Goal: Communication & Community: Answer question/provide support

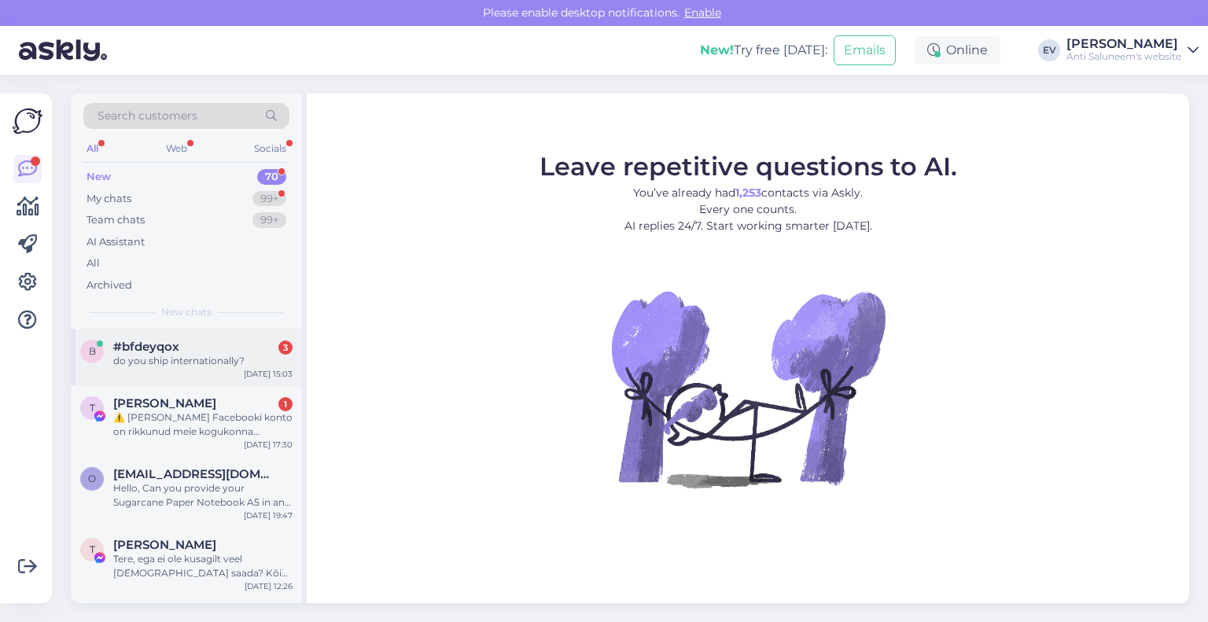
click at [188, 366] on div "do you ship internationally?" at bounding box center [202, 361] width 179 height 14
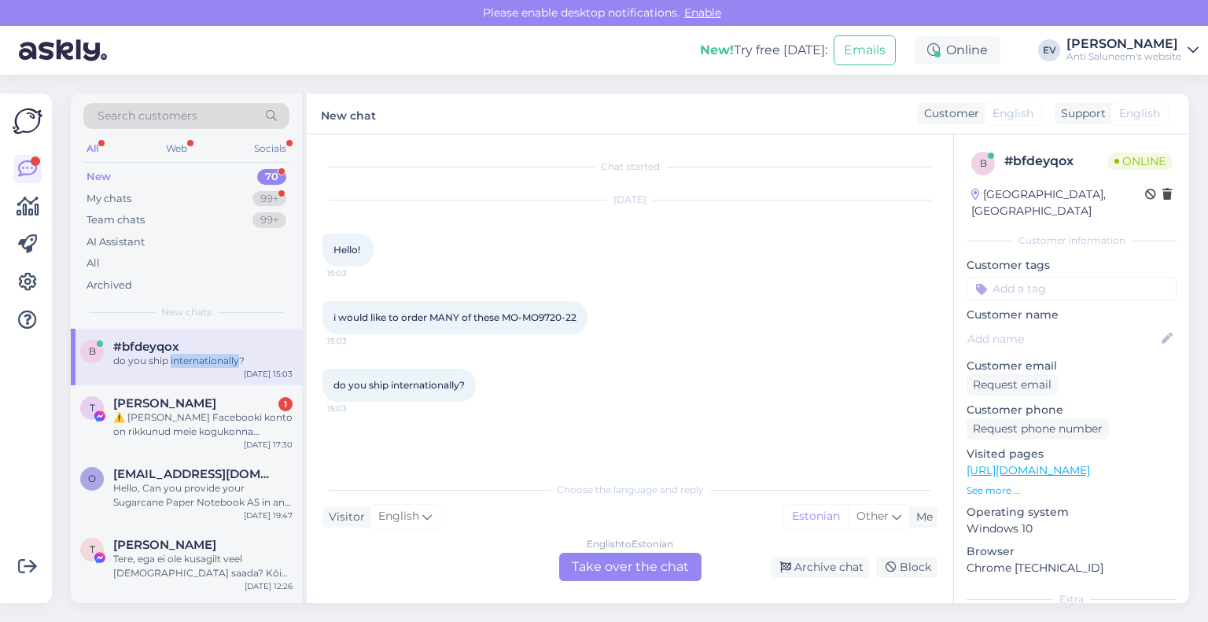
click at [188, 366] on div "do you ship internationally?" at bounding box center [202, 361] width 179 height 14
click at [636, 565] on div "English to Estonian Take over the chat" at bounding box center [630, 567] width 142 height 28
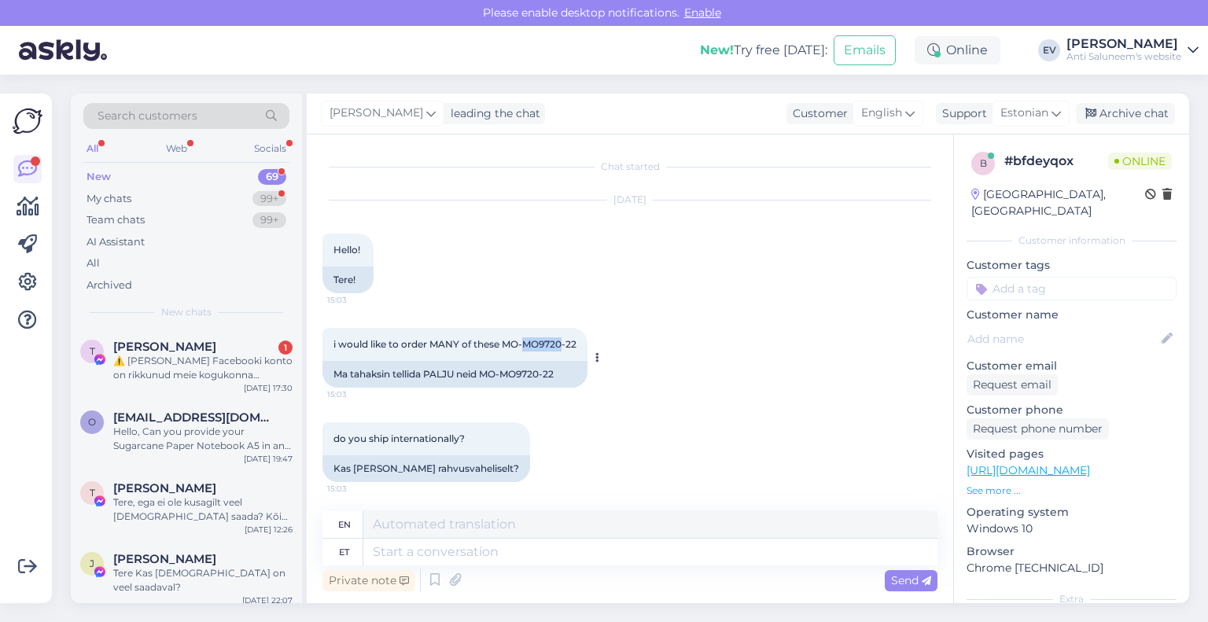
drag, startPoint x: 563, startPoint y: 342, endPoint x: 525, endPoint y: 347, distance: 38.0
click at [525, 347] on span "i would like to order MANY of these MO-MO9720-22" at bounding box center [454, 344] width 243 height 12
copy span "MO9720"
click at [804, 490] on div "do you ship internationally? 15:03 Kas [PERSON_NAME] rahvusvaheliselt?" at bounding box center [629, 452] width 615 height 94
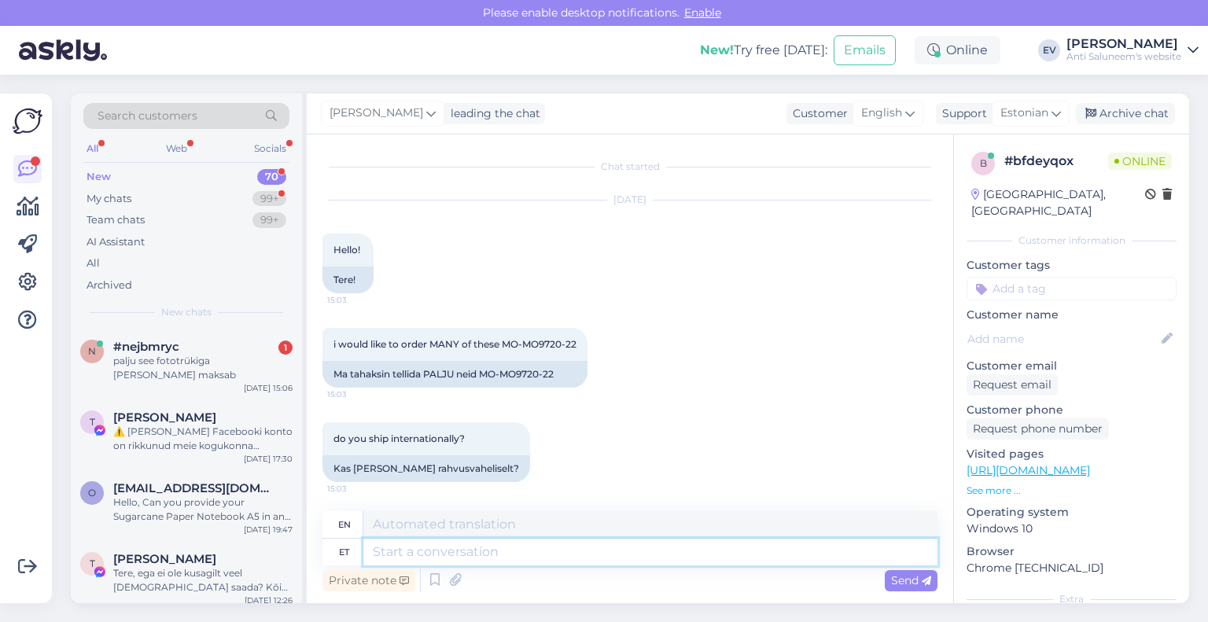
click at [570, 551] on textarea at bounding box center [650, 552] width 574 height 27
type textarea "Tere!"
type textarea "Hello!"
type textarea "Tere! See"
type textarea "Hello! This"
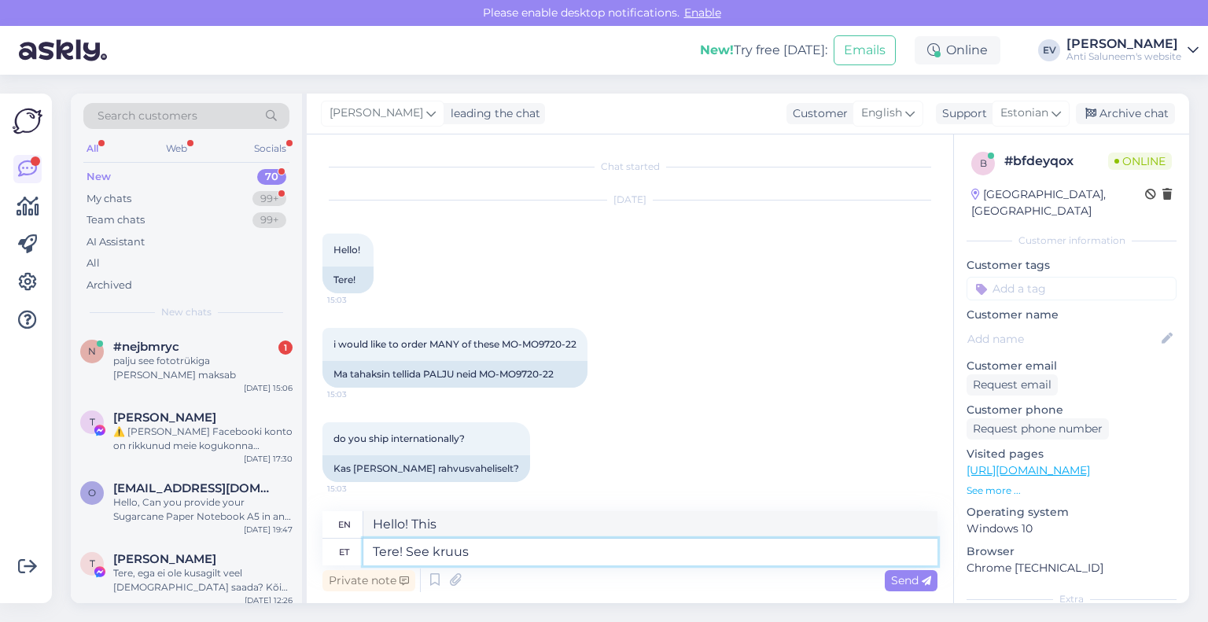
type textarea "Tere! See kruus"
type textarea "Hello! This mug"
type textarea "Tere! See kruus on"
type textarea "Hello! This mug is"
type textarea "Tere! See kruus on praegu s"
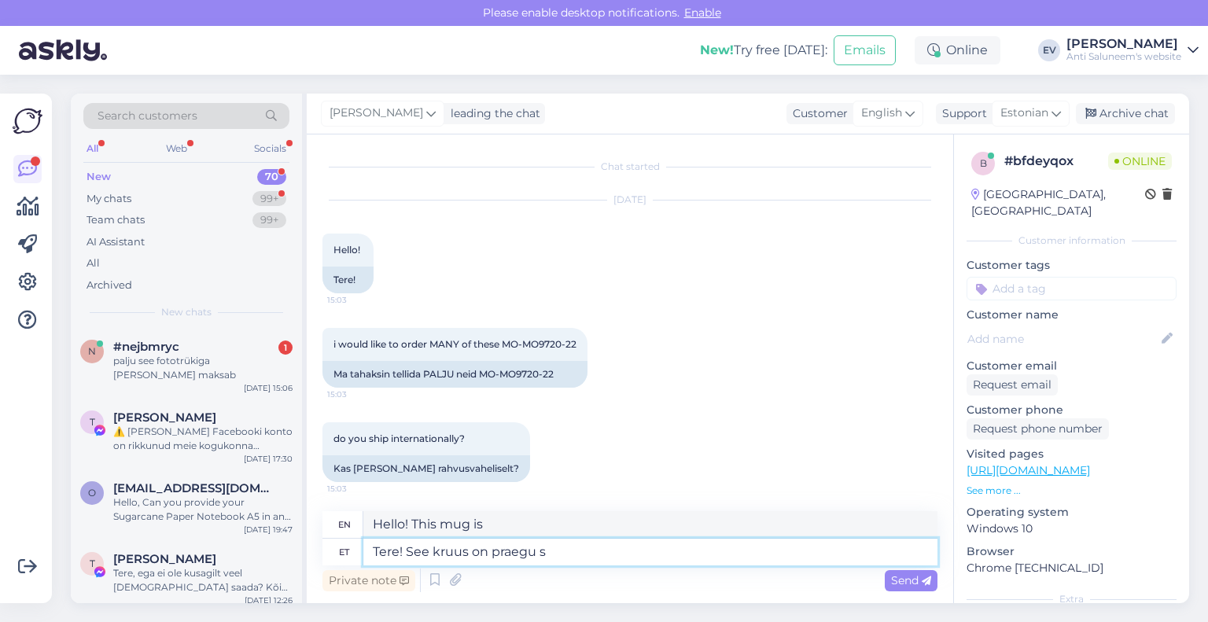
type textarea "Hello! This mug is currently"
type textarea "Tere! See kruus on praegu saadaval"
type textarea "Hello! This mug is currently available."
type textarea "Tere! See kruus on praegu saadaval kahekaupa k"
type textarea "Hello! This mug is currently available in pairs."
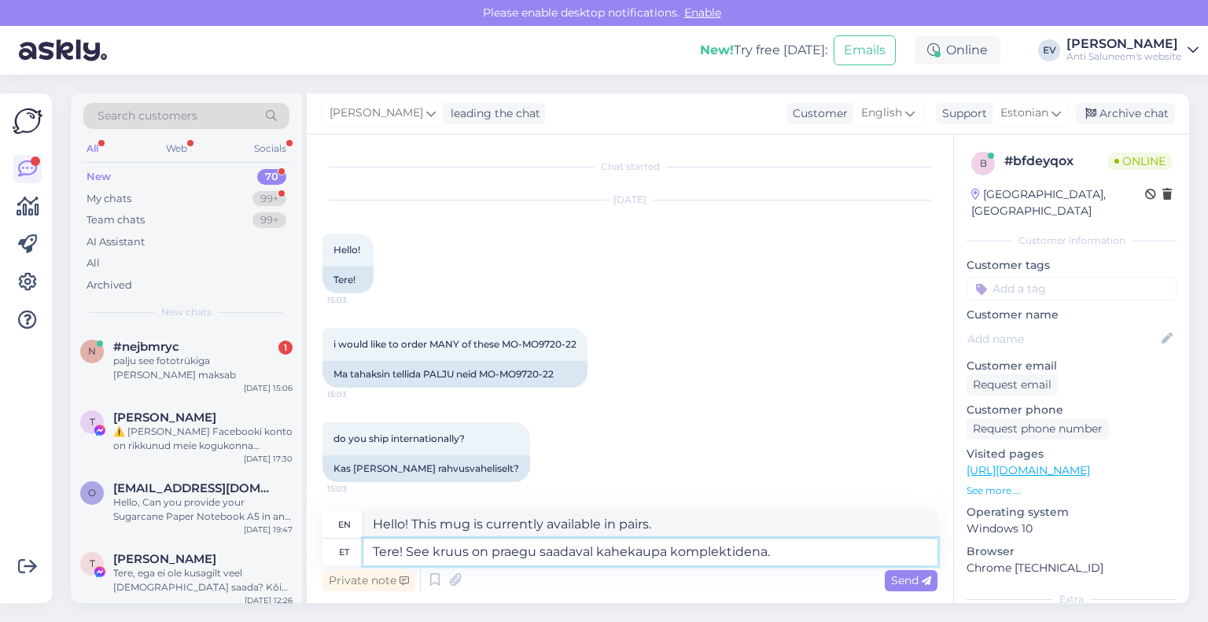
paste textarea "[URL][DOMAIN_NAME]"
type textarea "Tere! See kruus on praegu saadaval kahekaupa komplektidena.https://www.logo.ee/…"
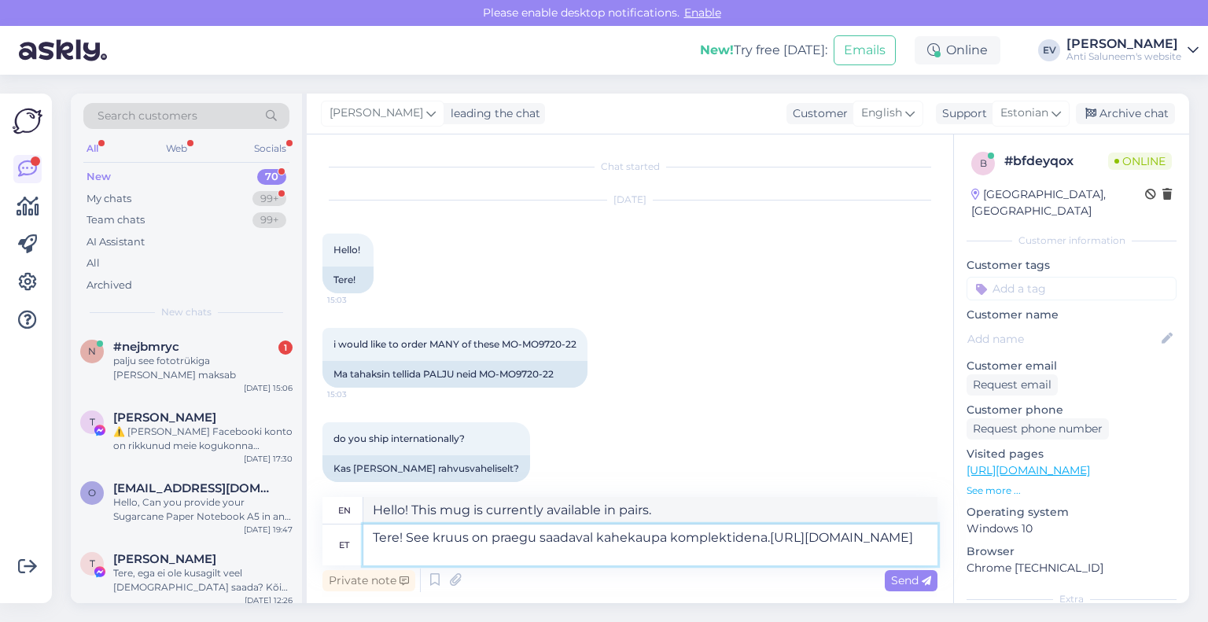
type textarea "Hello! This mug is currently available komplektidena.https://www.logo.ee/en/p/s…"
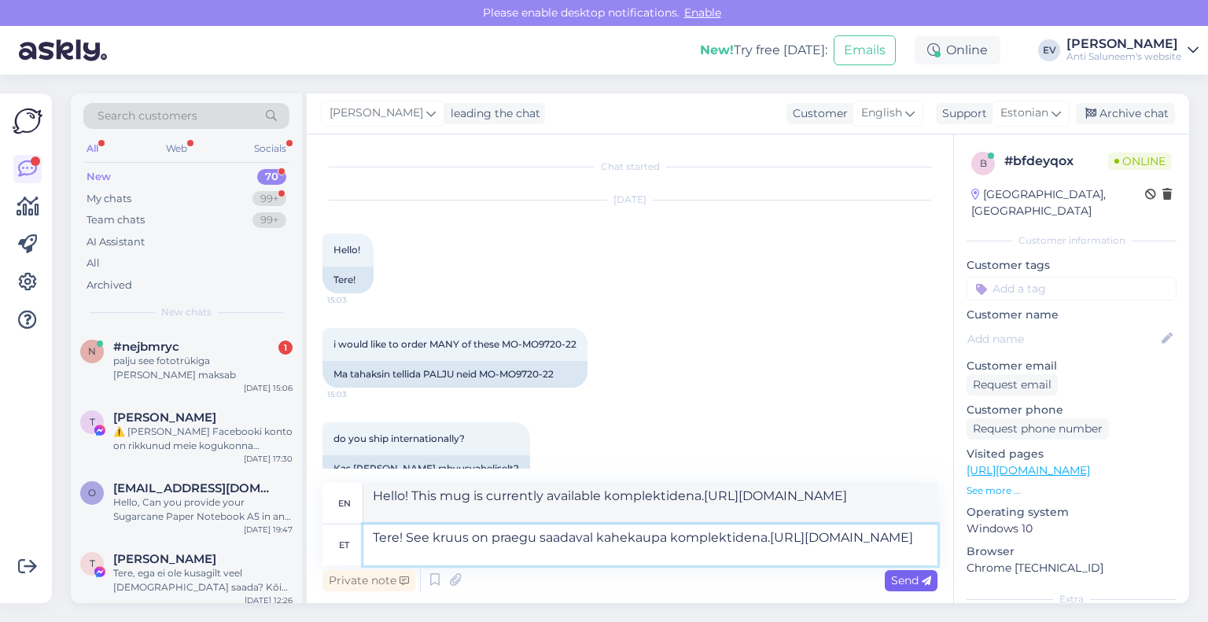
type textarea "Tere! See kruus on praegu saadaval kahekaupa komplektidena.https://www.logo.ee/…"
click at [899, 580] on span "Send" at bounding box center [911, 580] width 40 height 14
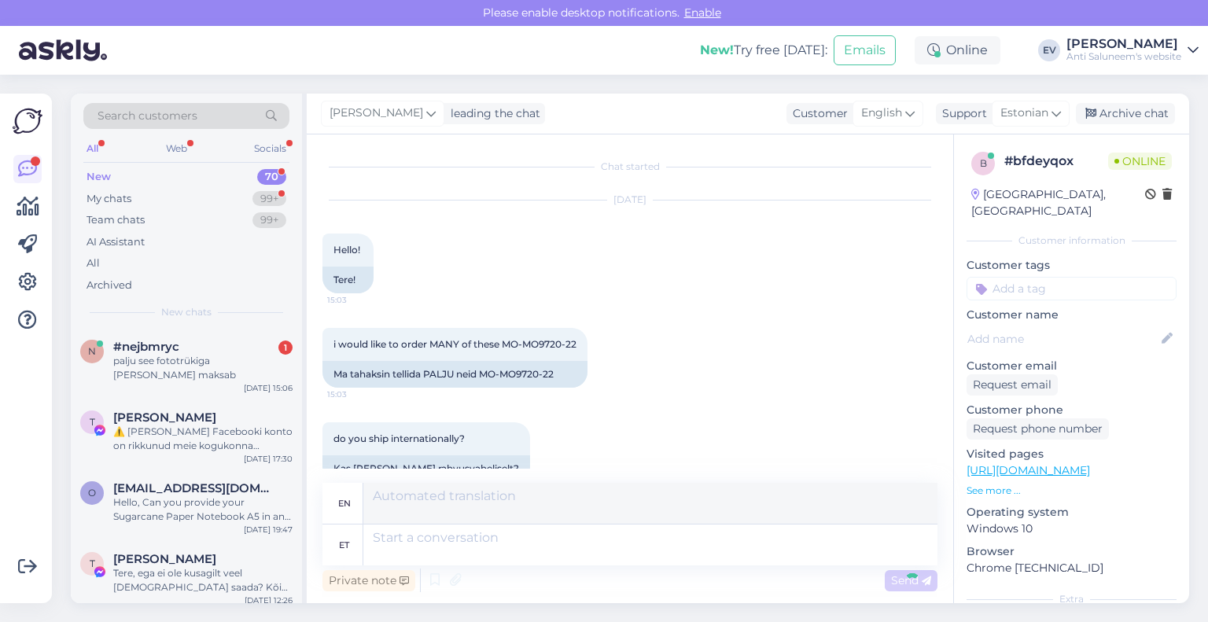
scroll to position [153, 0]
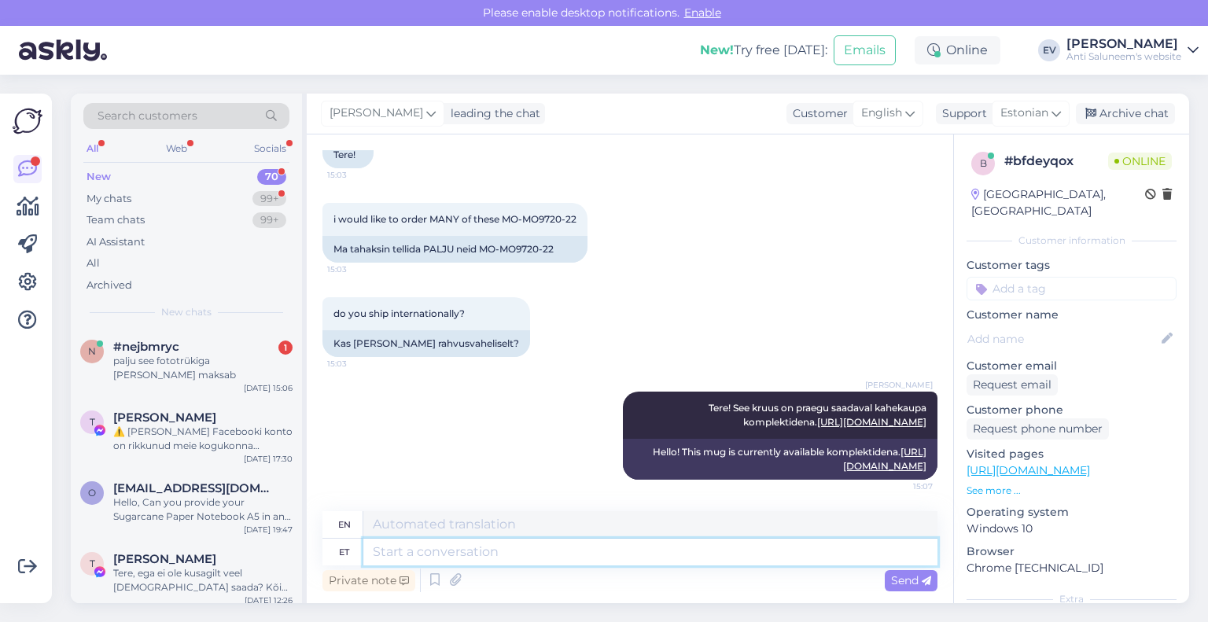
click at [635, 547] on textarea at bounding box center [650, 552] width 574 height 27
type textarea "Kahe"
type textarea "Two"
type textarea "Kaheste komplektidena"
type textarea "In sets of two"
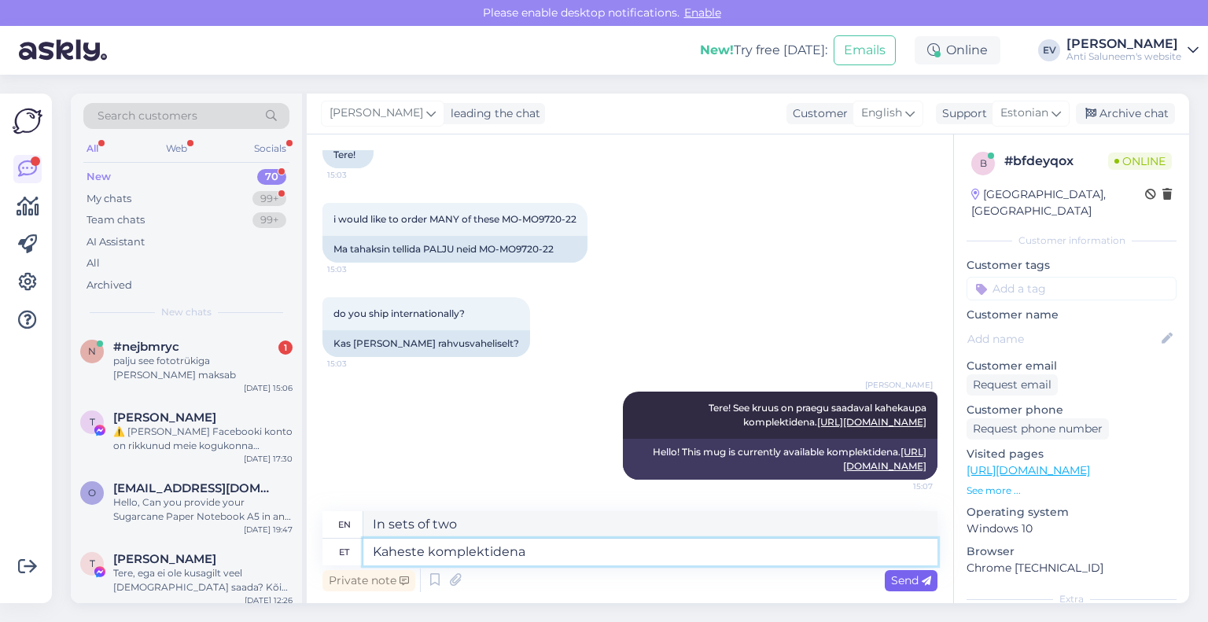
type textarea "Kaheste komplektidena"
click at [892, 583] on span "Send" at bounding box center [911, 580] width 40 height 14
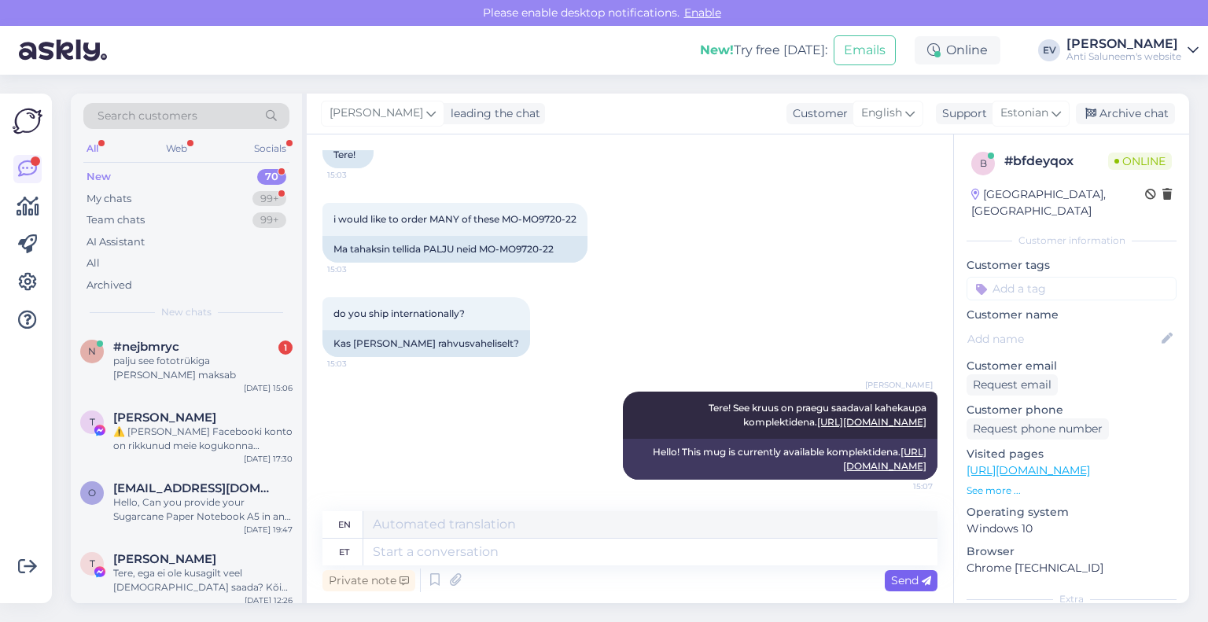
scroll to position [247, 0]
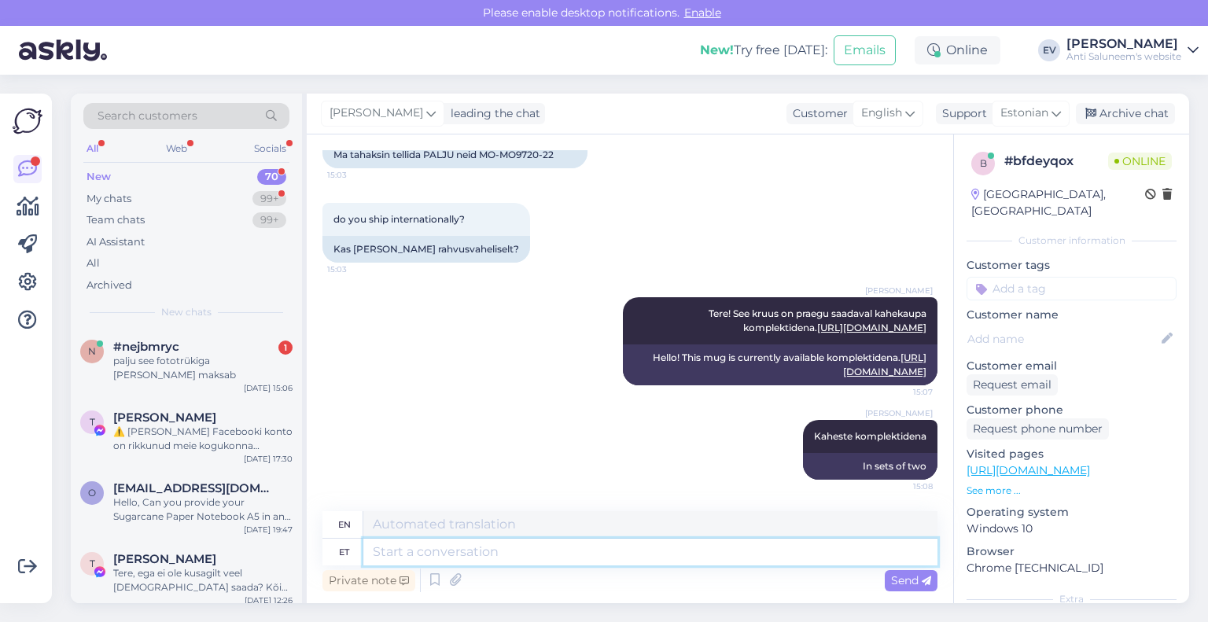
click at [649, 556] on textarea at bounding box center [650, 552] width 574 height 27
click at [636, 557] on textarea at bounding box center [650, 552] width 574 height 27
type textarea "Millisesse ri"
type textarea "To which"
type textarea "Millisesse riiki"
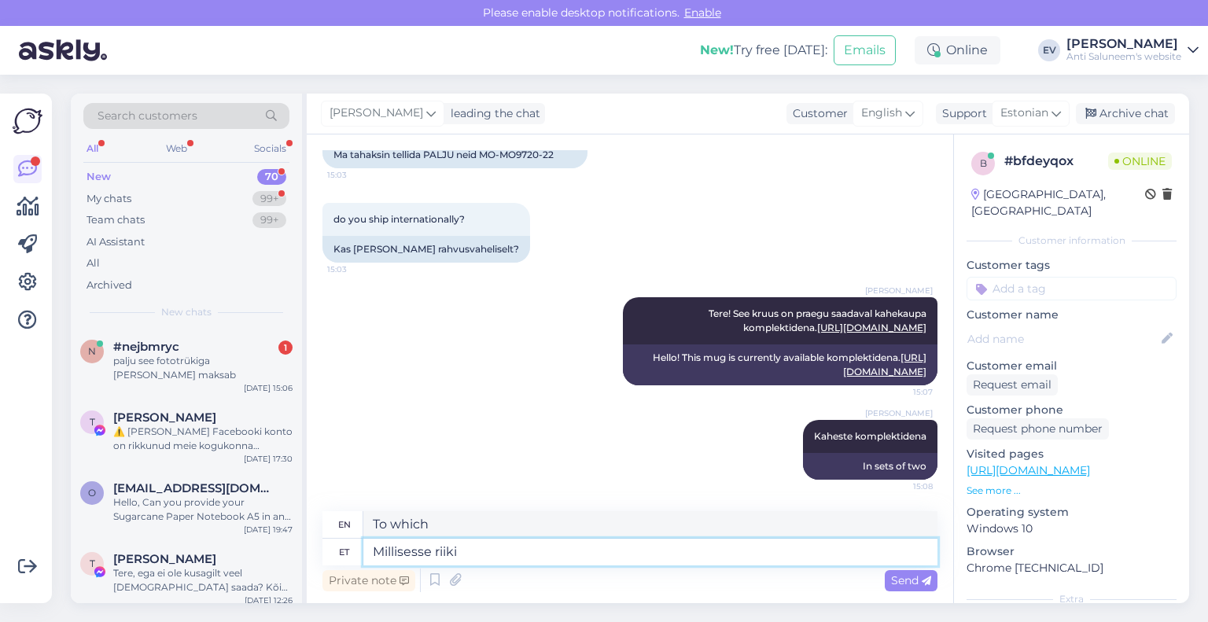
type textarea "To which country?"
type textarea "Millisesse riiki oleks"
type textarea "Which country would it be?"
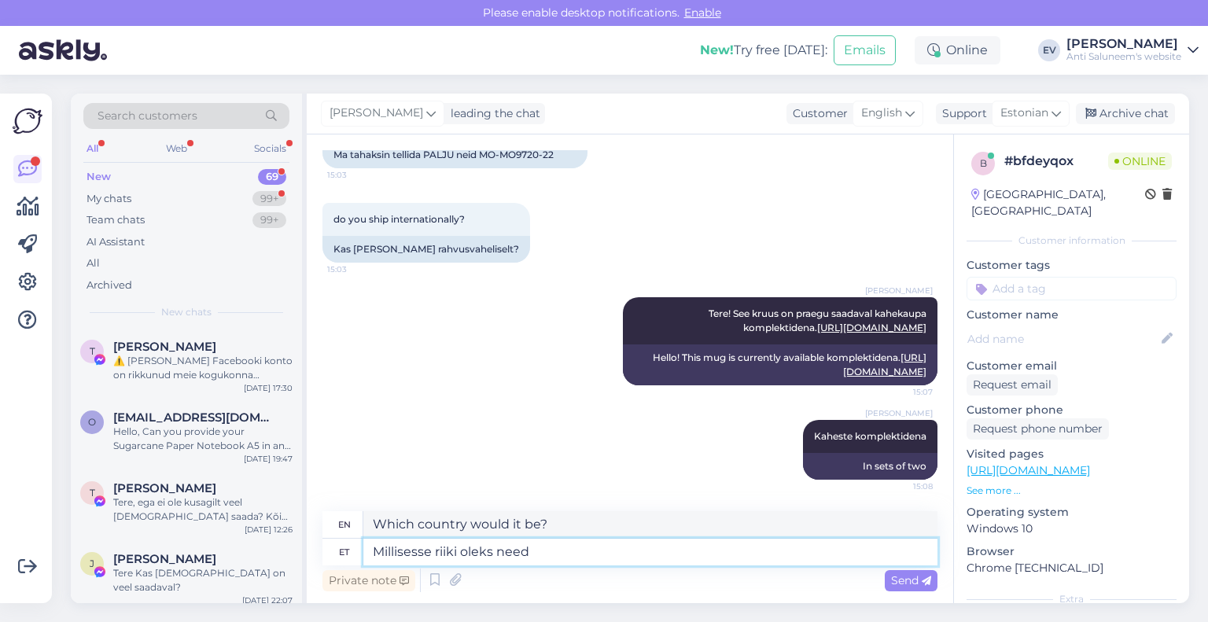
type textarea "Millisesse riiki oleks need"
type textarea "Which country would they be in?"
type textarea "Millisesse riiki oleks need vaja"
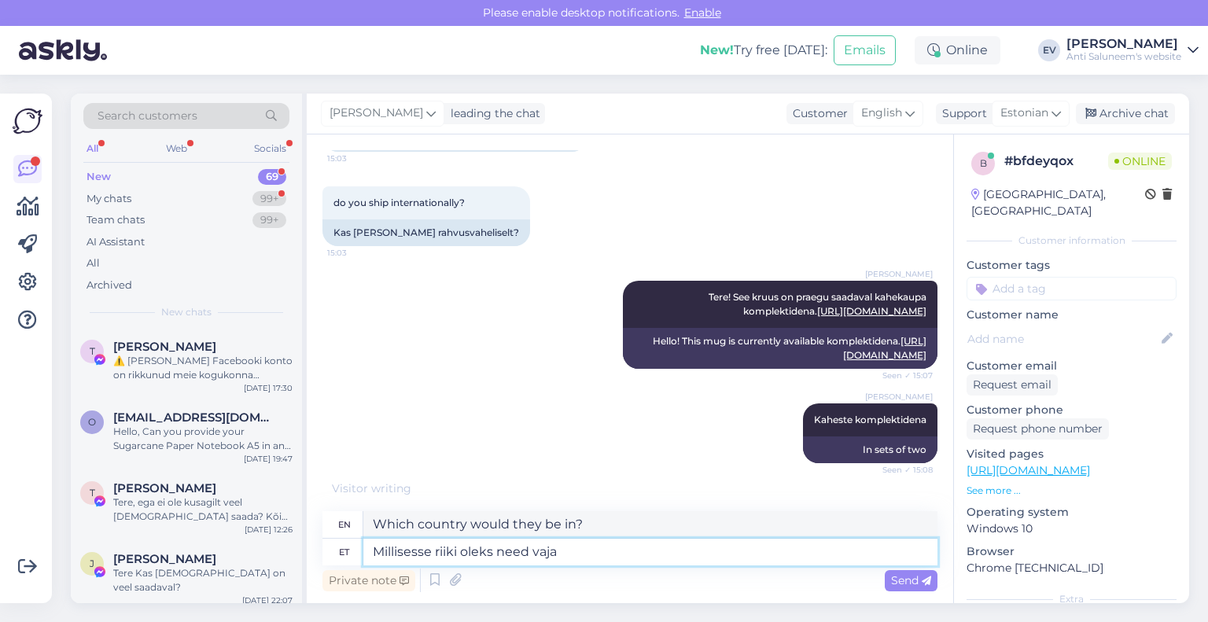
type textarea "Which country would need them?"
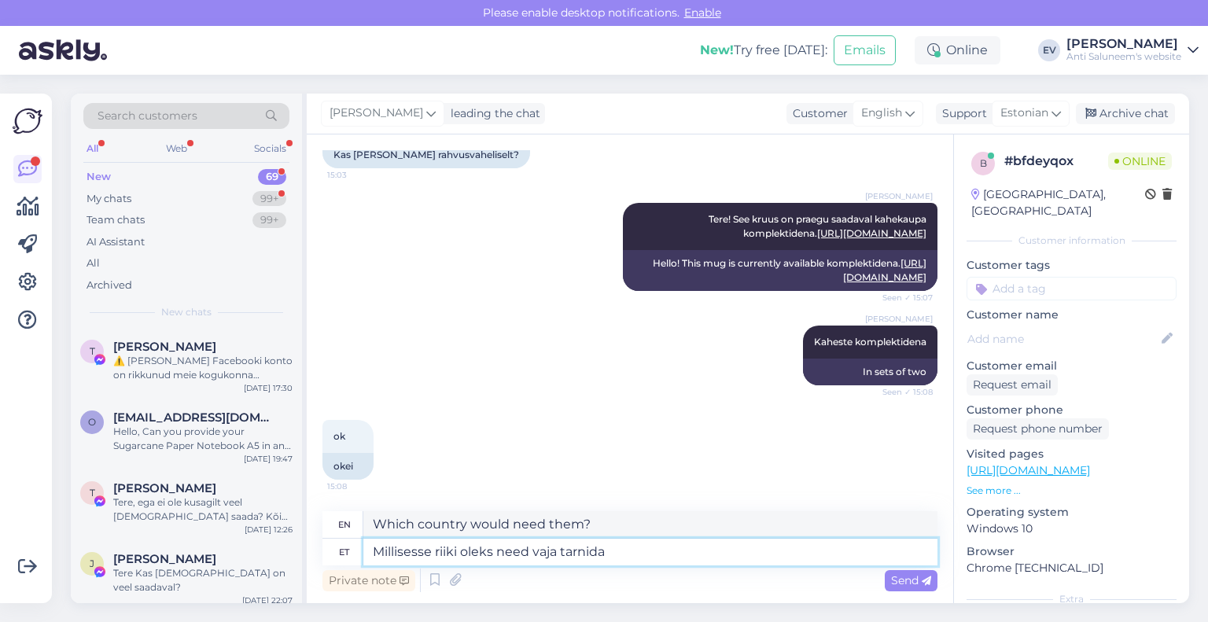
type textarea "Millisesse riiki oleks need vaja tarnida?"
type textarea "Which country would they need to be delivered to?"
type textarea "Millisesse riiki oleks need vaja tarnida?"
click at [904, 581] on span "Send" at bounding box center [911, 580] width 40 height 14
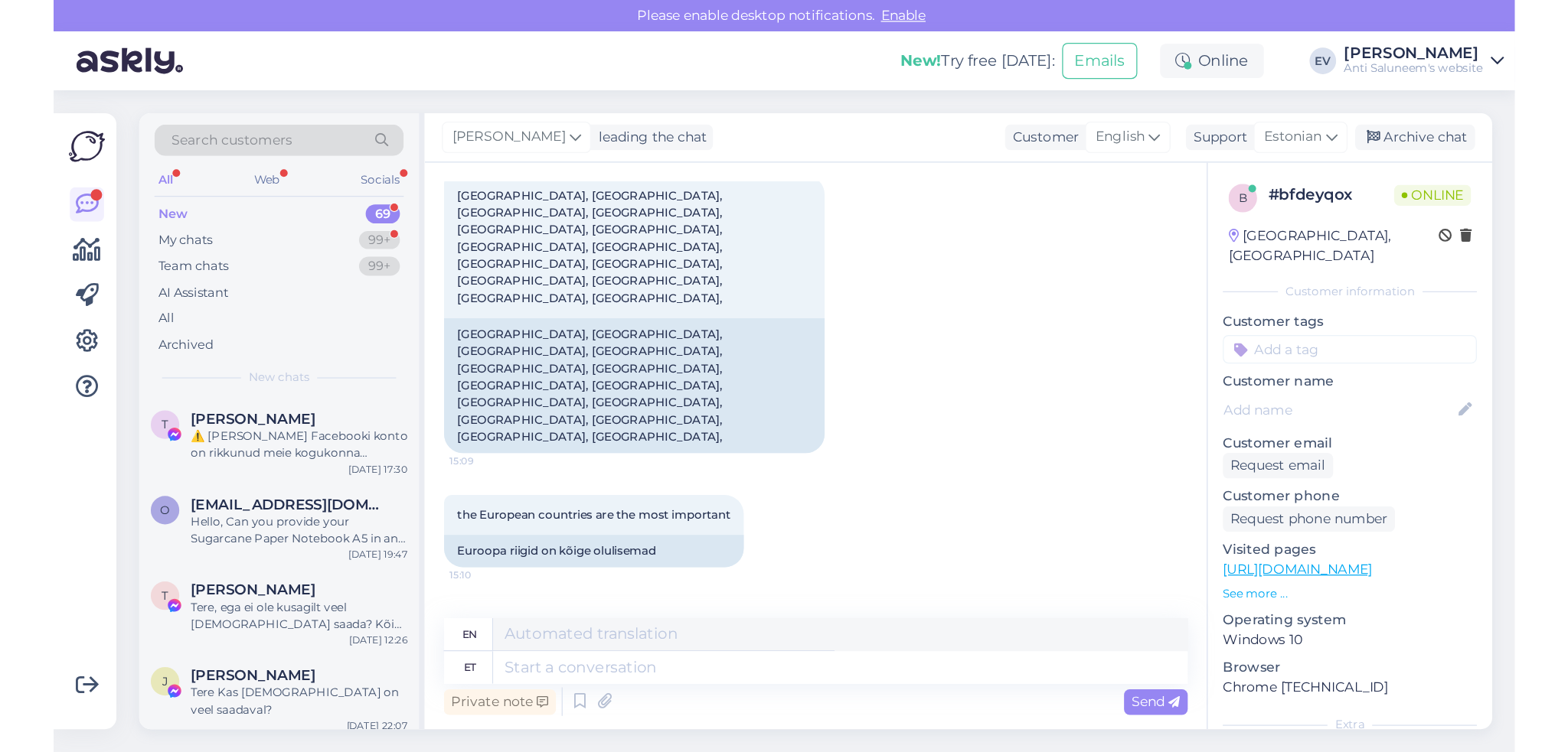
scroll to position [843, 0]
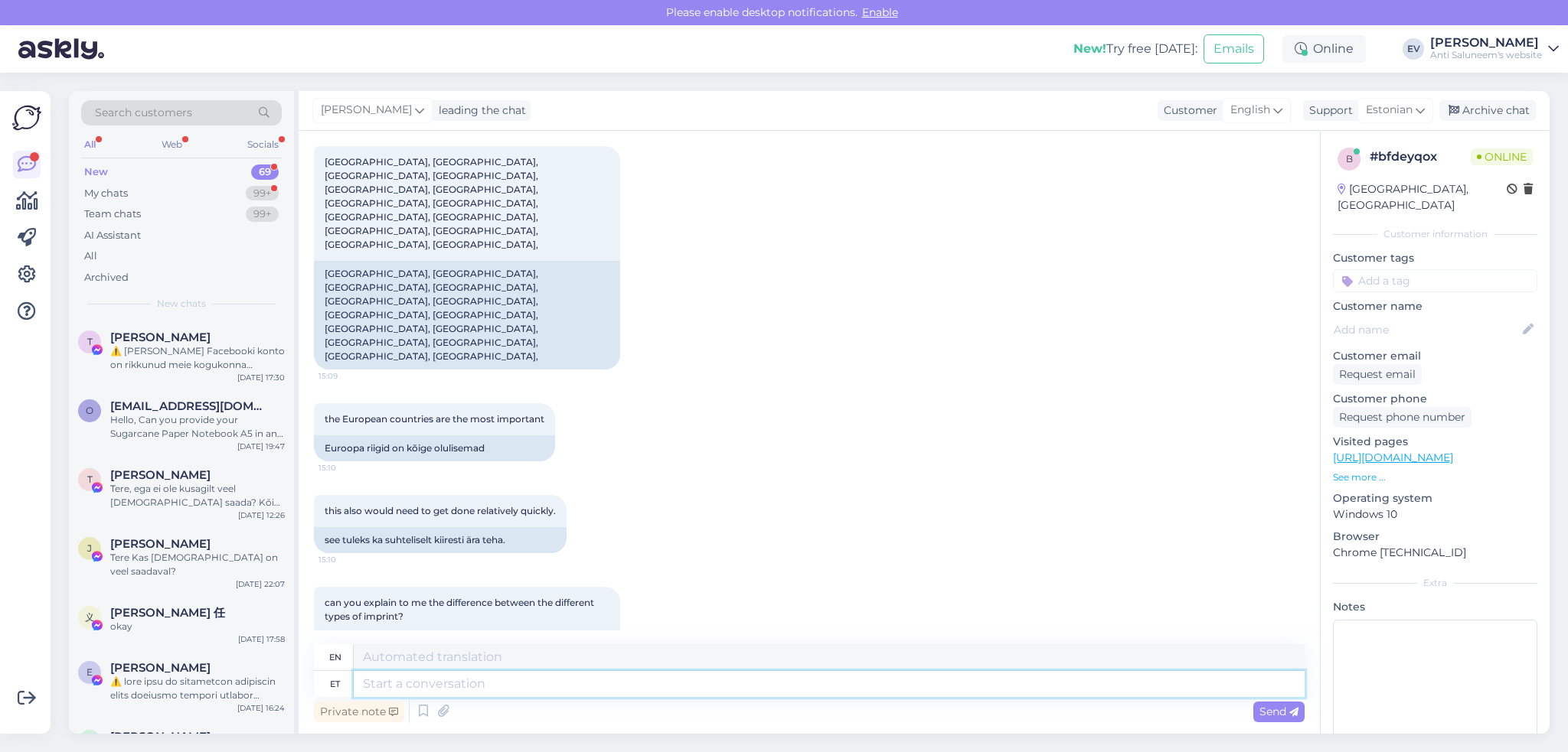
click at [426, 604] on textarea at bounding box center [828, 684] width 951 height 26
type textarea "Euroopa"
type textarea "Europe"
type textarea "Euroopa Liidus a"
type textarea "In the European Union"
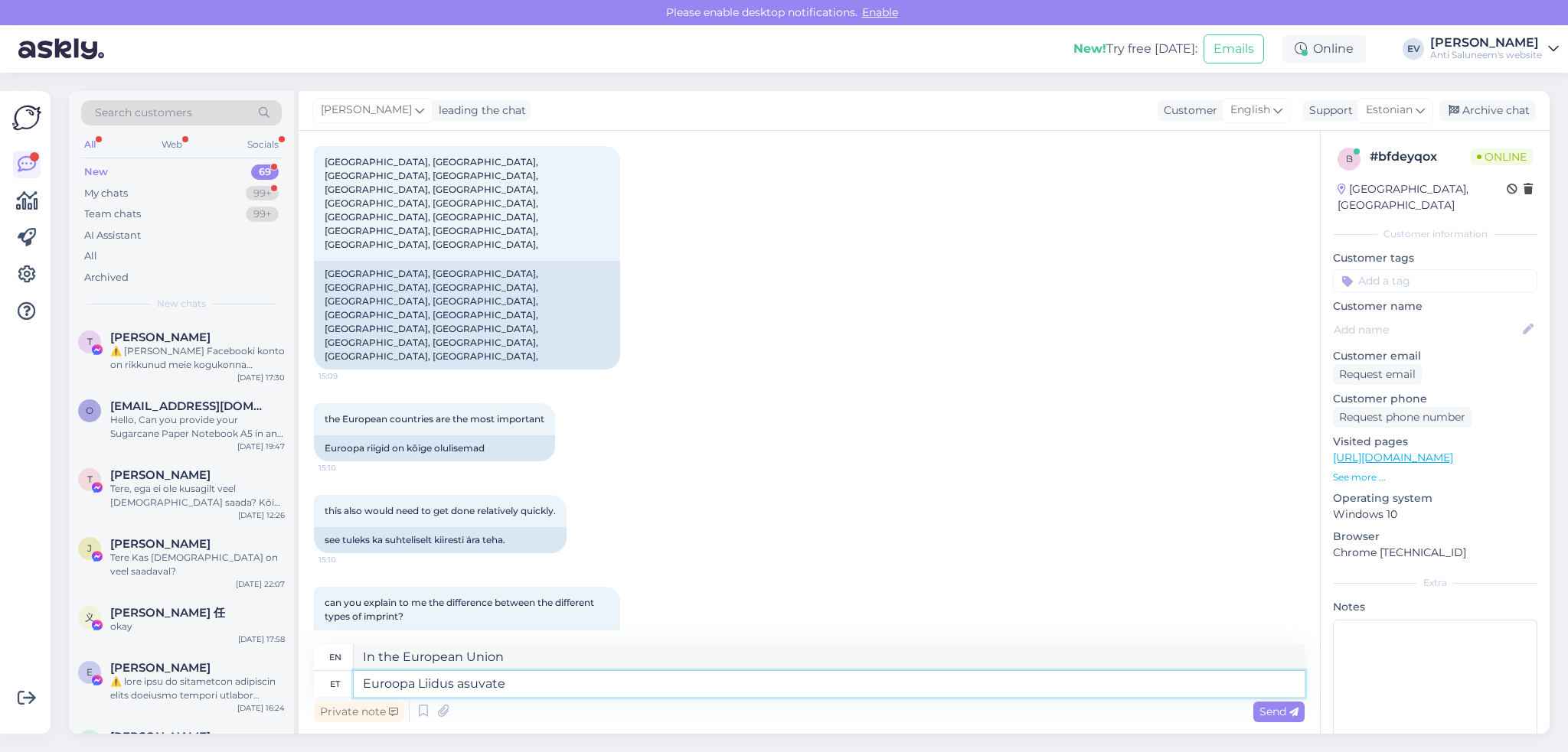
type textarea "Euroopa Liidus asuvate r"
type textarea "located in the European Union"
type textarea "Euroopa Liidus asuvate riikide"
type textarea "Countries in the European Union"
type textarea "Euroopa Liidus asuvate riikide puhul"
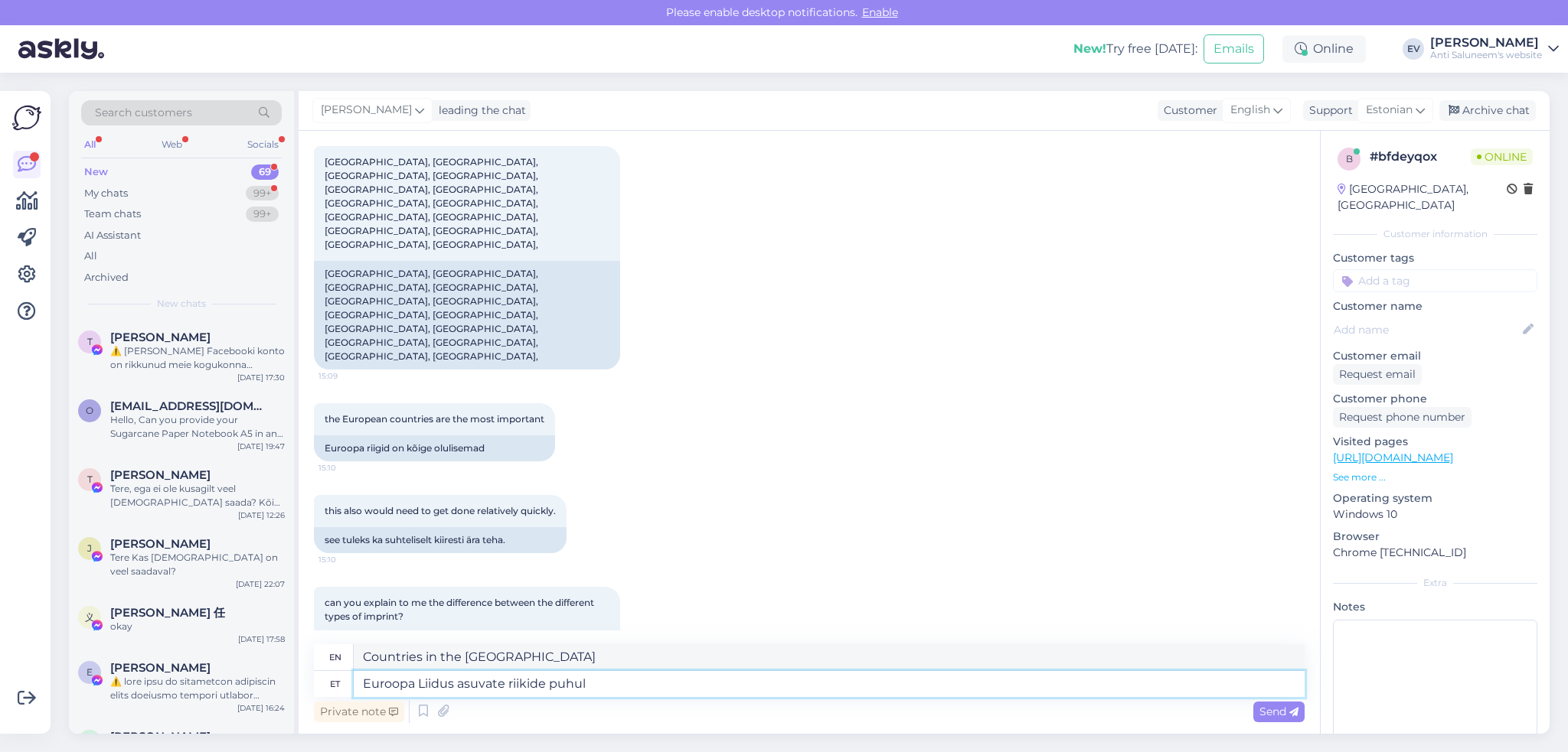
type textarea "For countries within the European Union"
type textarea "Euroopa Liidus asuvate riikide puhul saame a"
type textarea "For countries in the European Union, we can"
type textarea "Euroopa Liidus asuvate riikide puhul saame tarnida."
type textarea "We can deliver to countries within the European Union."
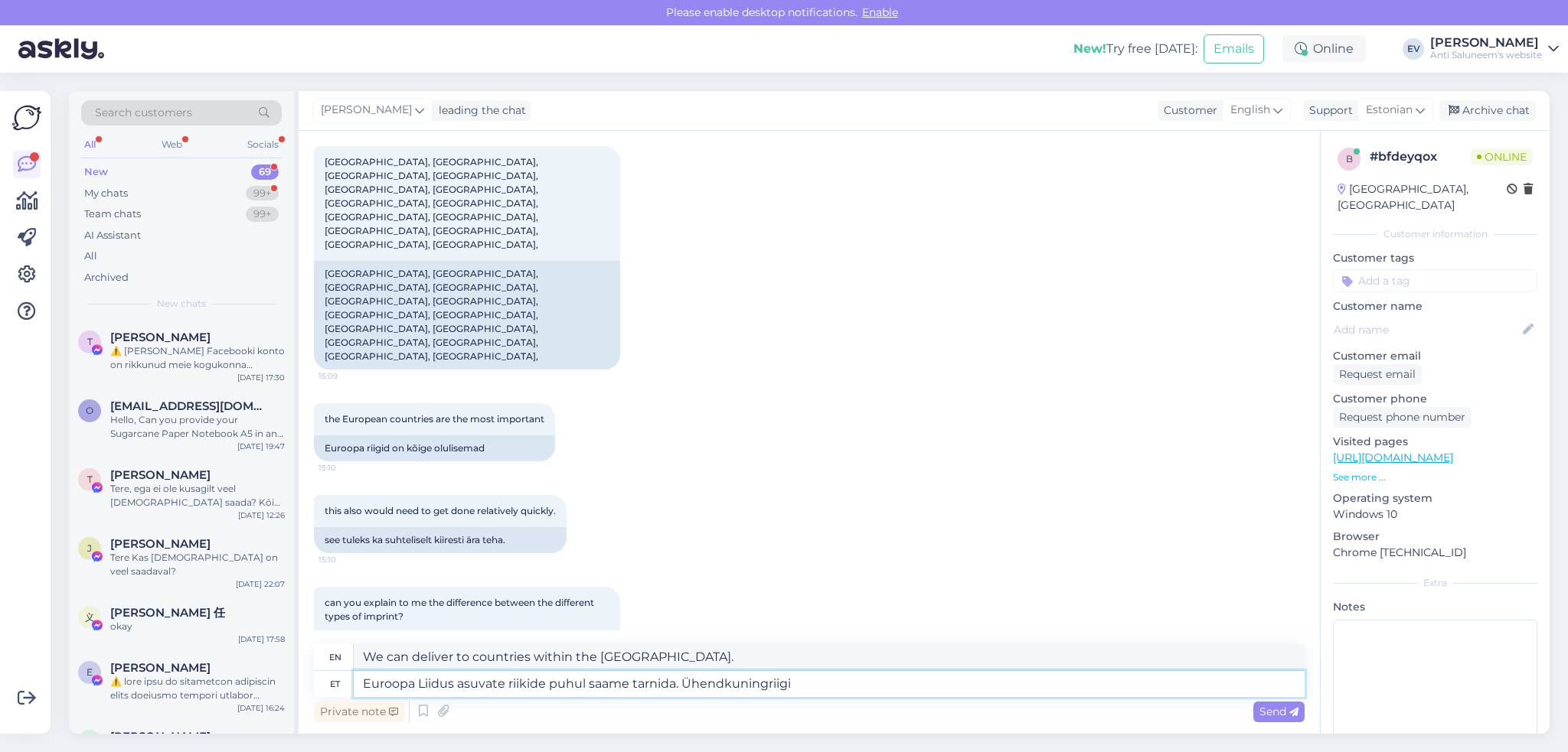
type textarea "Euroopa Liidus asuvate riikide puhul saame tarnida. Ühendkuningriigi"
type textarea "We can deliver to countries within the European Union. United Kingdom"
type textarea "Euroopa Liidus asuvate riikide puhul saame tarnida. Ühendkuningriigi ja"
type textarea "For countries within the European Union, we can deliver. The United Kingdom and"
type textarea "Euroopa Liidus asuvate riikide puhul saame tarnida. Ühendkuningriigi ja teiste r"
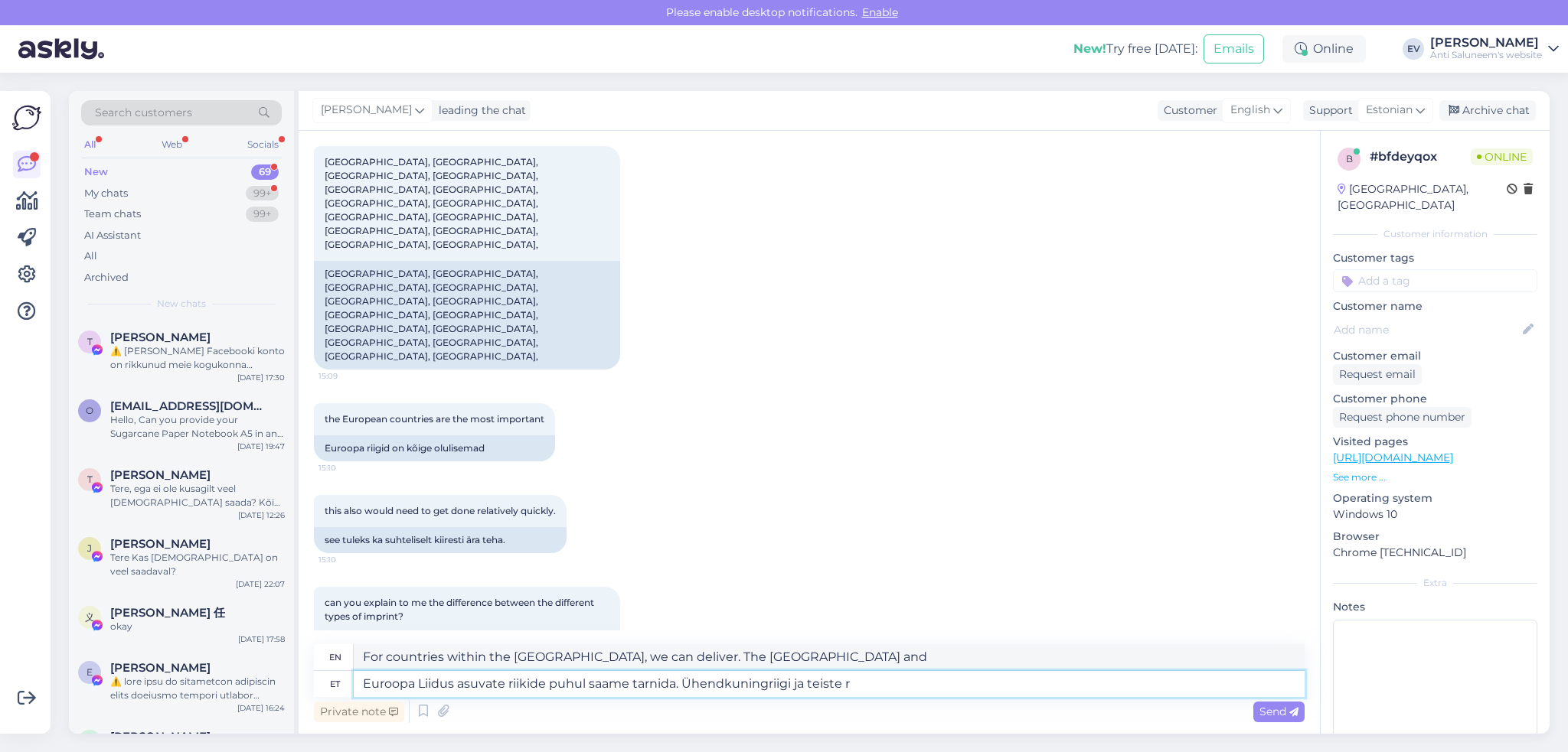
type textarea "We can deliver to countries within the European Union. The United Kingdom and o…"
type textarea "Euroopa Liidus asuvate riikide puhul saame tarnida. Ühendkuningriigi ja teiste …"
type textarea "We can deliver to countries within the European Union. The United Kingdom and o…"
type textarea "Euroopa Liidus asuvate riikide puhul saame tarnida. Ühendkuningriigi ja teiste …"
type textarea "For countries within the European Union we can deliver. For the United Kingdom …"
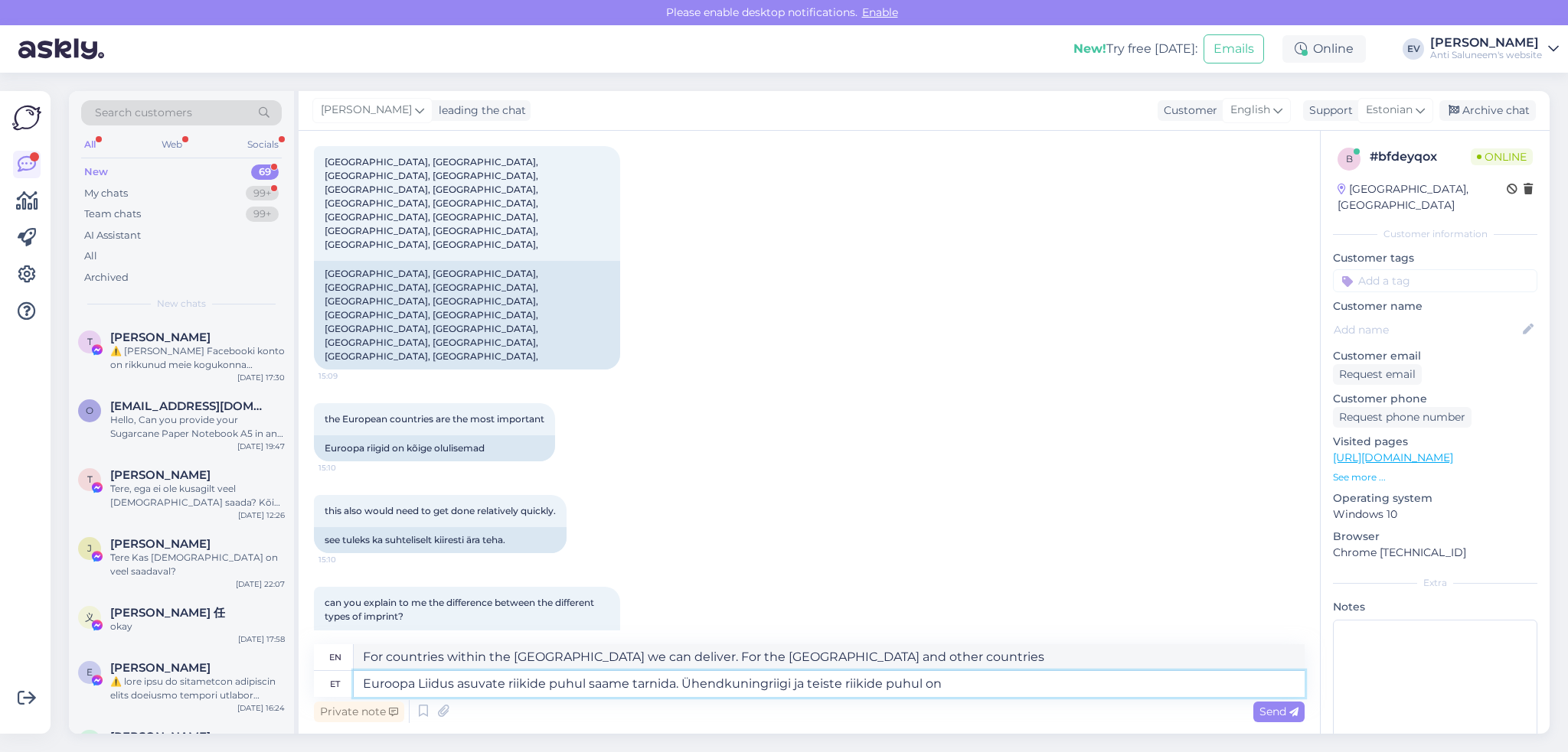
type textarea "Euroopa Liidus asuvate riikide puhul saame tarnida. Ühendkuningriigi ja teiste …"
type textarea "For countries within the European Union we can deliver. For the United Kingdom …"
type textarea "Euroopa Liidus asuvate riikide puhul saame tarnida. Ühendkuningriigi ja teiste …"
type textarea "We can deliver to countries within the European Union. For the United Kingdom a…"
type textarea "Euroopa Liidus asuvate riikide puhul saame tarnida. Ühendkuningriigi ja teiste …"
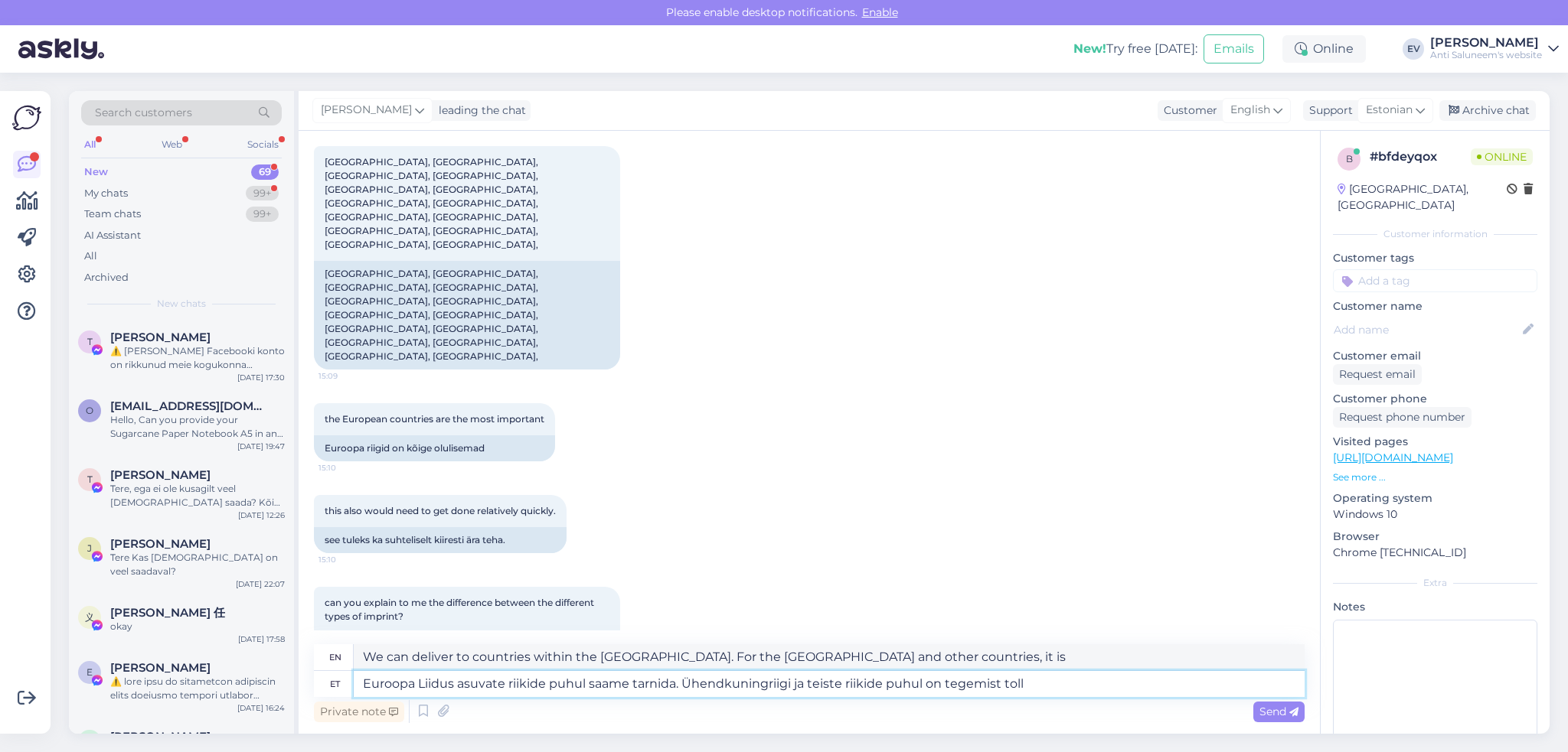
type textarea "We can deliver to countries within the European Union. For the United Kingdom a…"
type textarea "Euroopa Liidus asuvate riikide puhul saame tarnida. Ühendkuningriigi ja teiste …"
type textarea "For countries within the European Union we can deliver. For the UK and other co…"
type textarea "Euroopa Liidus asuvate riikide puhul saame tarnida. Ühendkuningriigi ja teiste …"
type textarea "For countries within the European Union we can deliver. For the United Kingdom …"
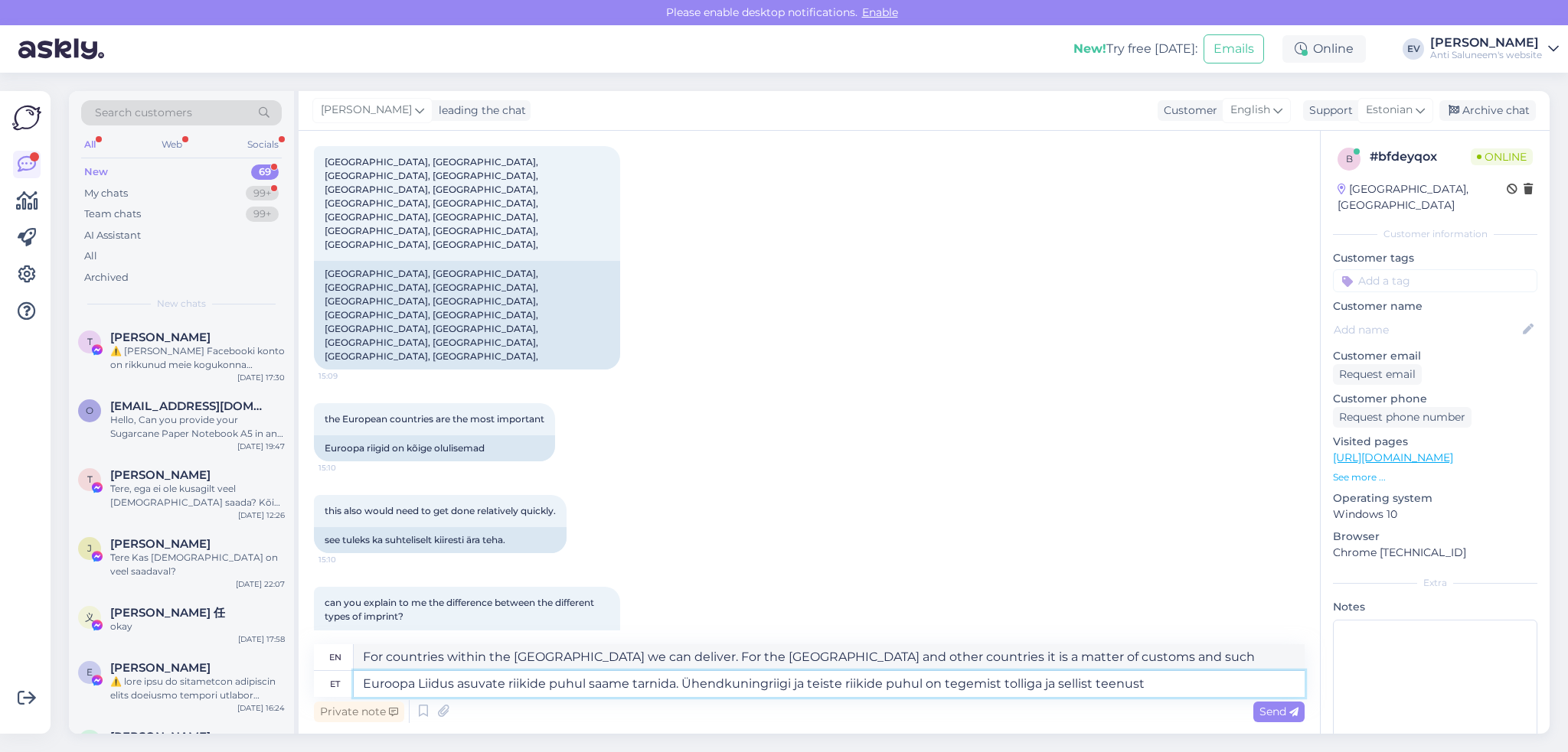
type textarea "Euroopa Liidus asuvate riikide puhul saame tarnida. Ühendkuningriigi ja teiste …"
type textarea "For countries within the European Union we can deliver. For the United Kingdom …"
type textarea "Euroopa Liidus asuvate riikide puhul saame tarnida. Ühendkuningriigi ja teiste …"
type textarea "For countries within the European Union we can deliver. For the United Kingdom …"
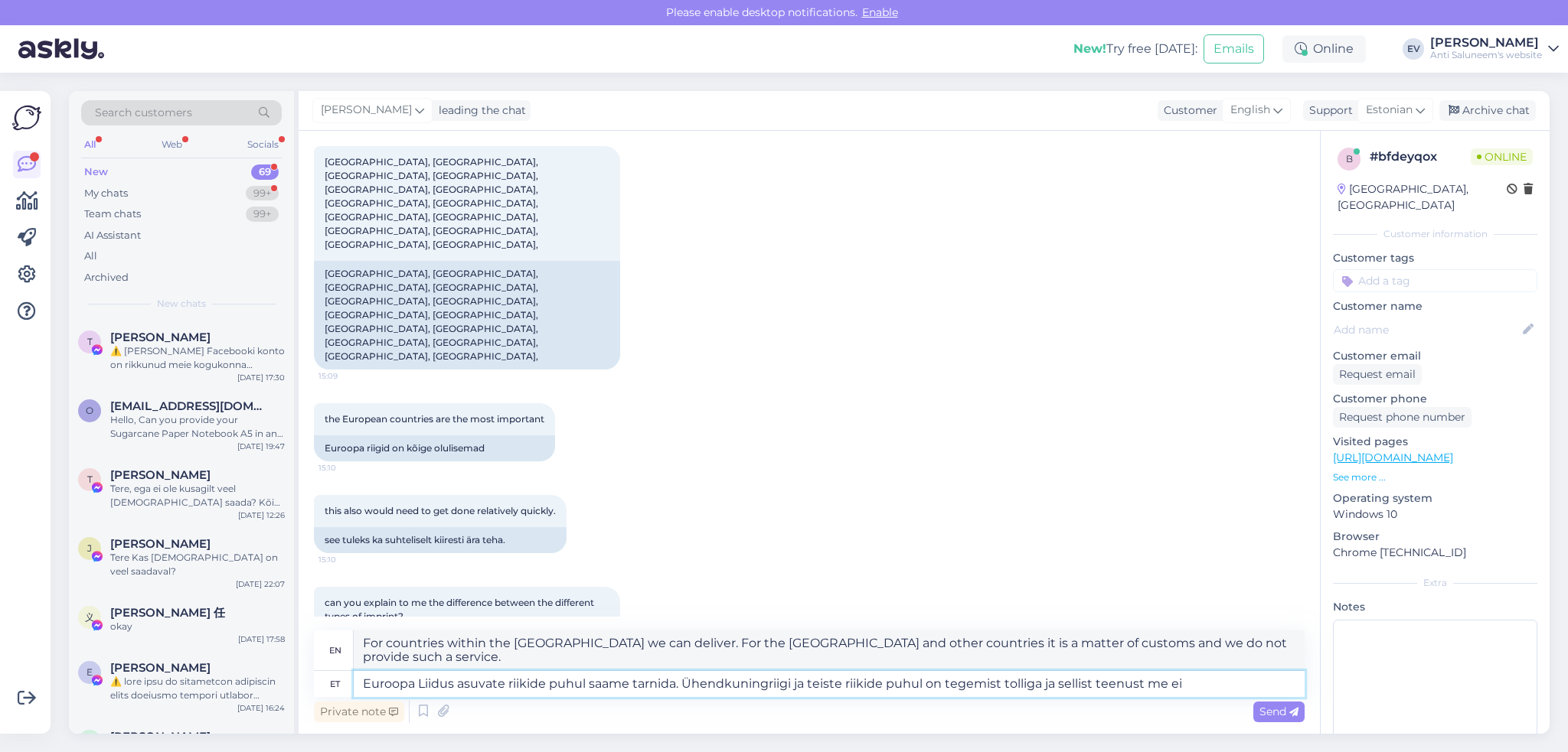
type textarea "Euroopa Liidus asuvate riikide puhul saame tarnida. Ühendkuningriigi ja teiste …"
type textarea "We can deliver to countries within the European Union. For the United Kingdom a…"
type textarea "Euroopa Liidus asuvate riikide puhul saame tarnida. Ühendkuningriigi ja teiste …"
type textarea "We can deliver to countries within the [GEOGRAPHIC_DATA]. For the [GEOGRAPHIC_D…"
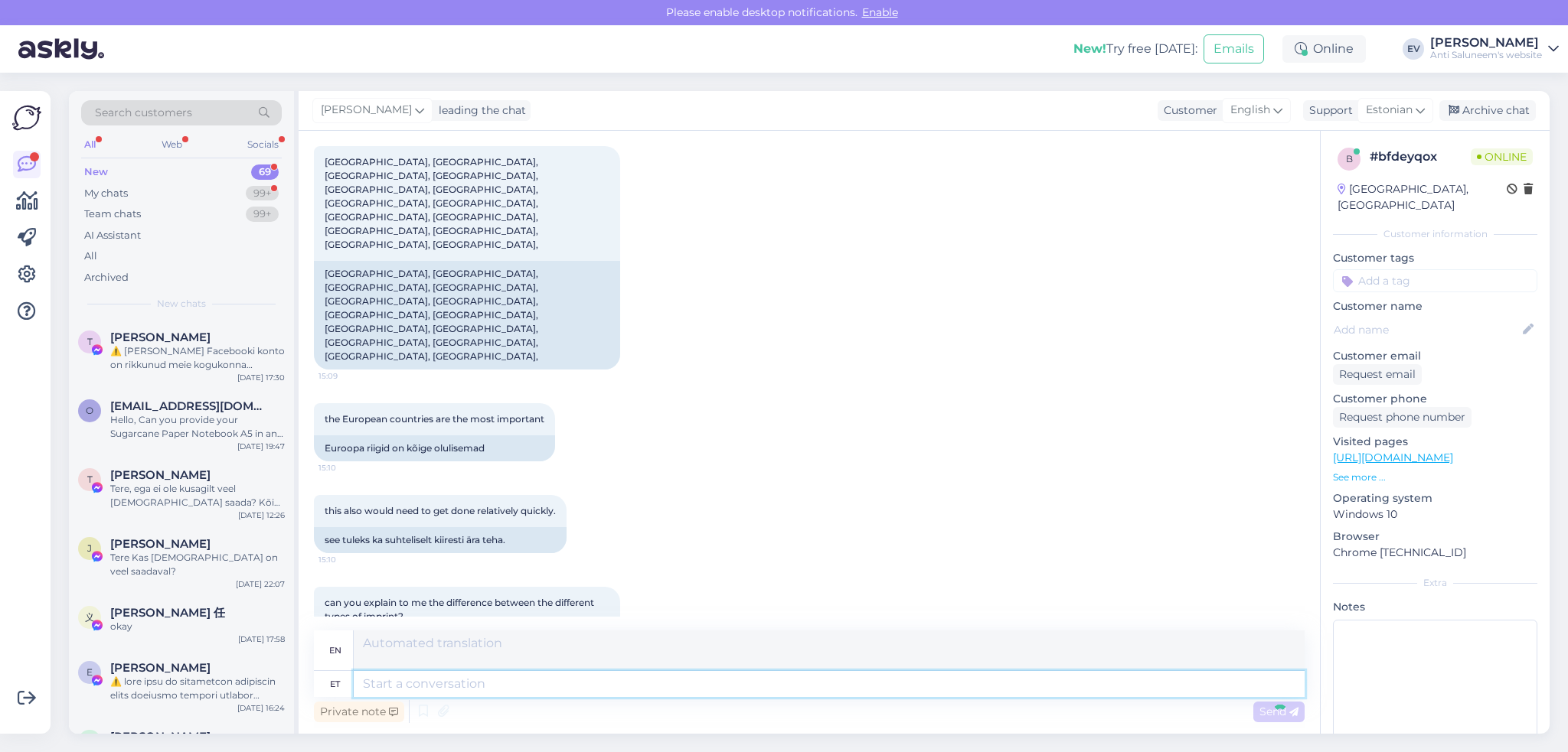
scroll to position [1149, 0]
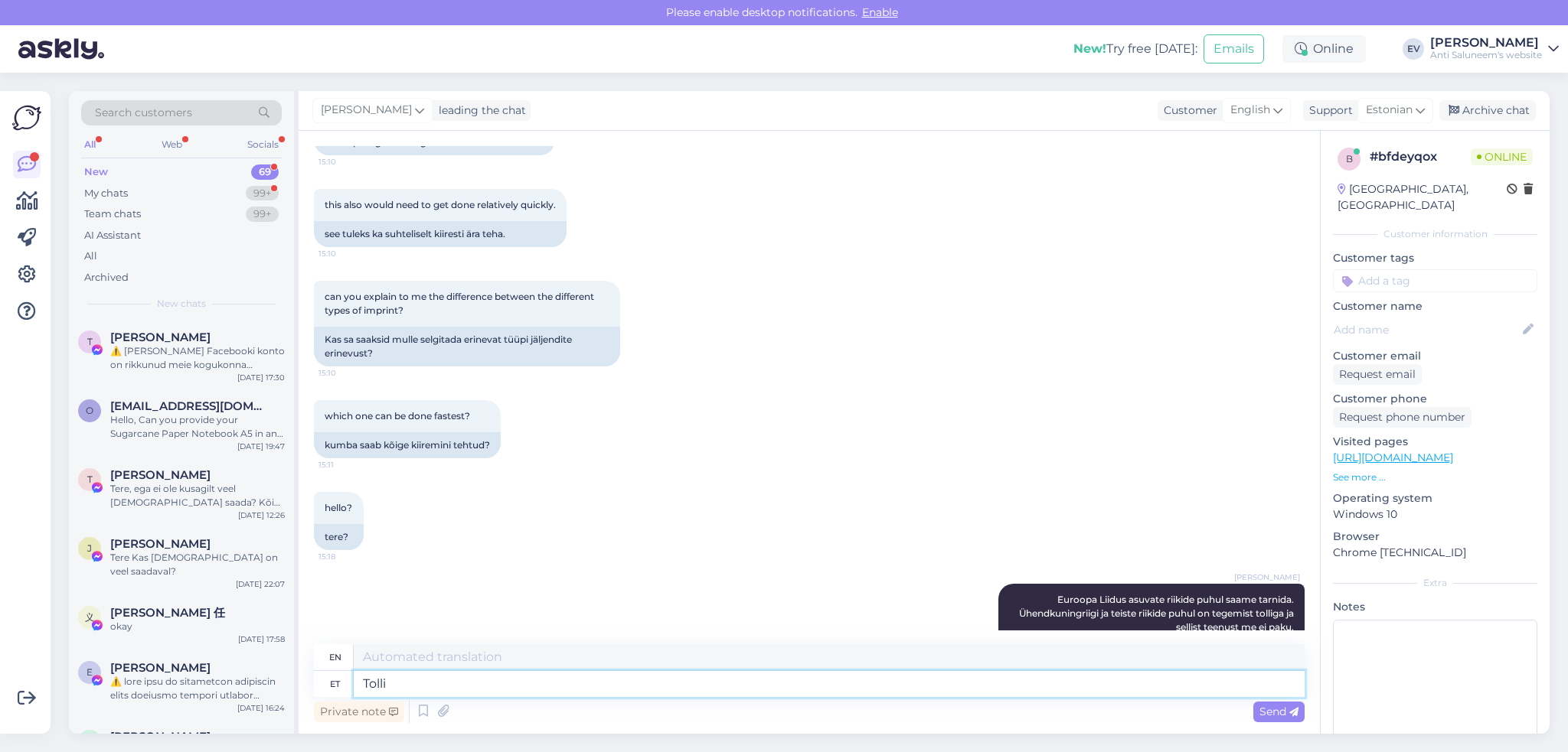
type textarea "Tolli"
type textarea "Customs"
type textarea "Tolli eeskirjadega"
type textarea "Customs regulations"
type textarea "Tolli"
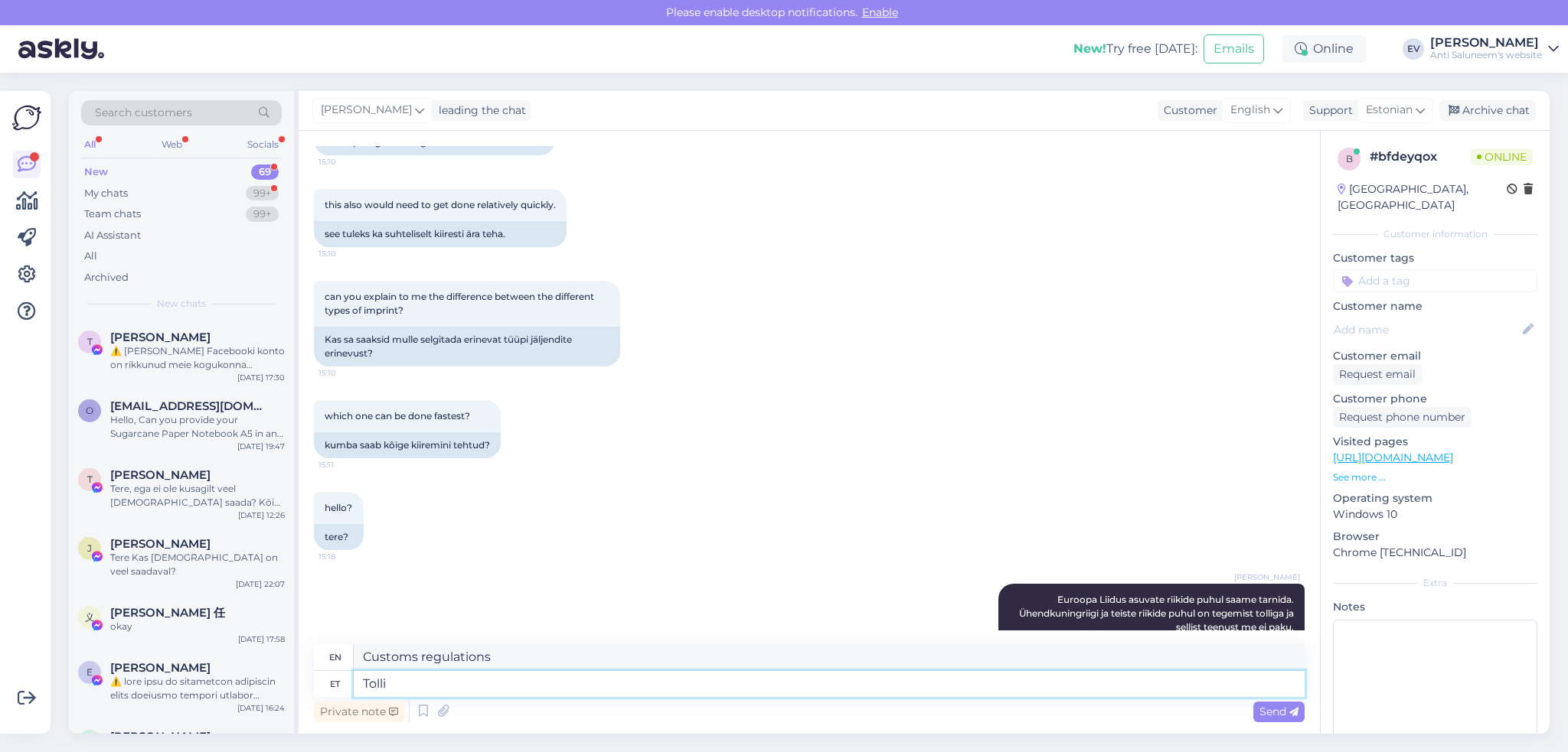
type textarea "Customs"
type textarea "Toll"
click at [424, 604] on textarea "Toll" at bounding box center [828, 684] width 951 height 26
drag, startPoint x: 411, startPoint y: 682, endPoint x: 331, endPoint y: 685, distance: 80.1
click at [331, 604] on div "et Toll" at bounding box center [809, 684] width 991 height 26
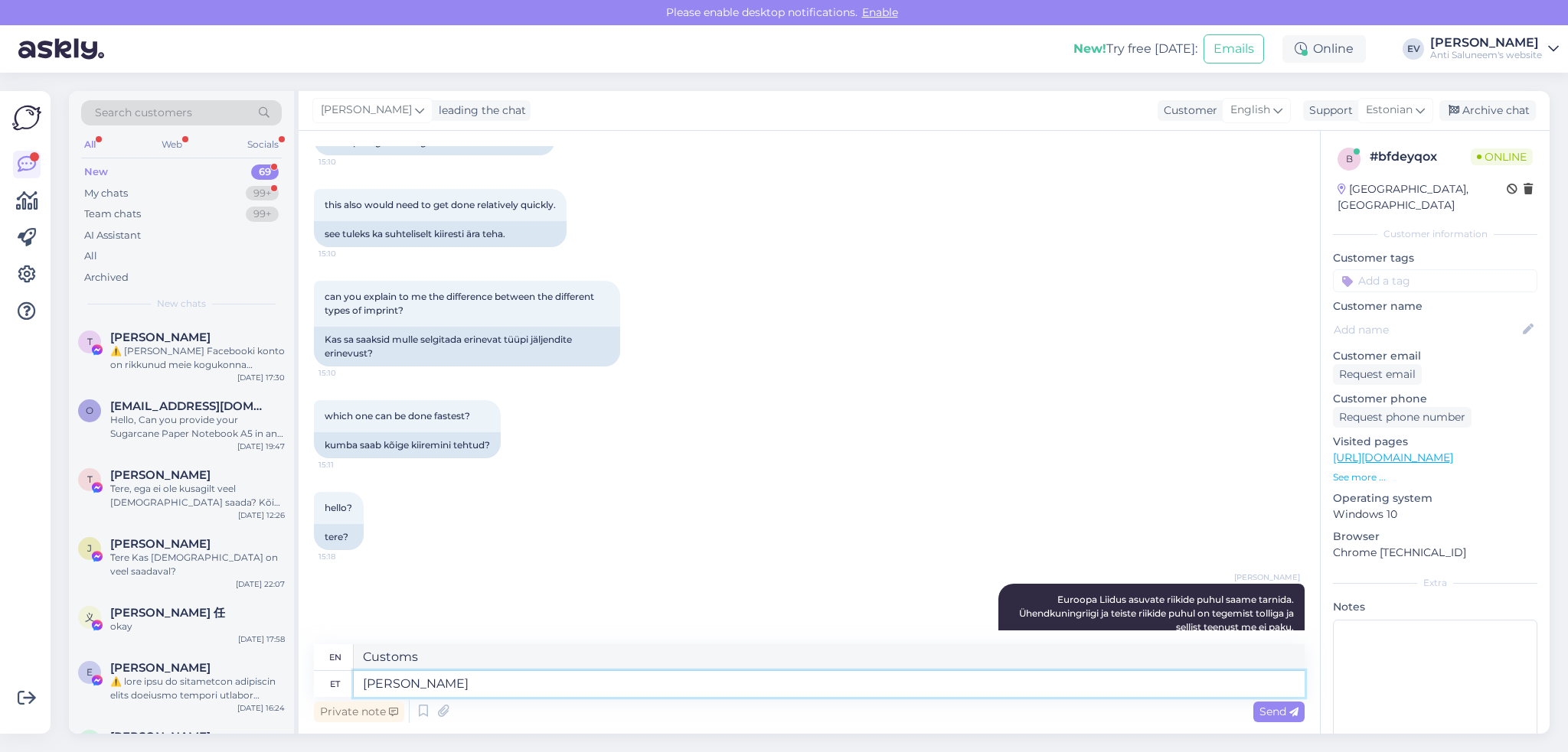
type textarea "Kui"
type textarea "If"
type textarea "Kui o"
type textarea "If yes"
type textarea "Kui"
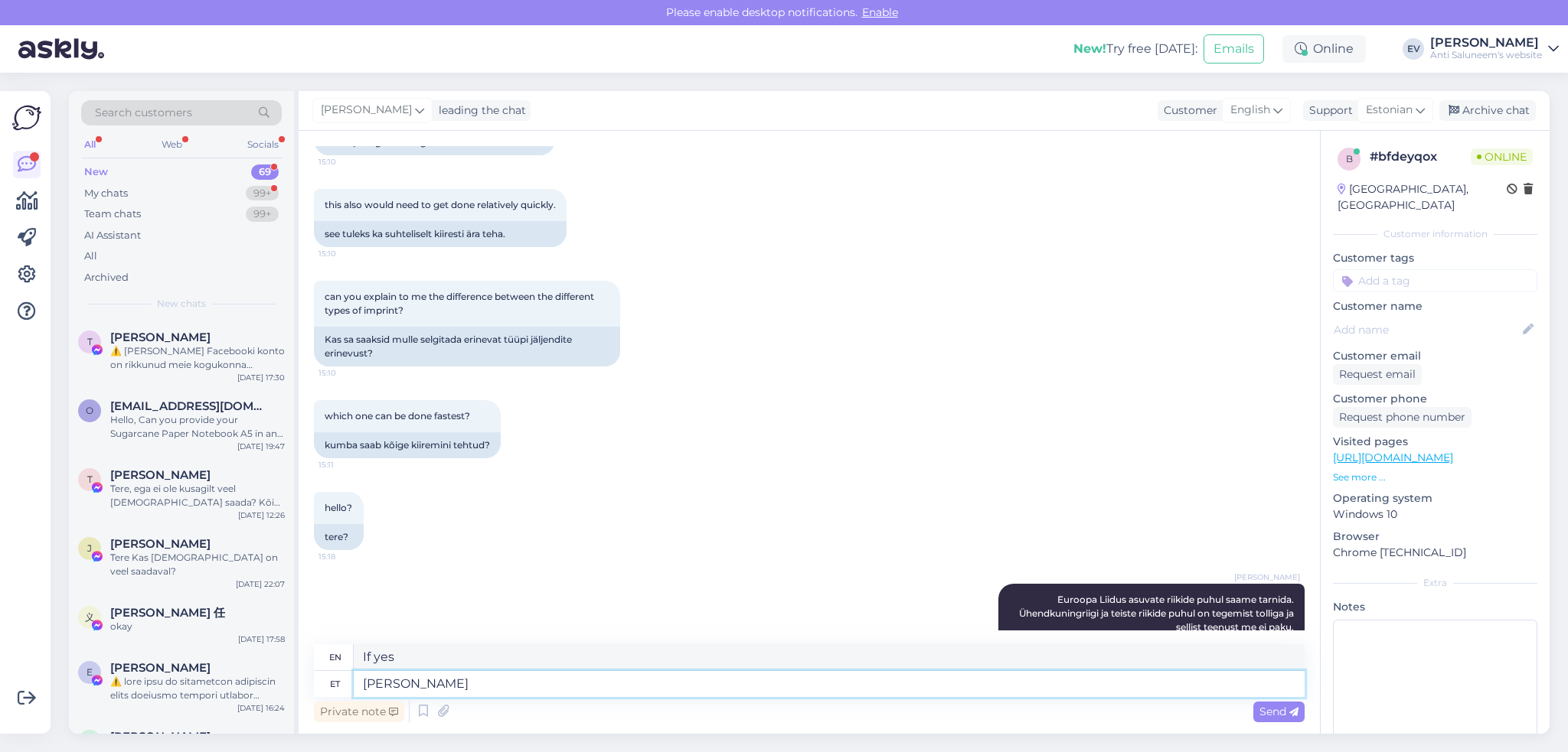
type textarea "If"
type textarea "Kui teid"
type textarea "If you"
type textarea "Kui teid rahuladb a"
type textarea "If you are satisfied"
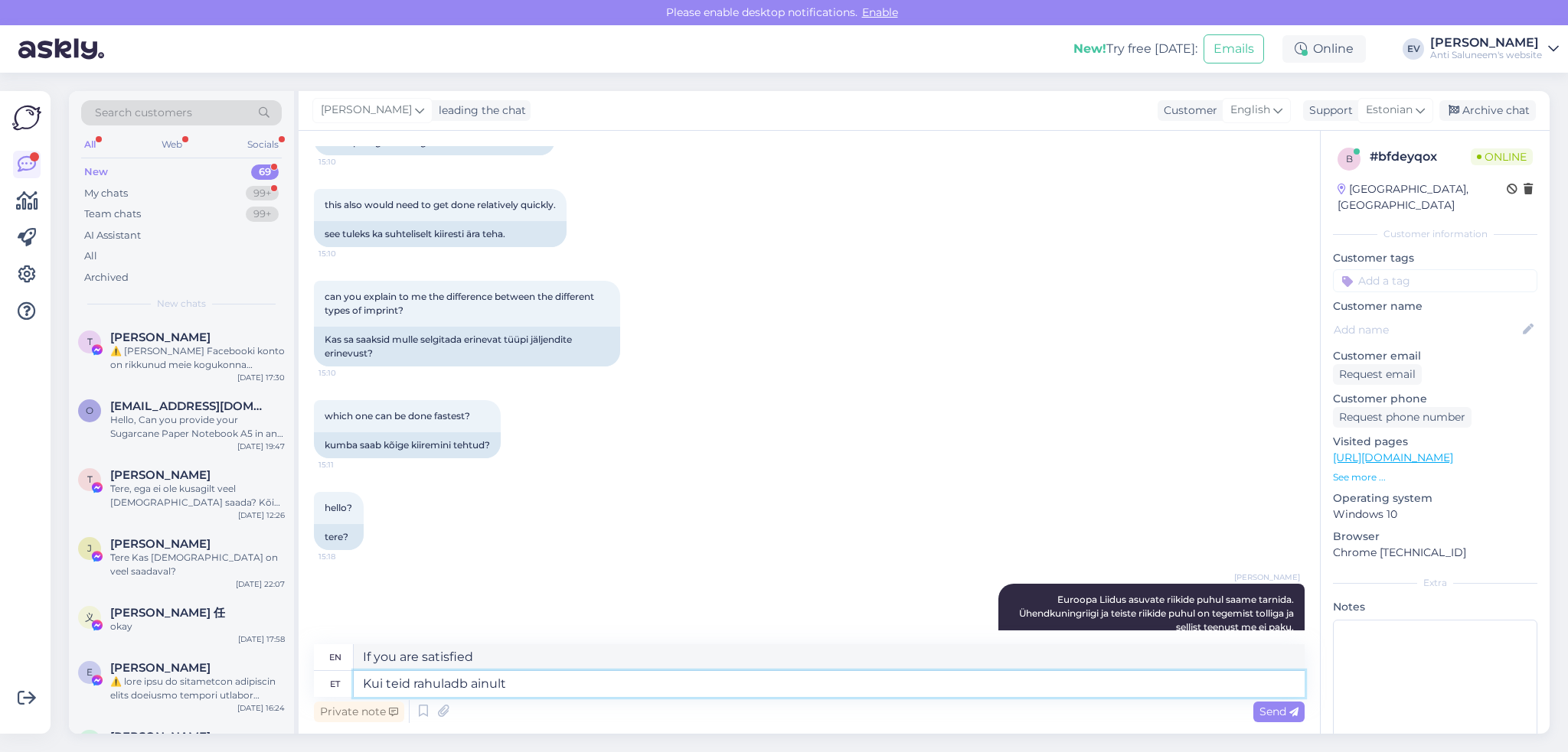
type textarea "Kui teid rahuladb ainult"
type textarea "If you are satisfied only"
type textarea "Kui teid rahuladb ainult Euroopa"
type textarea "If only Europe satisfies you"
type textarea "Kui teid rahuladb ainult Euroopa Liidu r"
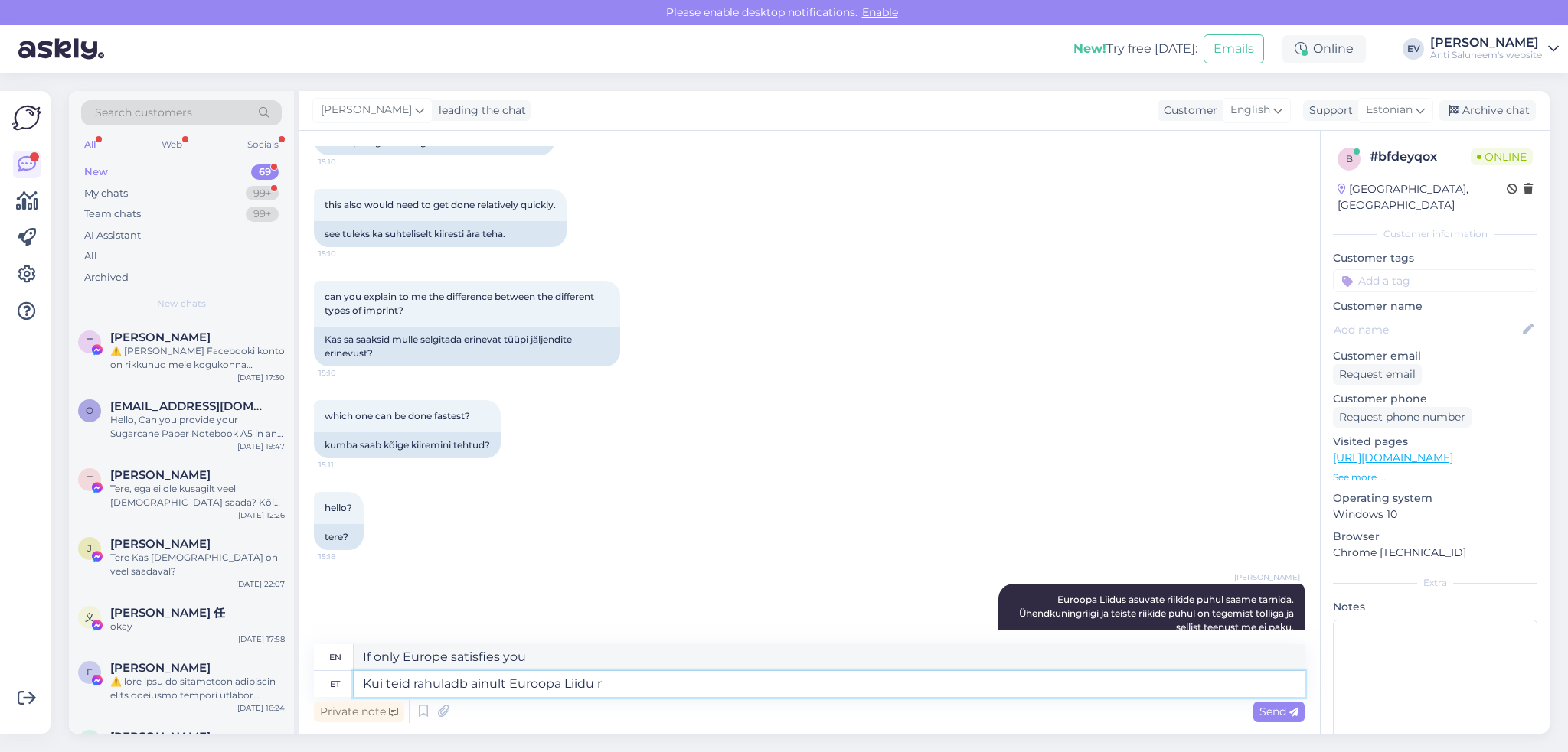
type textarea "If you are satisfied only with the European Union"
type textarea "Kui teid rahuladb ainult Euroopa Liidu riikidesse s"
type textarea "If you are only satisfied with European Union countries"
type textarea "Kui teid rahuladb ainult Euroopa Liidu riikidesse saatmine, s"
type textarea "If you are only satisfied with shipping to European Union countries,"
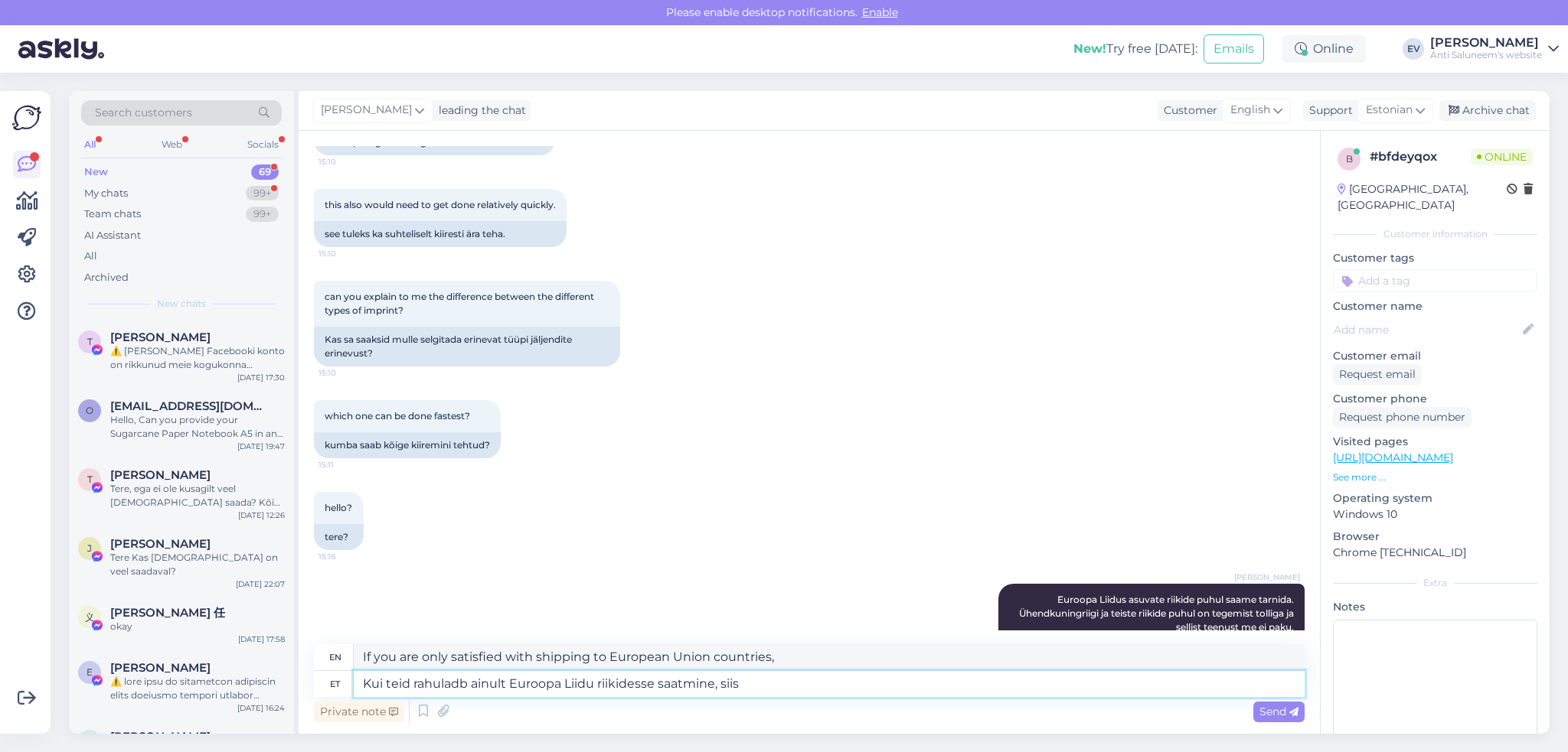
type textarea "Kui teid rahuladb ainult Euroopa Liidu riikidesse saatmine, siis"
type textarea "If you are only satisfied with shipping to European Union countries, then"
type textarea "Kui teid rahuladb ainult Euroopa Liidu riikidesse saatmine, siis täpsem"
type textarea "If you are only satisfied with shipping to European Union countries, then the e…"
type textarea "Kui teid rahuladb ainult Euroopa Liidu riikidesse saatmine, siis täpsem i"
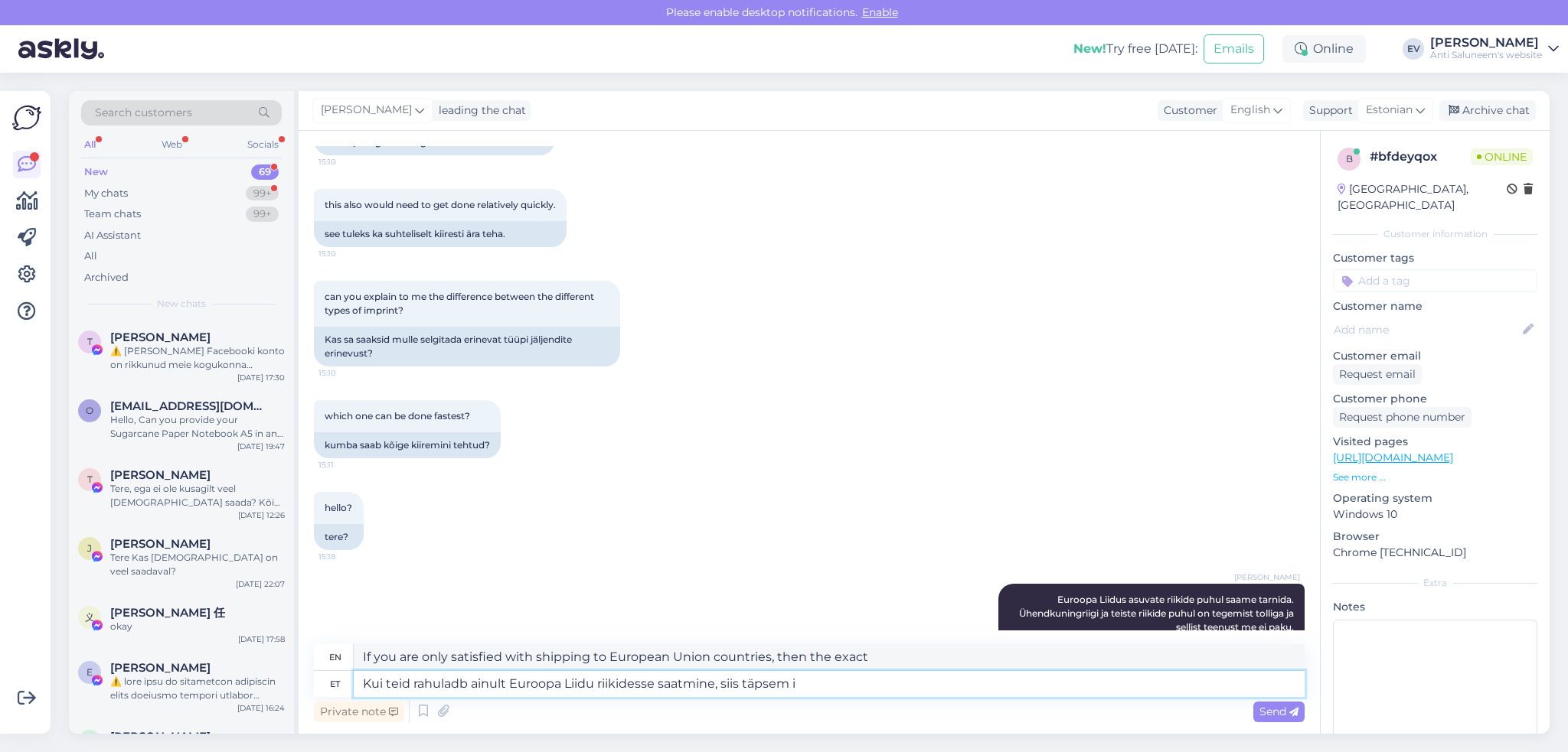
type textarea "If you are only satisfied with shipping to European Union countries, then more …"
type textarea "Kui teid rahuladb ainult Euroopa Liidu riikidesse saatmine, siis täpsem info"
type textarea "If you are only satisfied with shipping to European Union countries, then more …"
type textarea "Kui teid rahuladb ainult Euroopa Liidu riikidesse saatmine, siis täpsem info trü"
type textarea "If you are only satisfied with shipping to European Union countries, please con…"
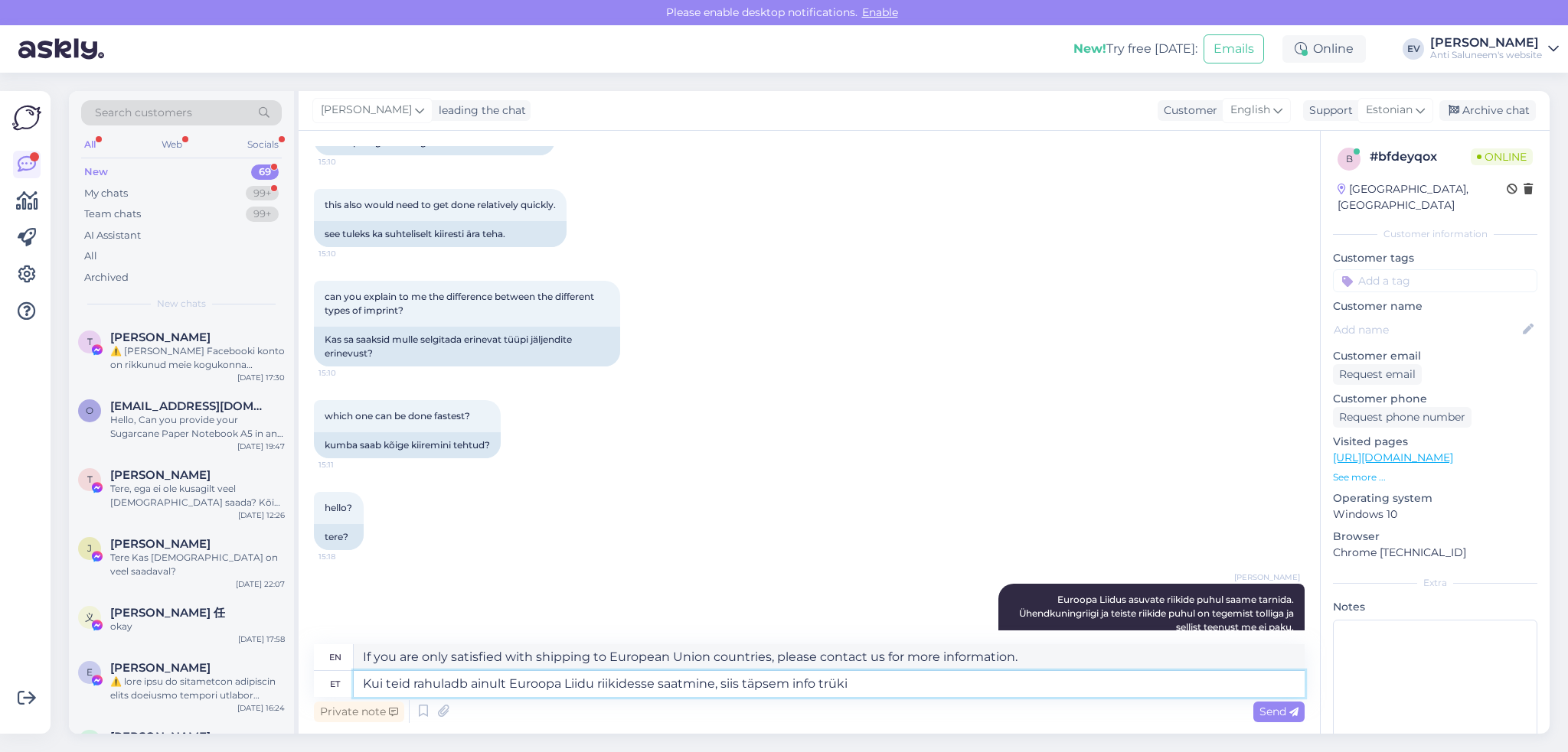
type textarea "Kui teid rahuladb ainult Euroopa Liidu riikidesse saatmine, siis täpsem info tr…"
type textarea "If you are only satisfied with shipping to European Union countries, please pri…"
type textarea "Kui teid rahuladb ainult Euroopa Liidu riikidesse saatmine, siis täpsem info tr…"
type textarea "If you are only satisfied with shipping to European Union countries, then more …"
type textarea "Kui teid rahuladb ainult Euroopa Liidu riikidesse saatmine, siis täpsem info tr…"
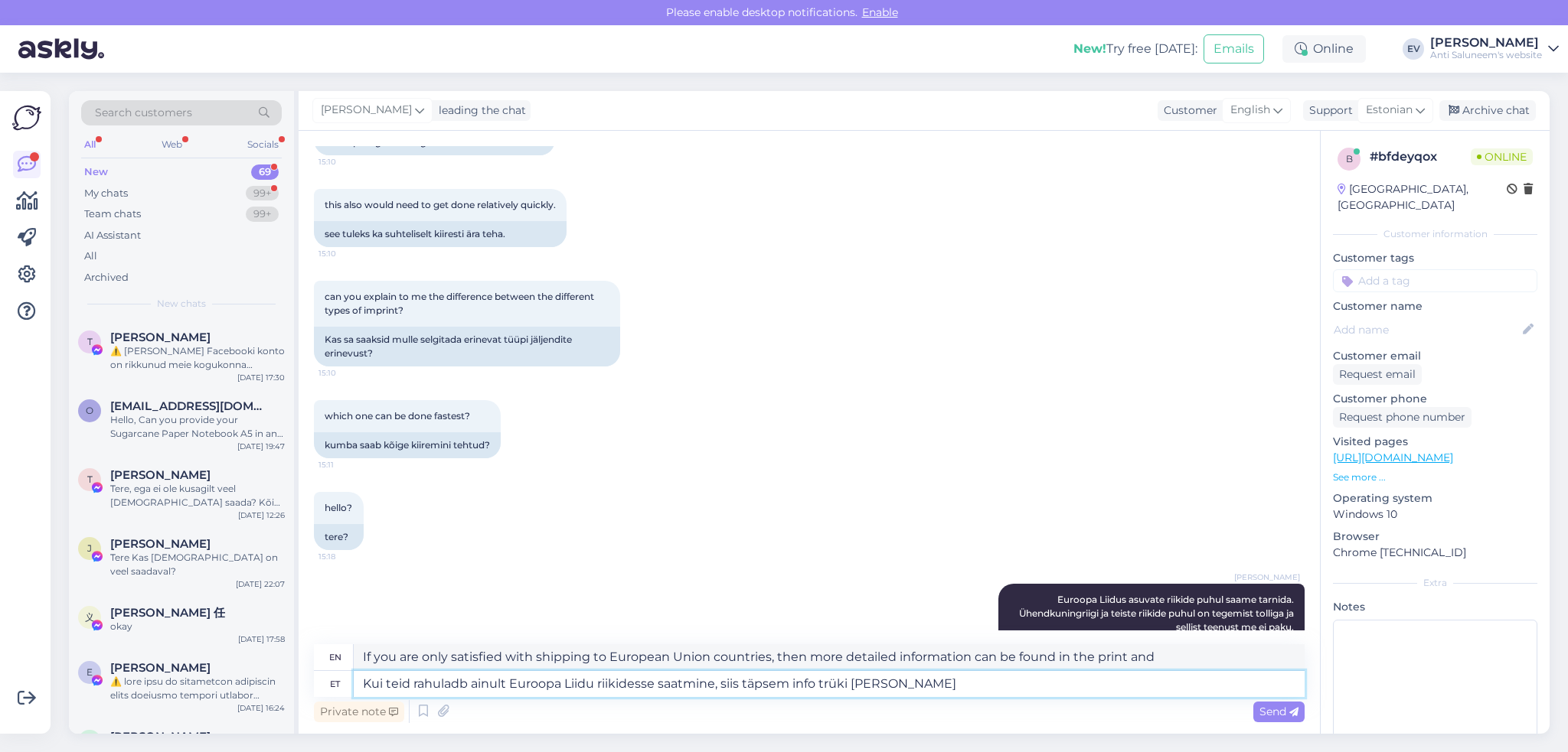
type textarea "If you are only satisfied with shipping to European Union countries, then more …"
type textarea "Kui teid rahuladb ainult Euroopa Liidu riikidesse saatmine, siis täpsem info tr…"
type textarea "If you are only satisfied with shipping to European Union countries, more detai…"
type textarea "Kui teid rahuladb ainult Euroopa Liidu riikidesse saatmine, siis täpsem info tr…"
type textarea "If you are only satisfied with shipping to European Union countries, more detai…"
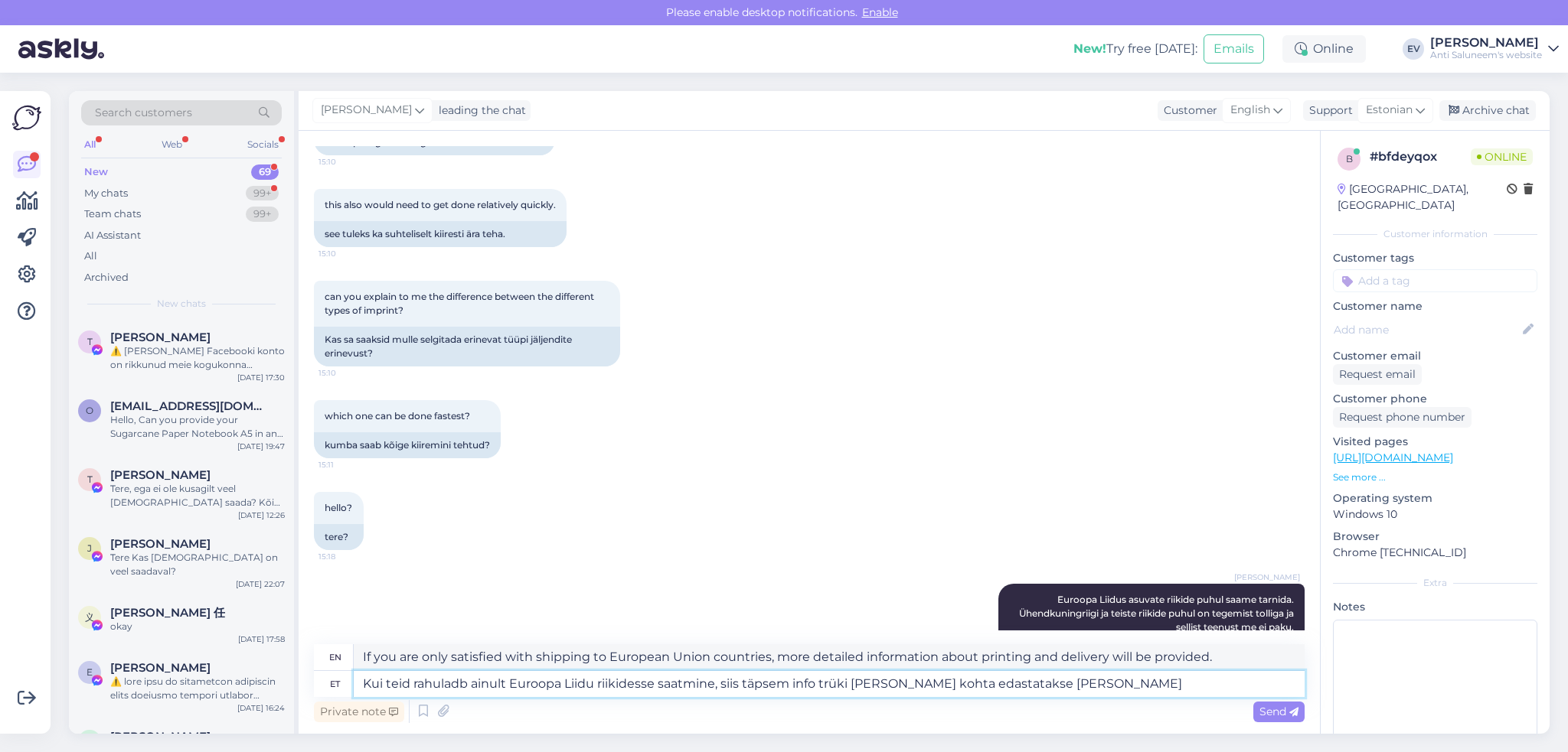
type textarea "Kui teid rahuladb ainult Euroopa Liidu riikidesse saatmine, siis täpsem info tr…"
type textarea "If you are only satisfied with shipping to European Union countries, more detai…"
type textarea "Kui teid rahuladb ainult Euroopa Liidu riikidesse saatmine, siis täpsem info tr…"
type textarea "If you are only satisfied with shipping to European Union countries, more detai…"
type textarea "Kui teid rahuladb ainult Euroopa Liidu riikidesse saatmine, siis täpsem info tr…"
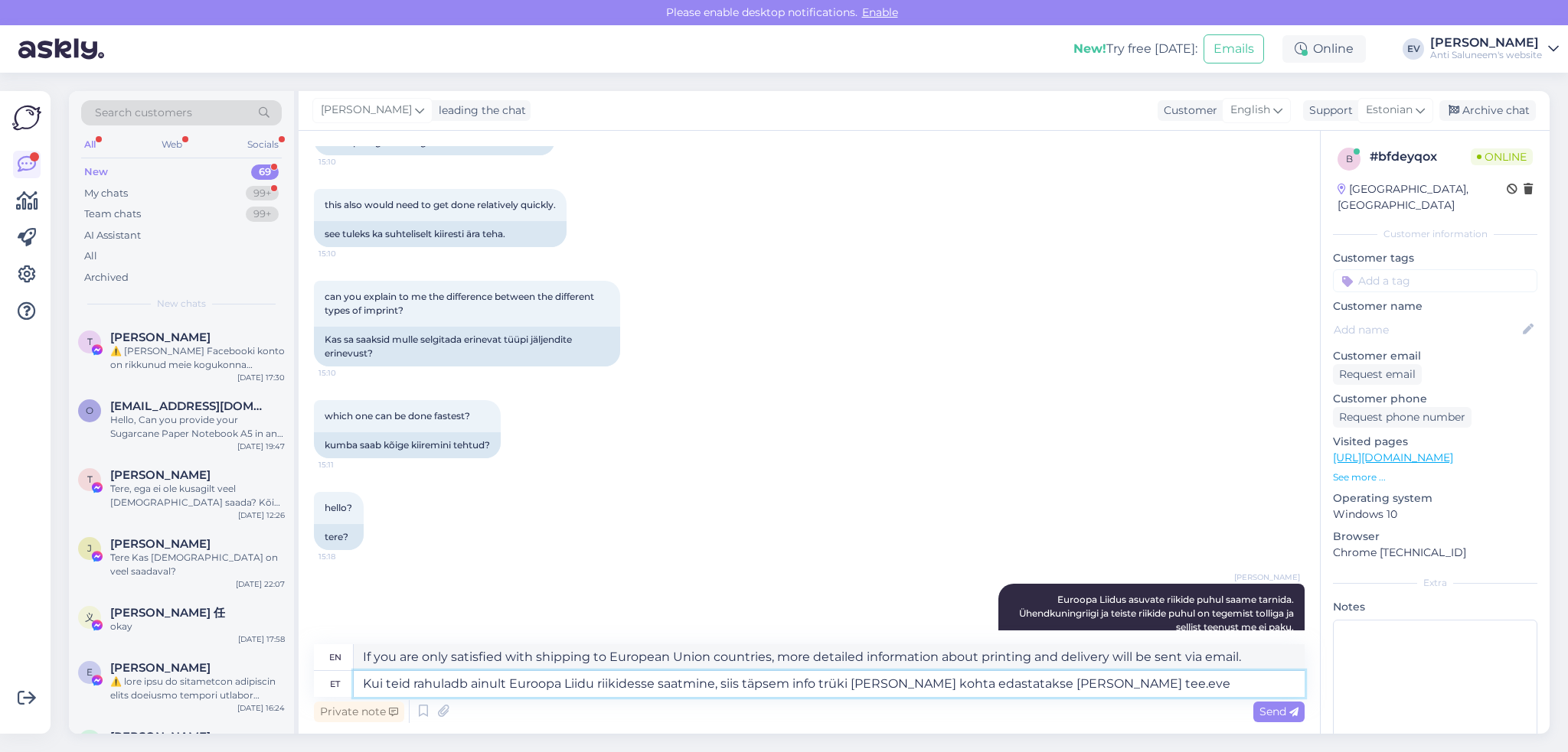
type textarea "If you are only satisfied with shipping to European Union countries, more detai…"
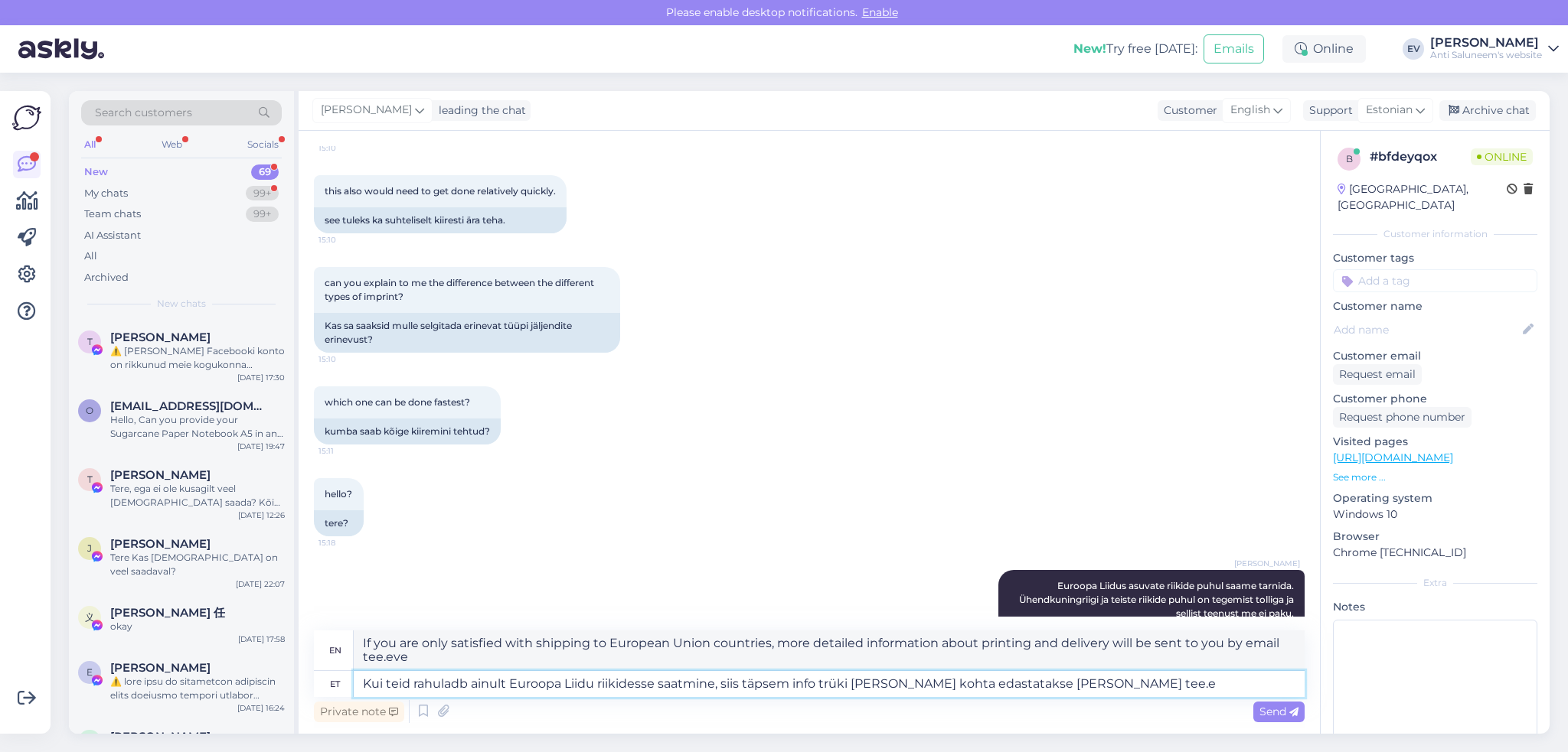
type textarea "Kui teid rahuladb ainult Euroopa Liidu riikidesse saatmine, siis täpsem info tr…"
type textarea "If you are only satisfied with shipping to European Union countries, more detai…"
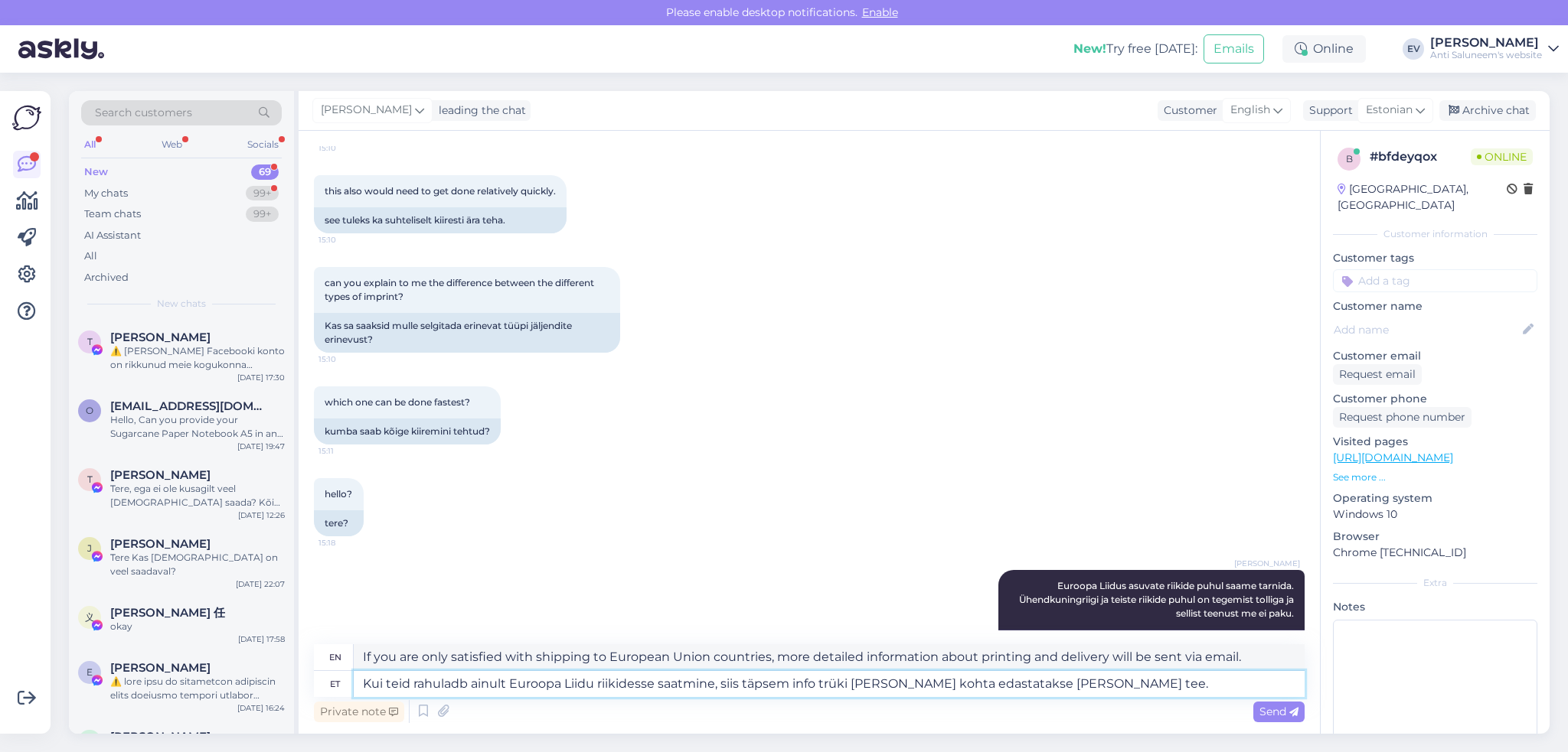
scroll to position [1149, 0]
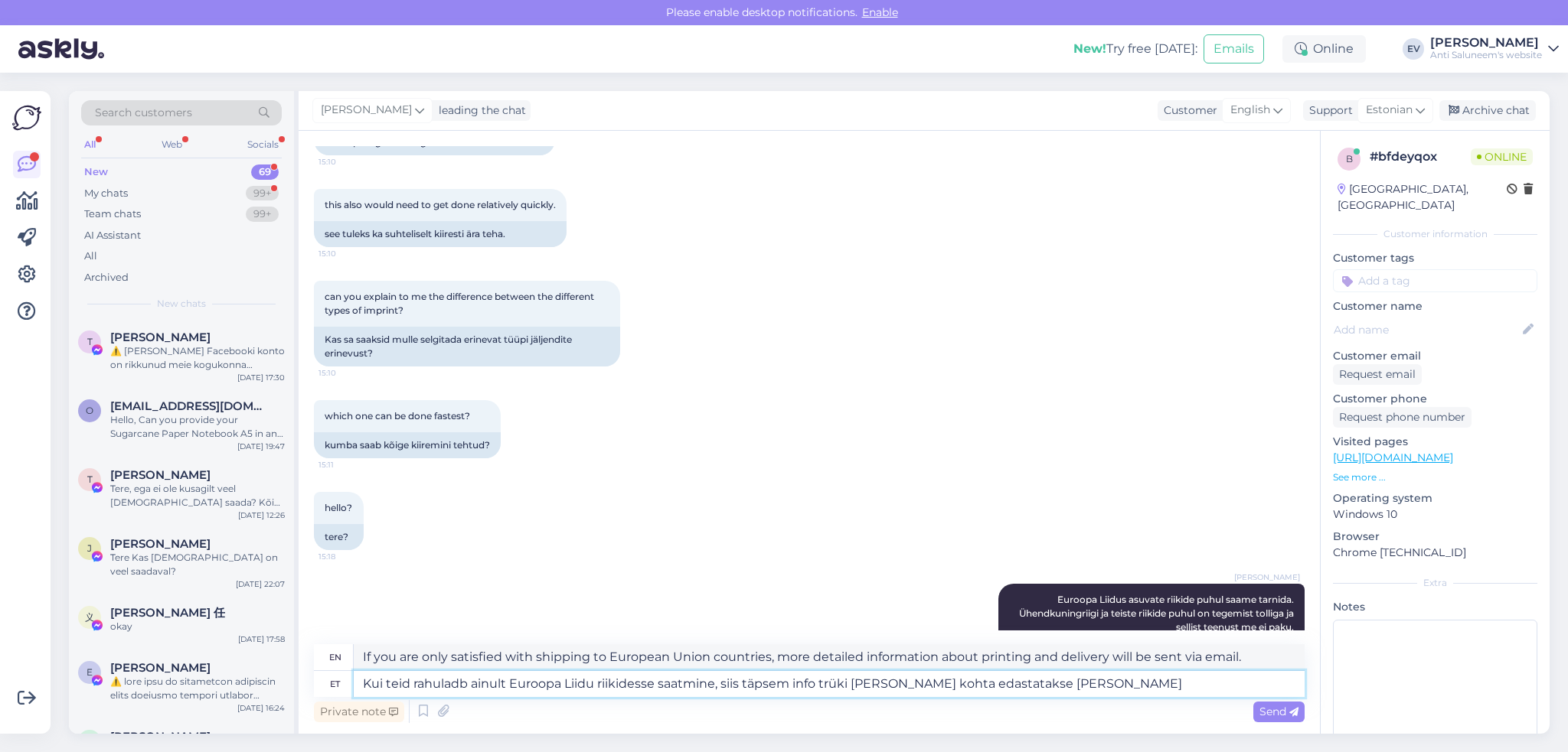
type textarea "Kui teid rahuladb ainult Euroopa Liidu riikidesse saatmine, siis täpsem info tr…"
type textarea "If you are only satisfied with shipping to European Union countries, more detai…"
type textarea "Kui teid rahuladb ainult Euroopa Liidu riikidesse saatmine, siis täpsem info tr…"
click at [1175, 604] on span "Send" at bounding box center [1279, 711] width 39 height 14
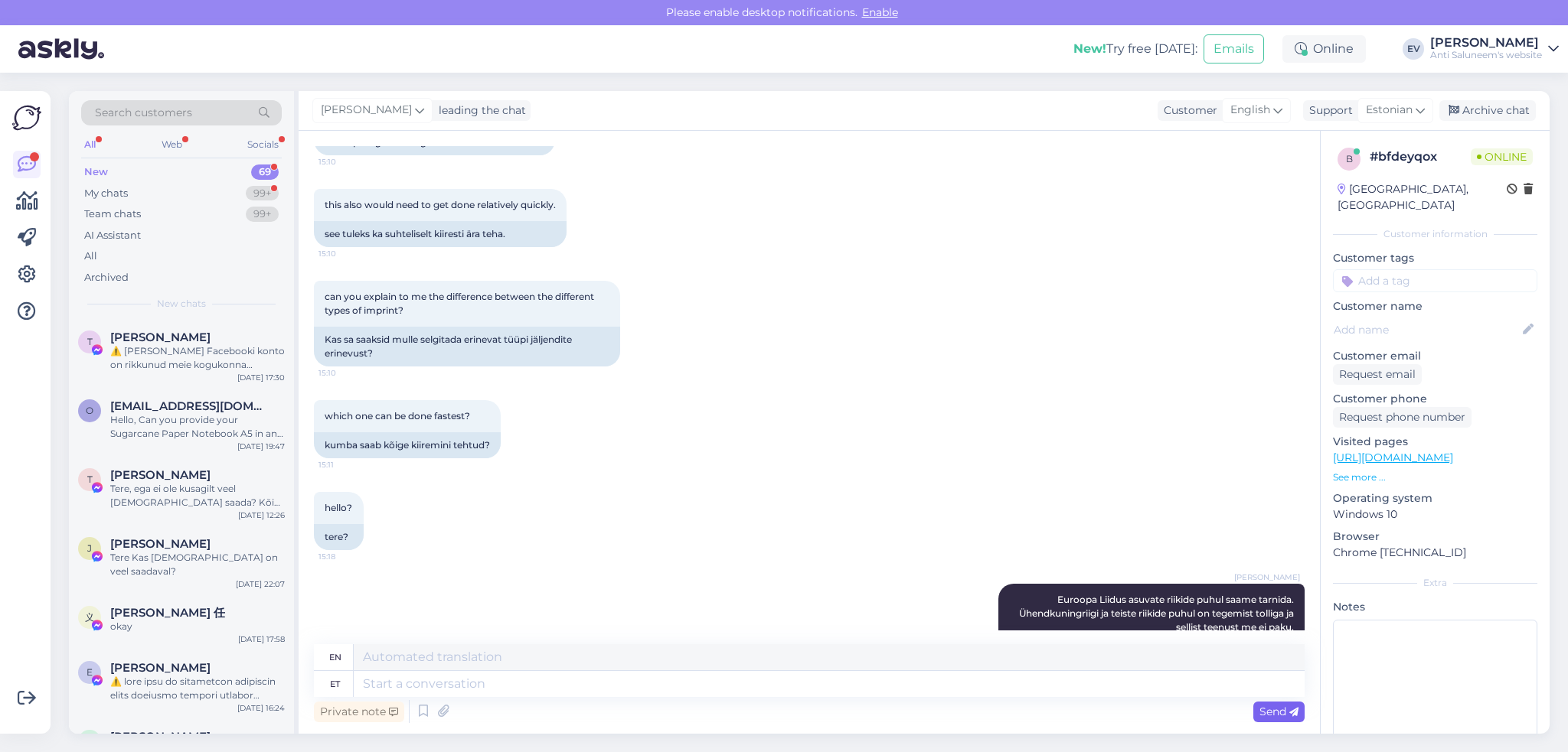
scroll to position [1282, 0]
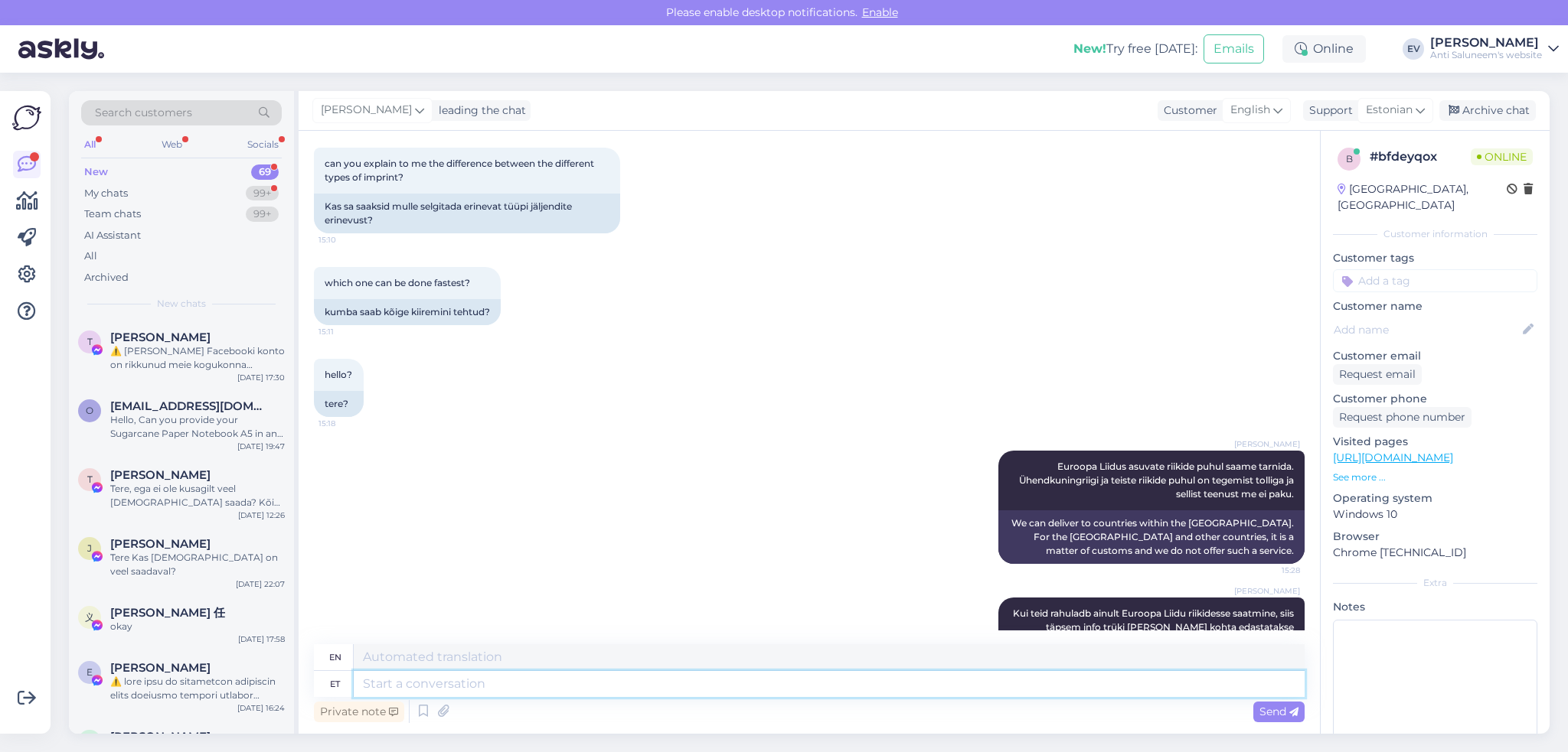
click at [633, 604] on textarea at bounding box center [828, 684] width 951 height 26
type textarea "Meiliaadress"
type textarea "Email address"
type textarea "Meiliaadress on"
type textarea "Email address is"
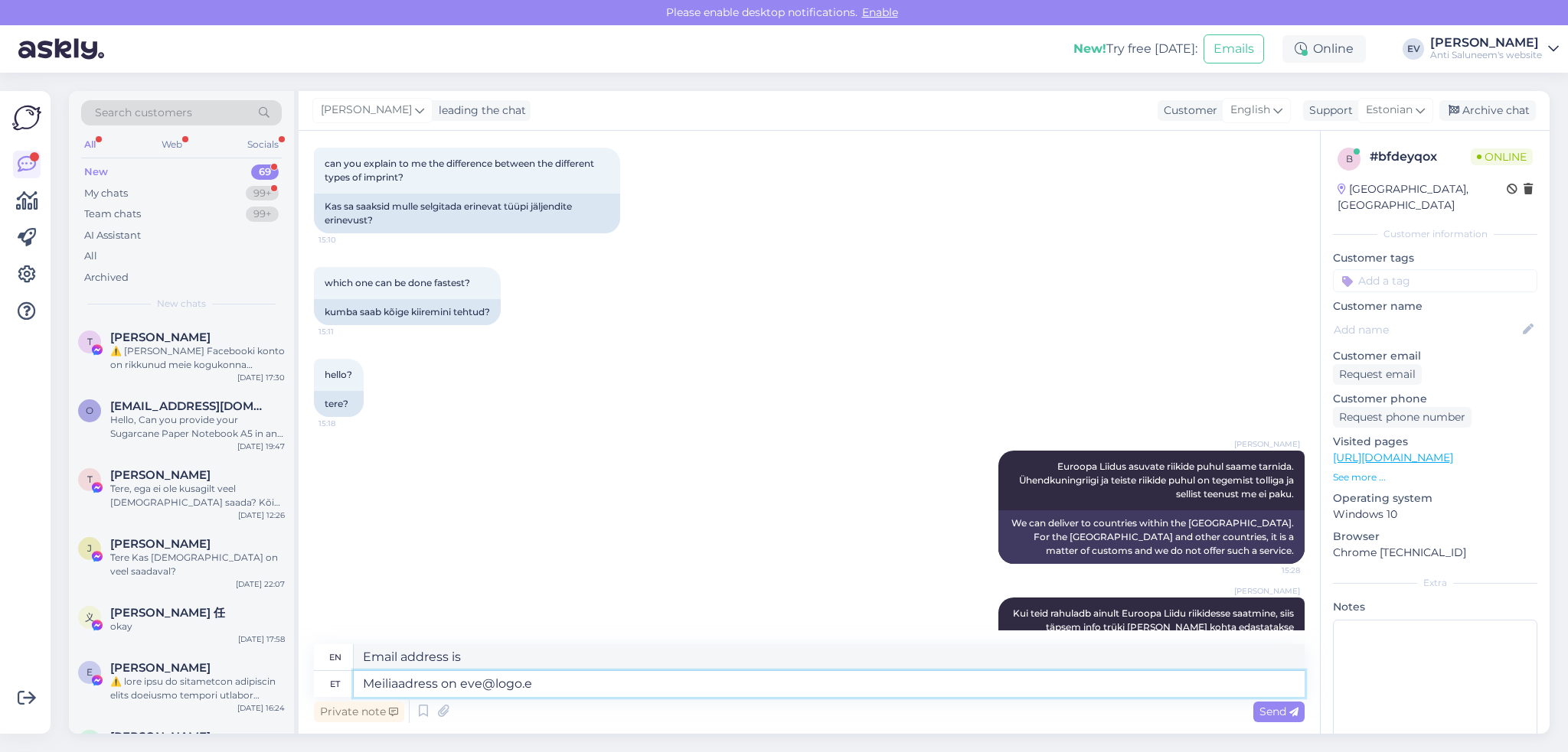
type textarea "Meiliaadress on eve@logo.ee"
type textarea "The email address is eve@logo.ee"
type textarea "Meiliaadress on eve@logo.ee,"
type textarea "The email address is eve@logo.ee,"
type textarea "Meiliaadress on eve@logo.ee, hinnapäringu"
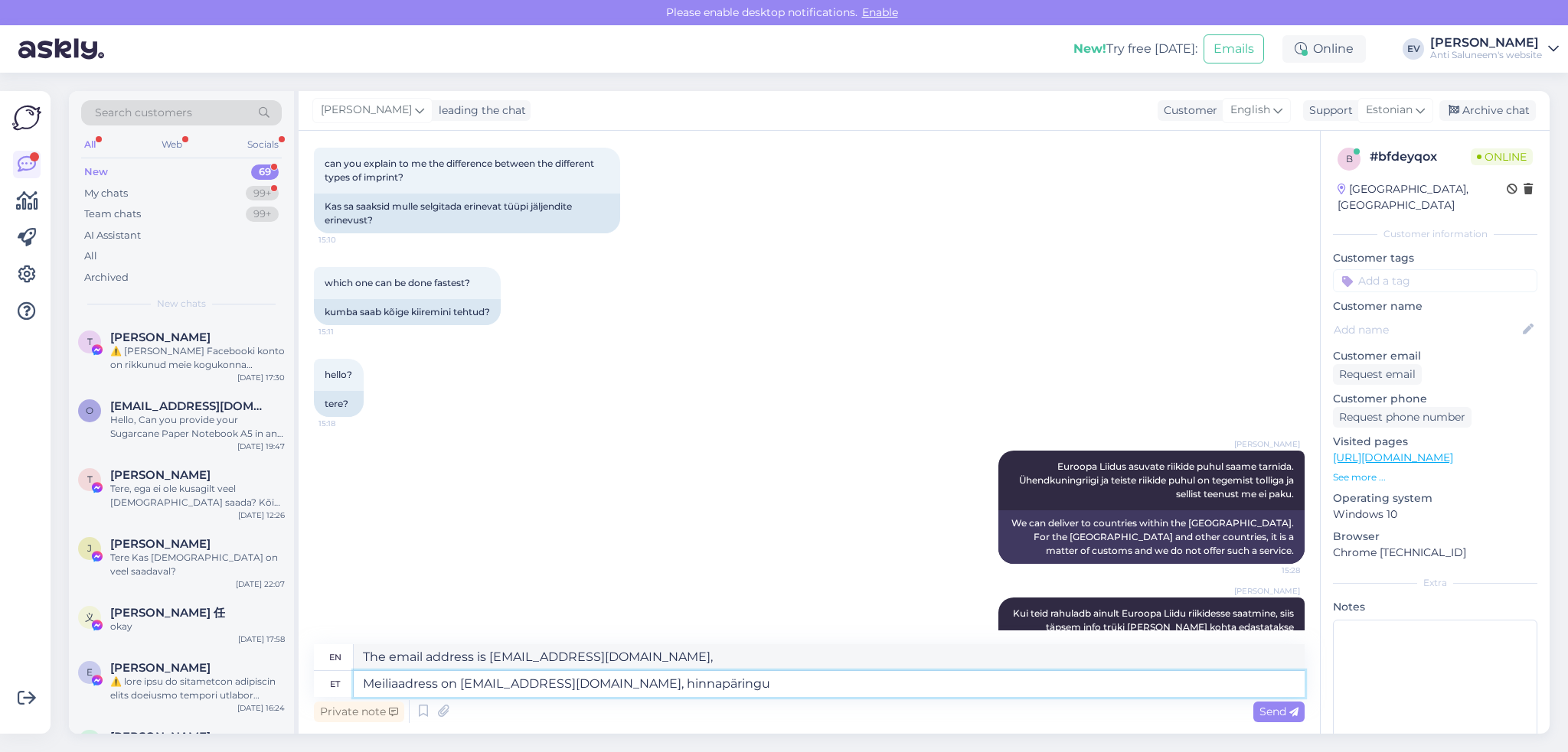
type textarea "The email address is eve@logo.ee, for price inquiries"
type textarea "Meiliaadress on eve@logo.ee, hinnapäringu tee"
type textarea "The email address is eve@logo.ee, for price inquiries, please contact"
type textarea "Meiliaadress on eve@logo.ee, hinnapäringu tegemisel"
type textarea "The email address is eve@logo.ee, when making a price inquiry"
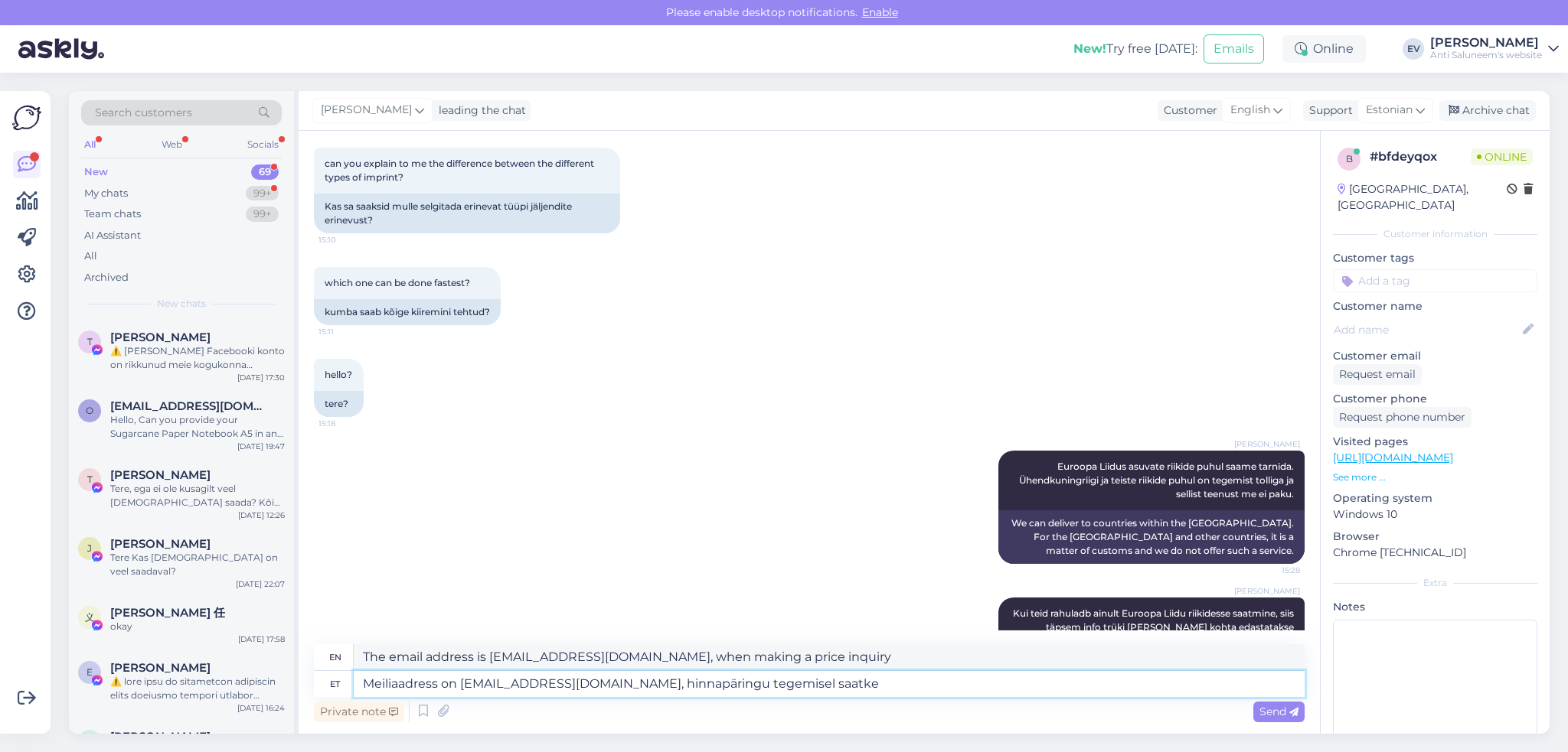
type textarea "Meiliaadress on eve@logo.ee, hinnapäringu tegemisel saatke"
type textarea "The email address is eve@logo.ee, when making a price inquiry, please send"
type textarea "Meiliaadress on eve@logo.ee, hinnapäringu tegemisel saatke ka"
type textarea "The email address is eve@logo.ee, when making a price request, please also send"
type textarea "Meiliaadress on eve@logo.ee, hinnapäringu tegemisel saatke ka oma"
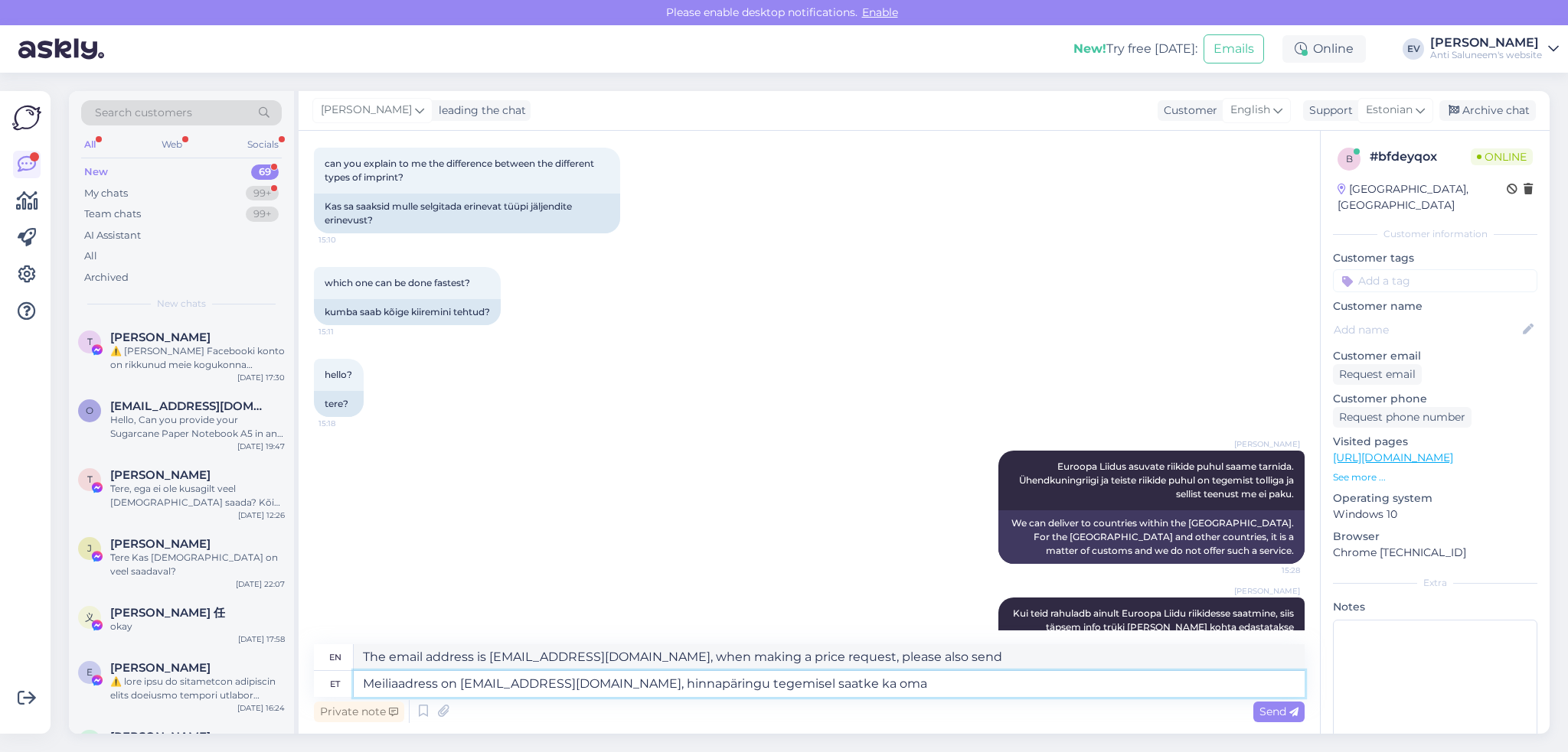
type textarea "The email address is eve@logo.ee, when making a price request, please also send…"
type textarea "Meiliaadress on eve@logo.ee, hinnapäringu tegemisel saatke ka oma logo"
type textarea "The email address is eve@logo.ee, when making a price request, please also send…"
type textarea "Meiliaadress on eve@logo.ee, hinnapäringu tegemisel saatke ka oma logo ja a"
type textarea "The email address is eve@logo.ee, when making a price request, please also send…"
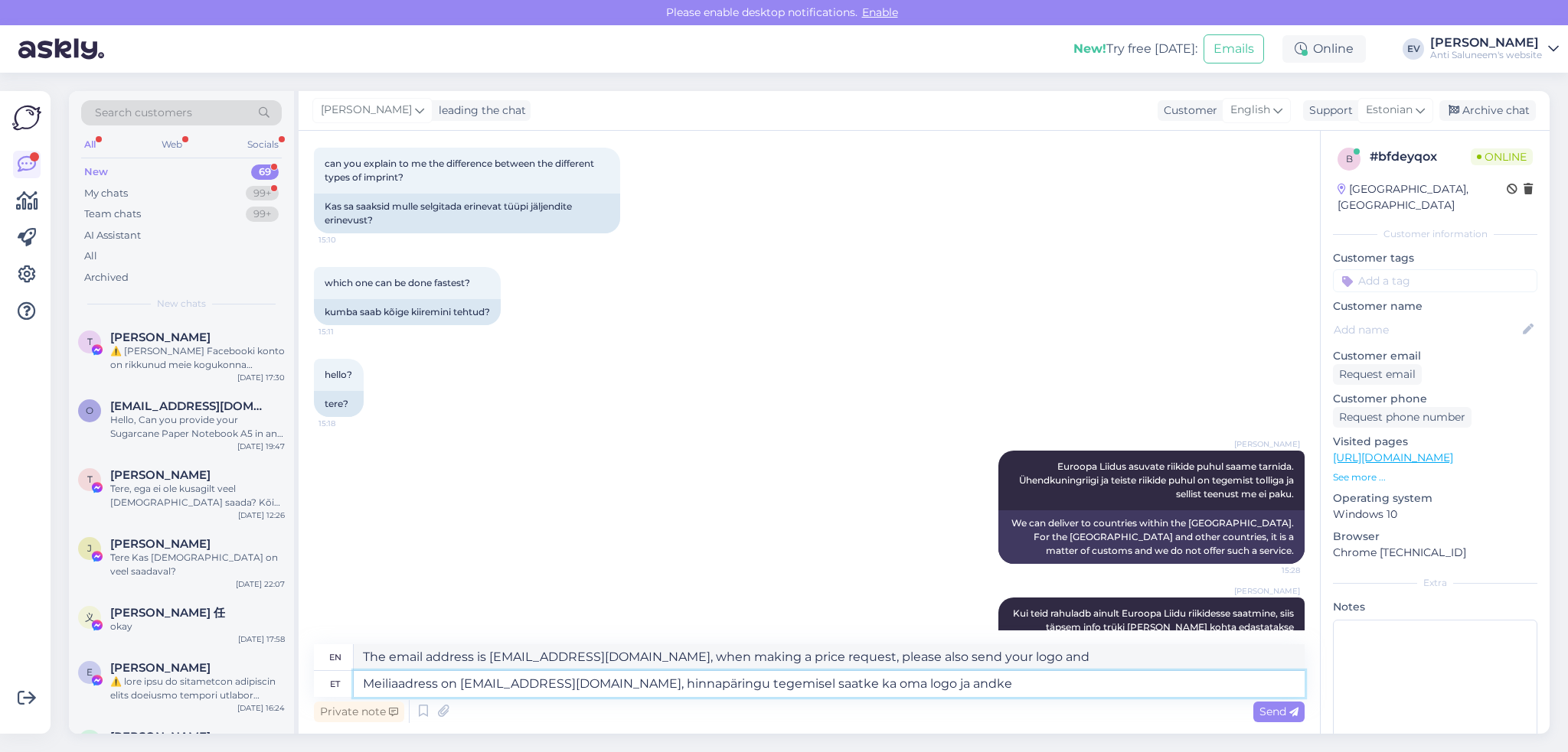
type textarea "Meiliaadress on eve@logo.ee, hinnapäringu tegemisel saatke ka oma logo ja andke…"
type textarea "The email address is eve@logo.ee, when making a price request, please also send…"
type textarea "Meiliaadress on eve@logo.ee, hinnapäringu tegemisel saatke ka oma logo ja andke…"
type textarea "The email address is eve@logo.ee, when making a price inquiry, please also send…"
type textarea "Meiliaadress on eve@logo.ee, hinnapäringu tegemisel saatke ka oma logo ja andke…"
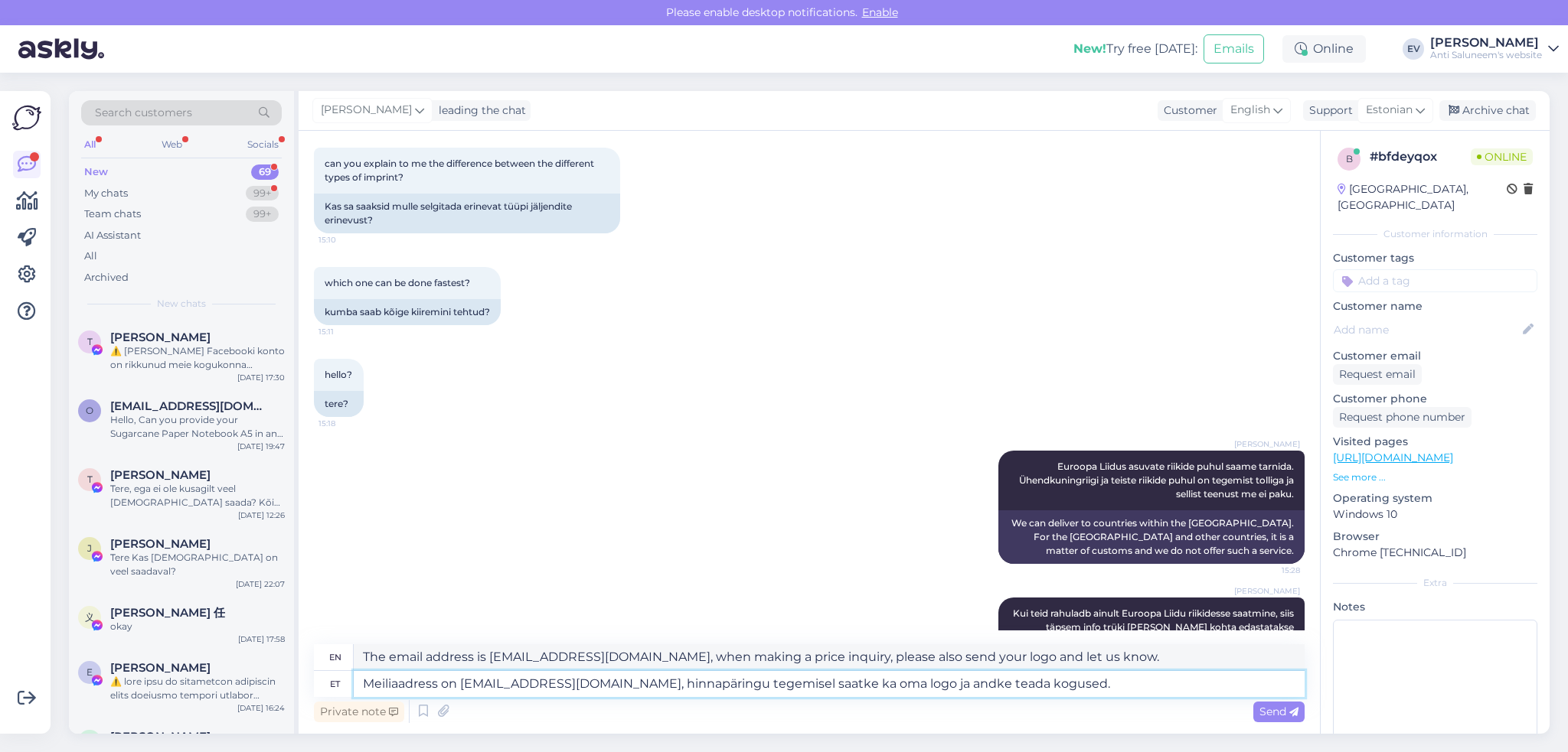
type textarea "The email address is eve@logo.ee, when making a price request, please also send…"
type textarea "Meiliaadress on eve@logo.ee, hinnapäringu tegemisel saatke ka oma logo ja andke…"
type textarea "The email address is eve@logo.ee, when making a price request, please also send…"
type textarea "Meiliaadress on eve@logo.ee, hinnapäringu tegemisel saatke ka oma logo ja andke…"
type textarea "The email address is eve@logo.ee, when making a price request, please also send…"
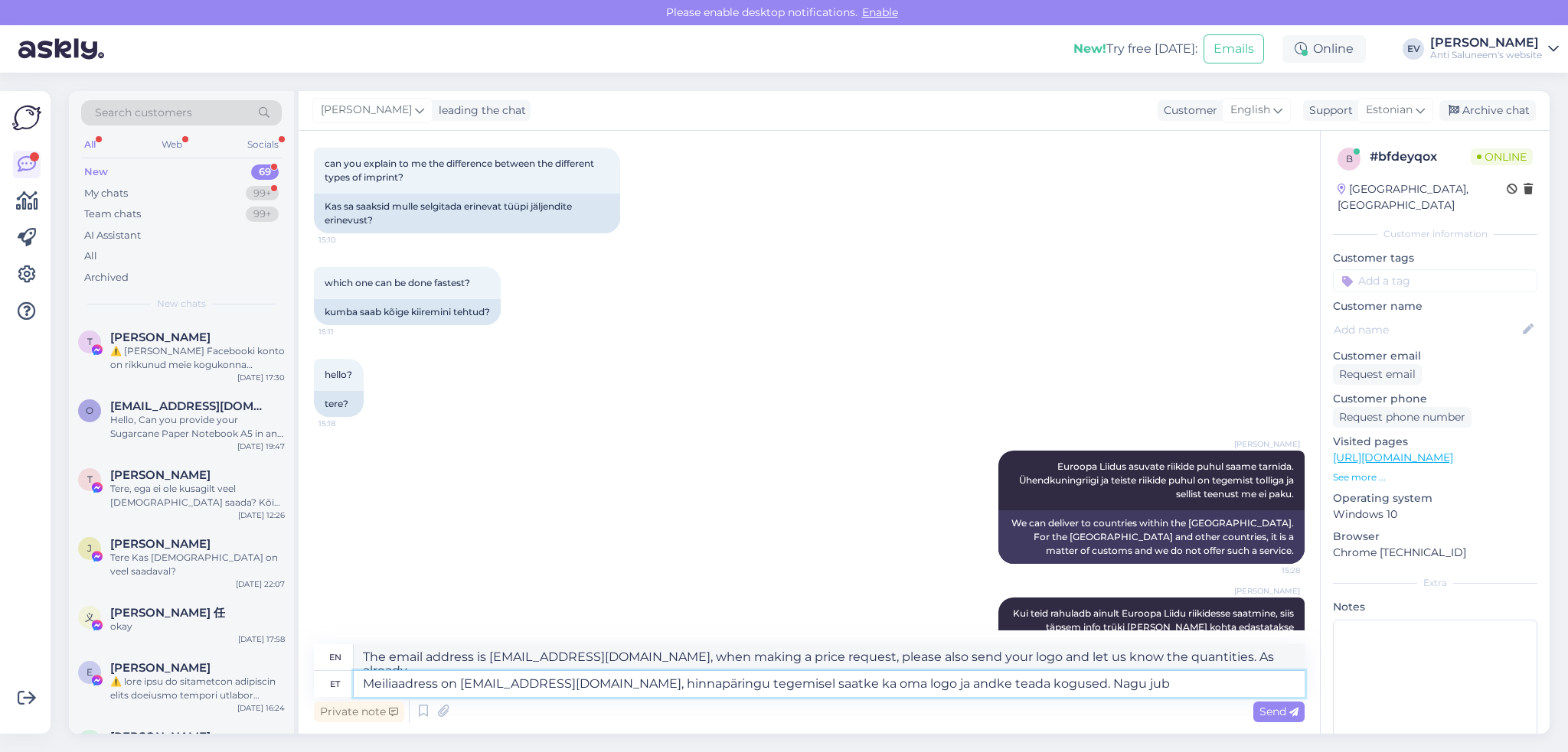
type textarea "Meiliaadress on eve@logo.ee, hinnapäringu tegemisel saatke ka oma logo ja andke…"
type textarea "The email address is eve@logo.ee, when making a price request, please also send…"
type textarea "Meiliaadress on eve@logo.ee, hinnapäringu tegemisel saatke ka oma logo ja andke…"
type textarea "The email address is eve@logo.ee, when making a price request, please also send…"
type textarea "Meiliaadress on eve@logo.ee, hinnapäringu tegemisel saatke ka oma logo ja andke…"
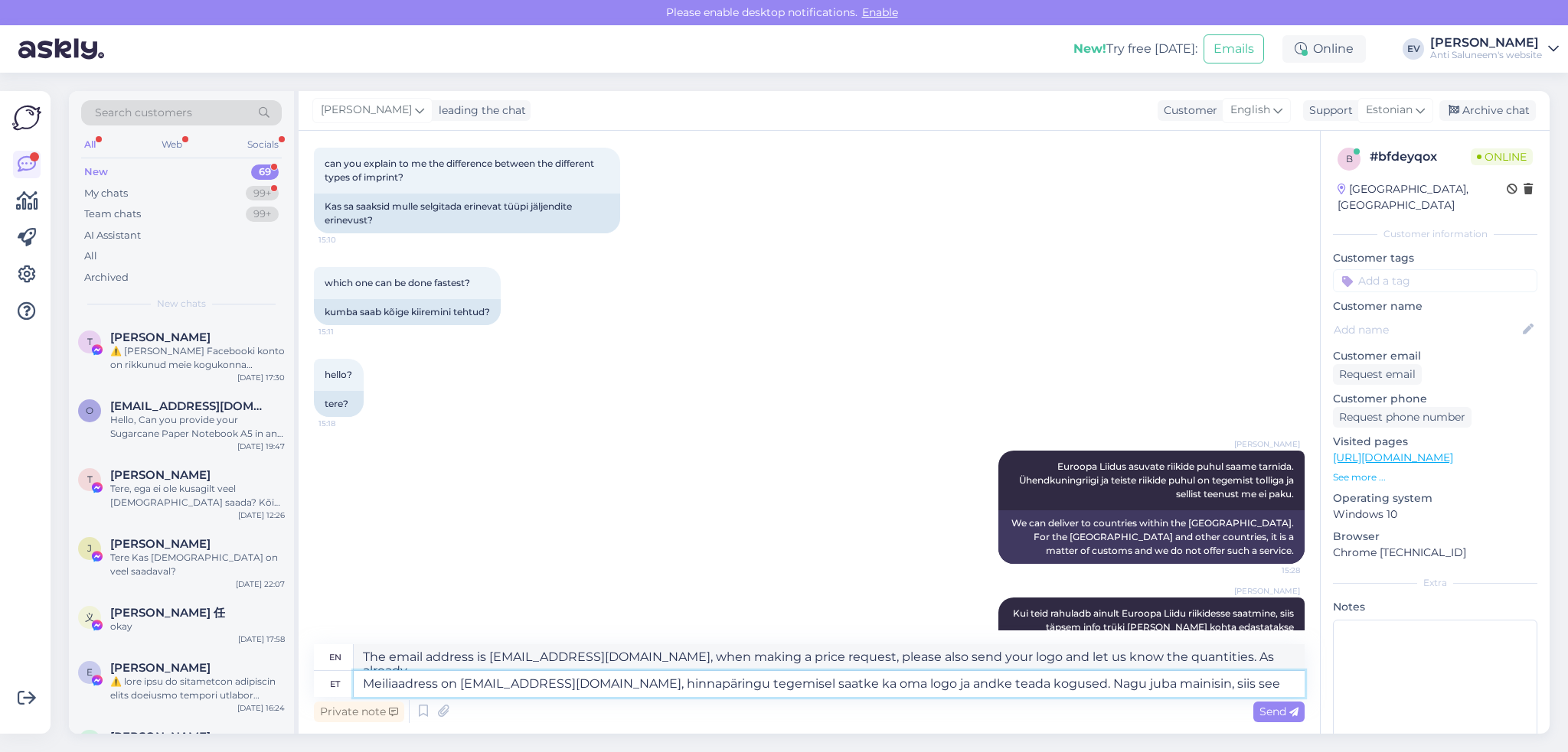
type textarea "The email address is eve@logo.ee, when making a price request, please also send…"
type textarea "Meiliaadress on eve@logo.ee, hinnapäringu tegemisel saatke ka oma logo ja andke…"
type textarea "The email address is eve@logo.ee, when making a price request, please also send…"
type textarea "Meiliaadress on eve@logo.ee, hinnapäringu tegemisel saatke ka oma logo ja andke…"
type textarea "The email address is eve@logo.ee, when making a price request, please also send…"
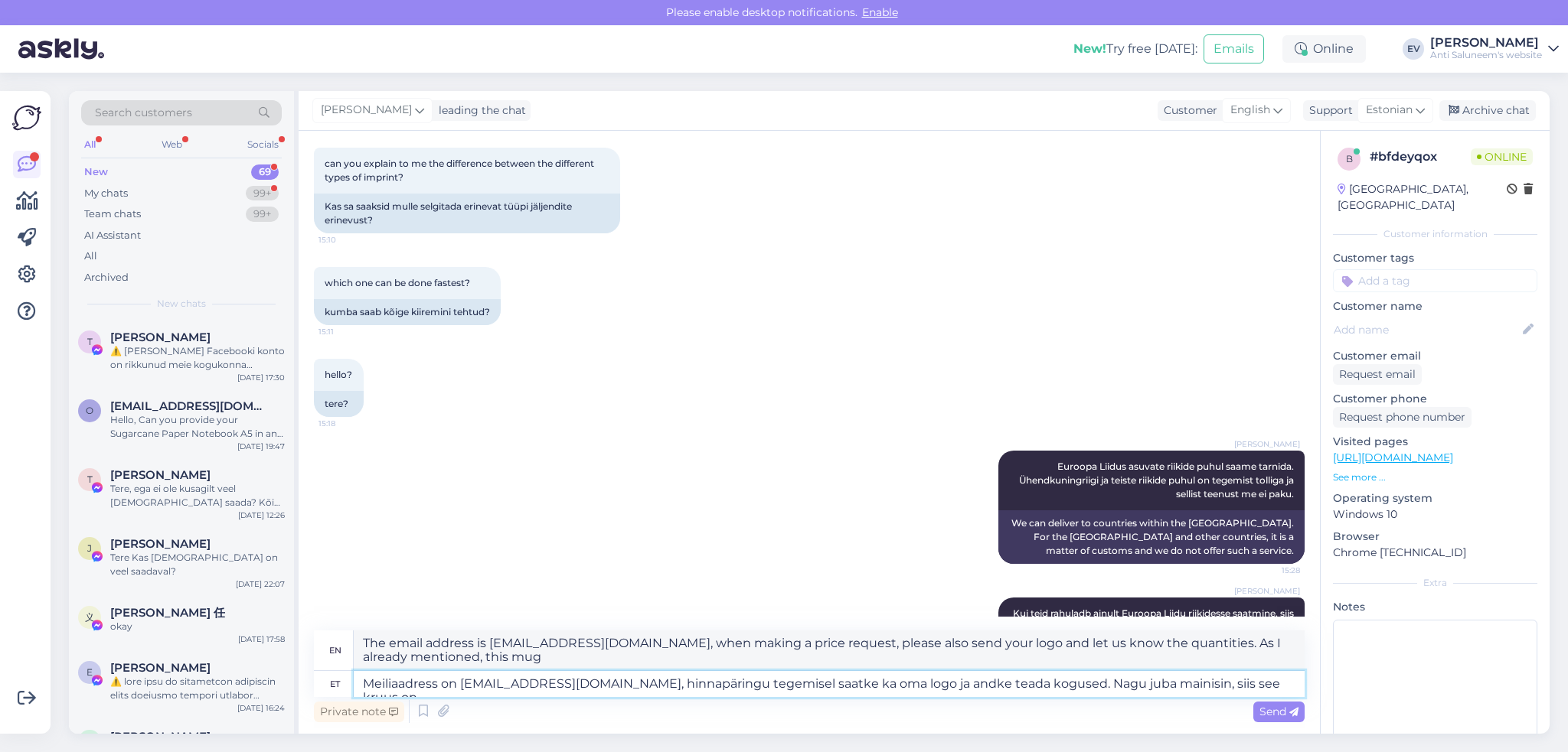
type textarea "Meiliaadress on eve@logo.ee, hinnapäringu tegemisel saatke ka oma logo ja andke…"
type textarea "The email address is eve@logo.ee, when making a price request, please also send…"
type textarea "Meiliaadress on eve@logo.ee, hinnapäringu tegemisel saatke ka oma logo ja andke…"
type textarea "The email address is eve@logo.ee, when making a price request, please also send…"
type textarea "Meiliaadress on eve@logo.ee, hinnapäringu tegemisel saatke ka oma logo ja andke…"
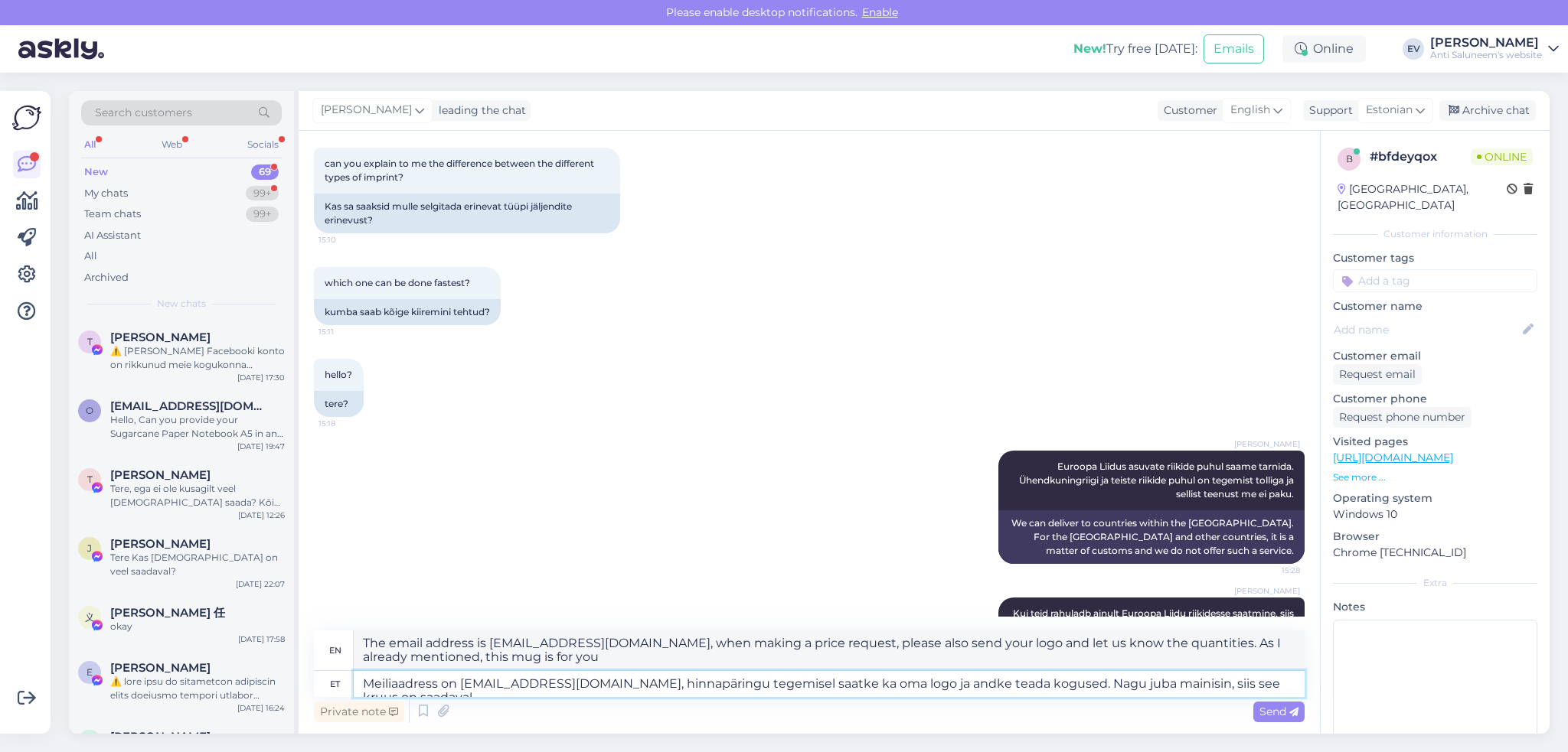
type textarea "The email address is eve@logo.ee, when making a price request, please also send…"
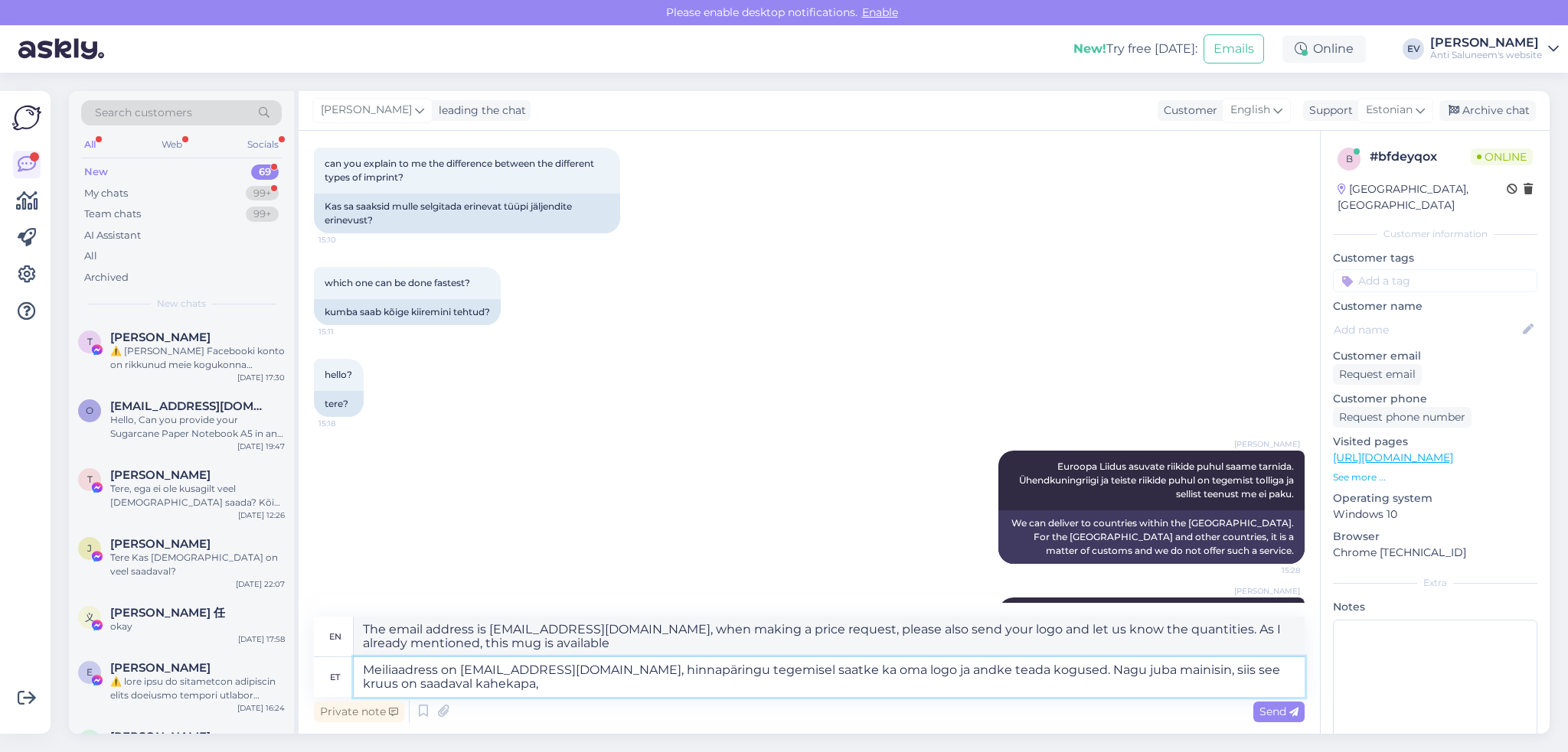
type textarea "Meiliaadress on eve@logo.ee, hinnapäringu tegemisel saatke ka oma logo ja andke…"
type textarea "The email address is eve@logo.ee, when making a price request, please also send…"
type textarea "Meiliaadress on eve@logo.ee, hinnapäringu tegemisel saatke ka oma logo ja andke…"
type textarea "The email address is eve@logo.ee, when making a price inquiry, please also send…"
type textarea "Meiliaadress on eve@logo.ee, hinnapäringu tegemisel saatke ka oma logo ja andke…"
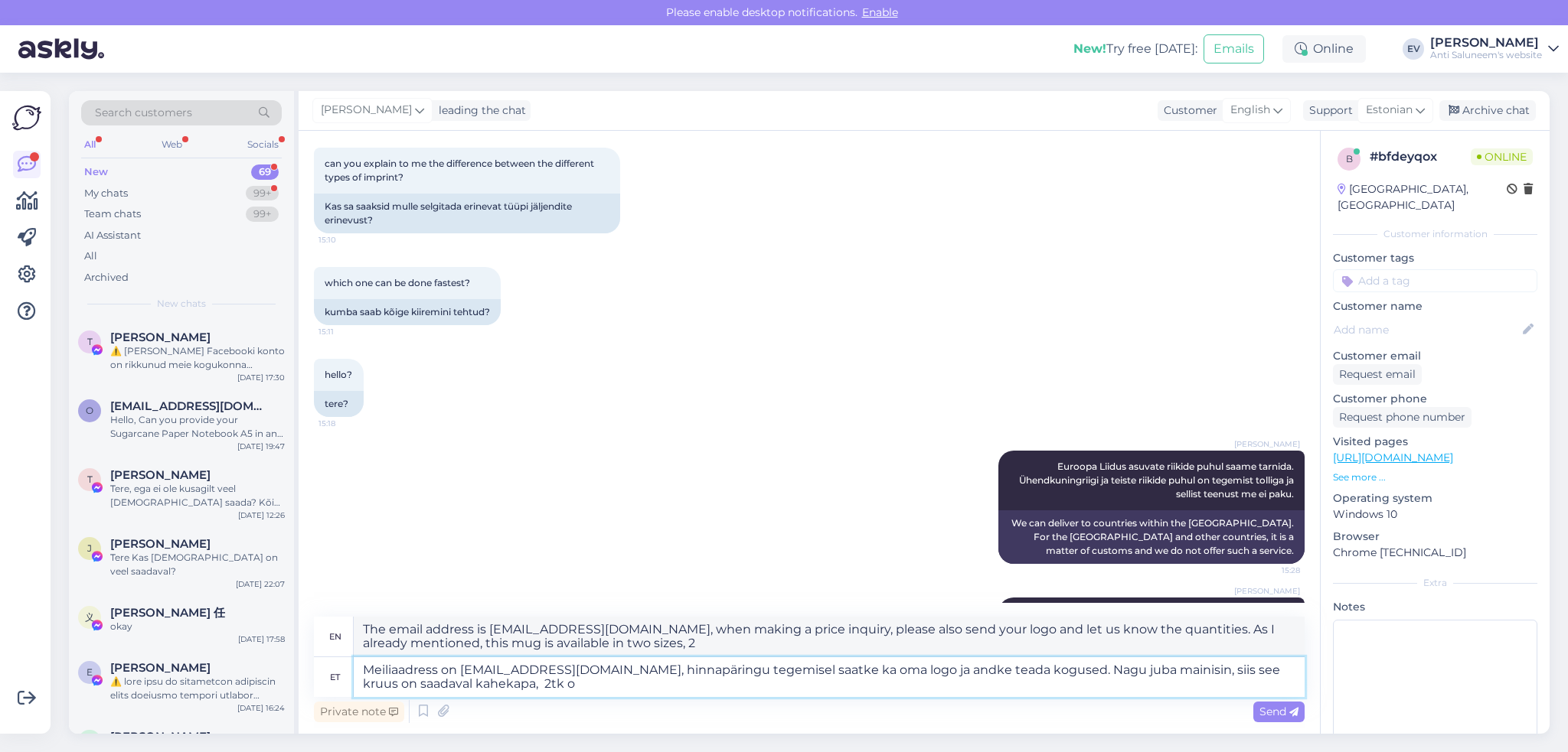
type textarea "The email address is eve@logo.ee, when making a price inquiry, please also send…"
type textarea "Meiliaadress on eve@logo.ee, hinnapäringu tegemisel saatke ka oma logo ja andke…"
type textarea "The email address is eve@logo.ee, when making a price inquiry, please also send…"
type textarea "Meiliaadress on [EMAIL_ADDRESS][DOMAIN_NAME], hinnapäringu tegemisel saatke ka …"
type textarea "The email address is eve@logo.ee, when making a price request, please also send…"
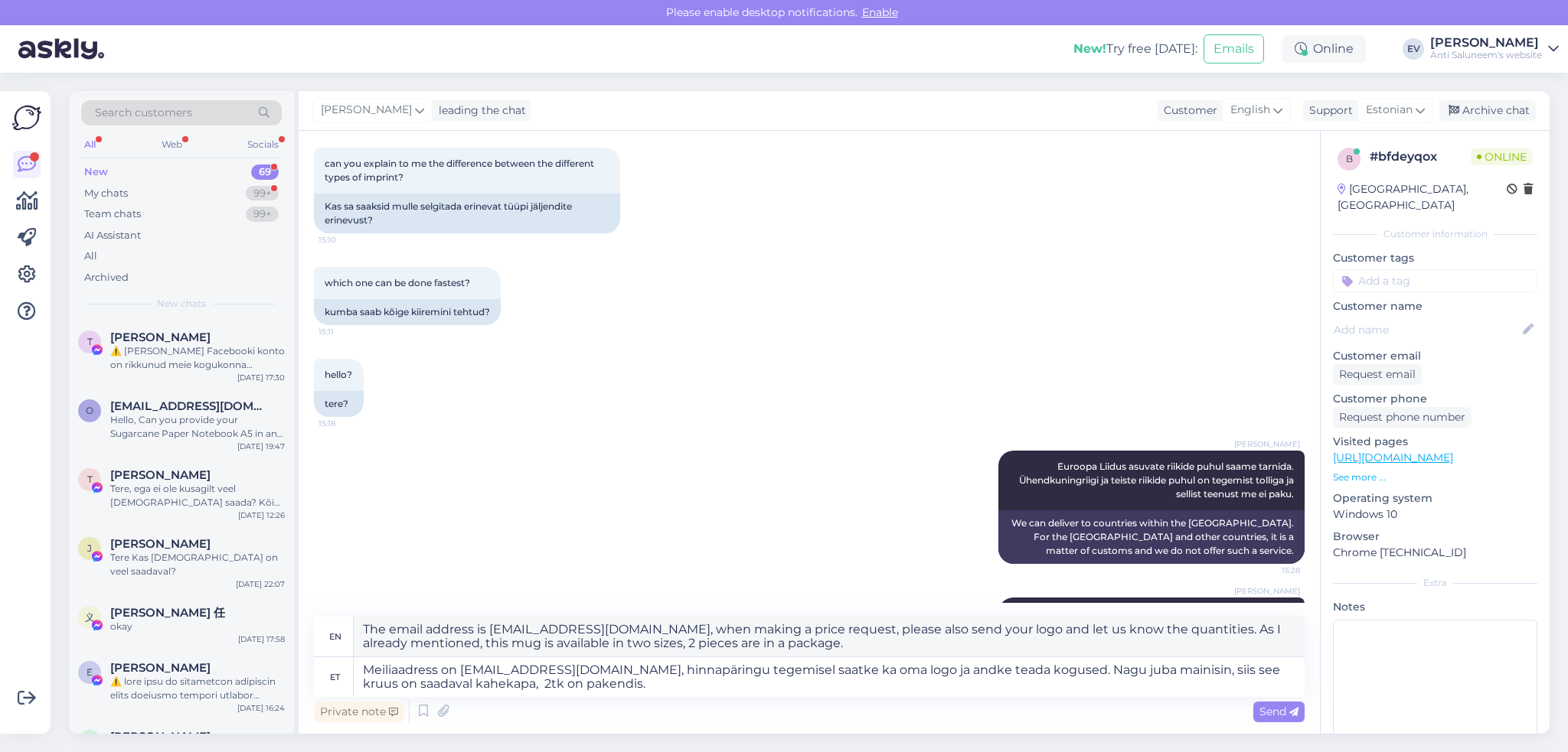
click at [1175, 604] on span "Send" at bounding box center [1279, 711] width 39 height 14
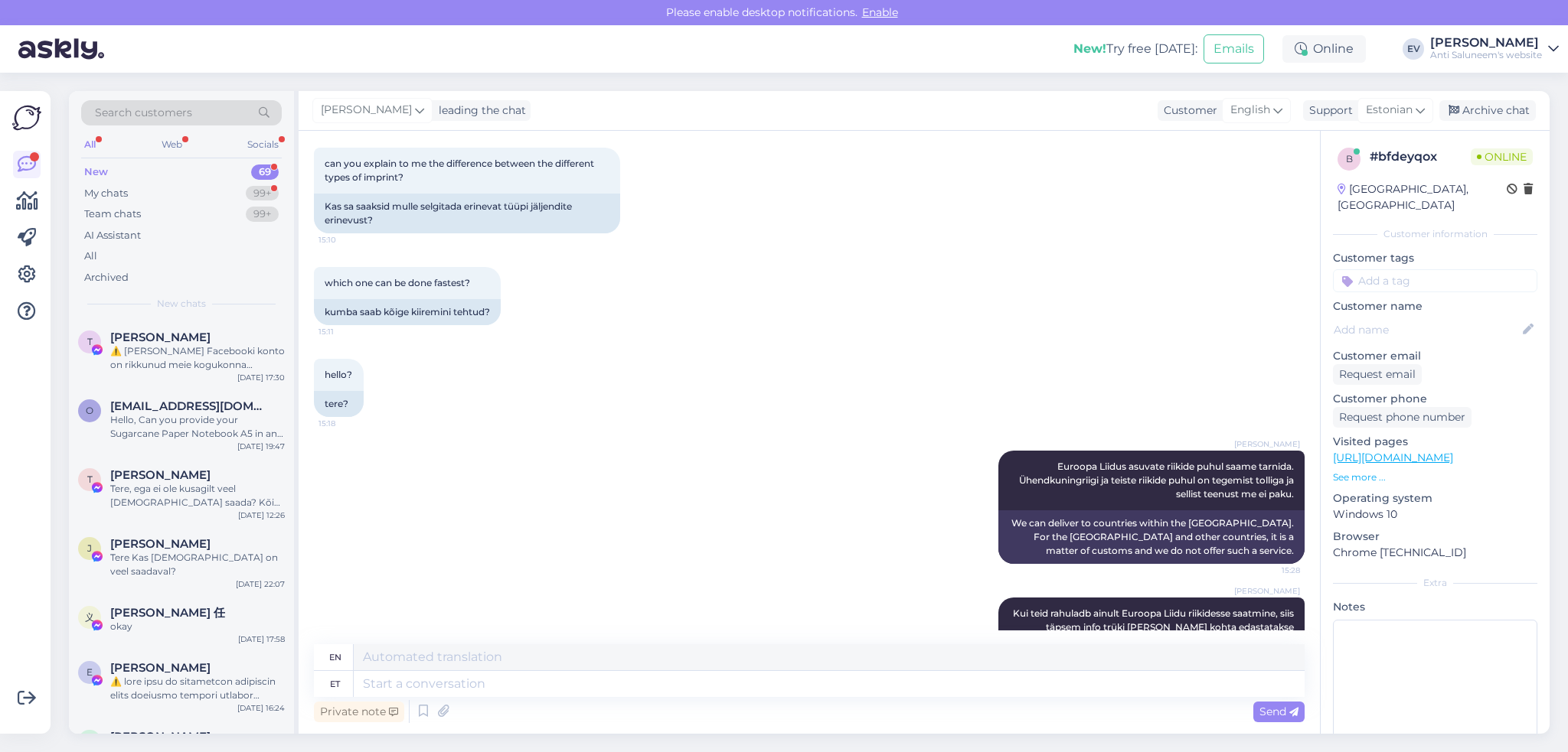
scroll to position [1443, 0]
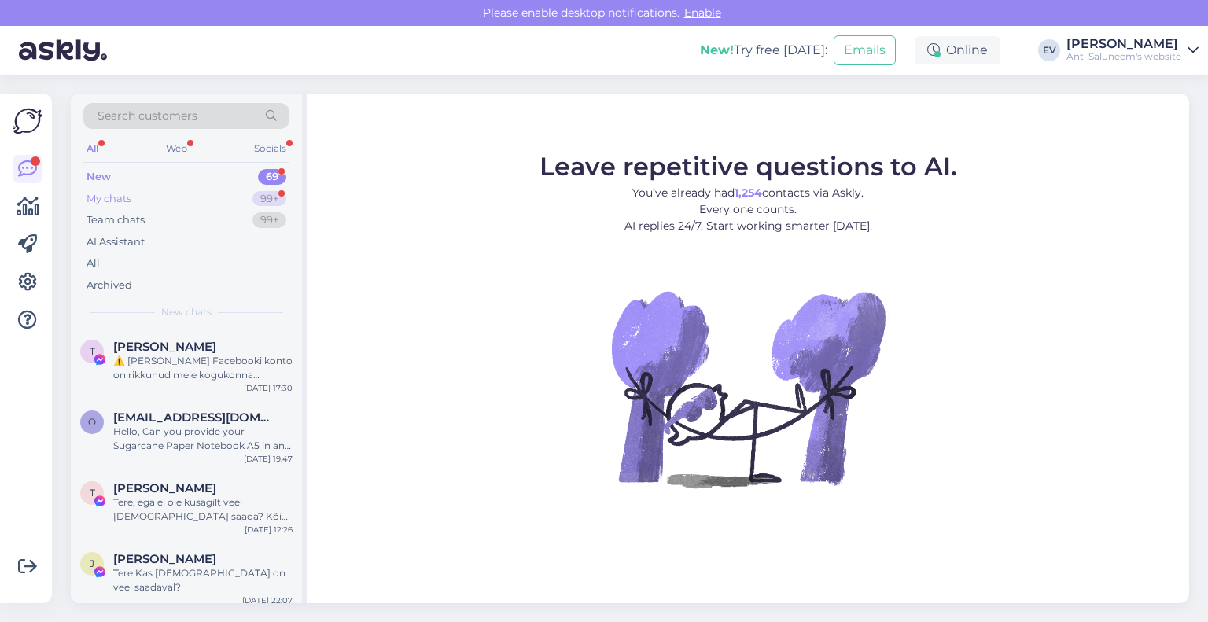
click at [273, 197] on div "99+" at bounding box center [269, 199] width 34 height 16
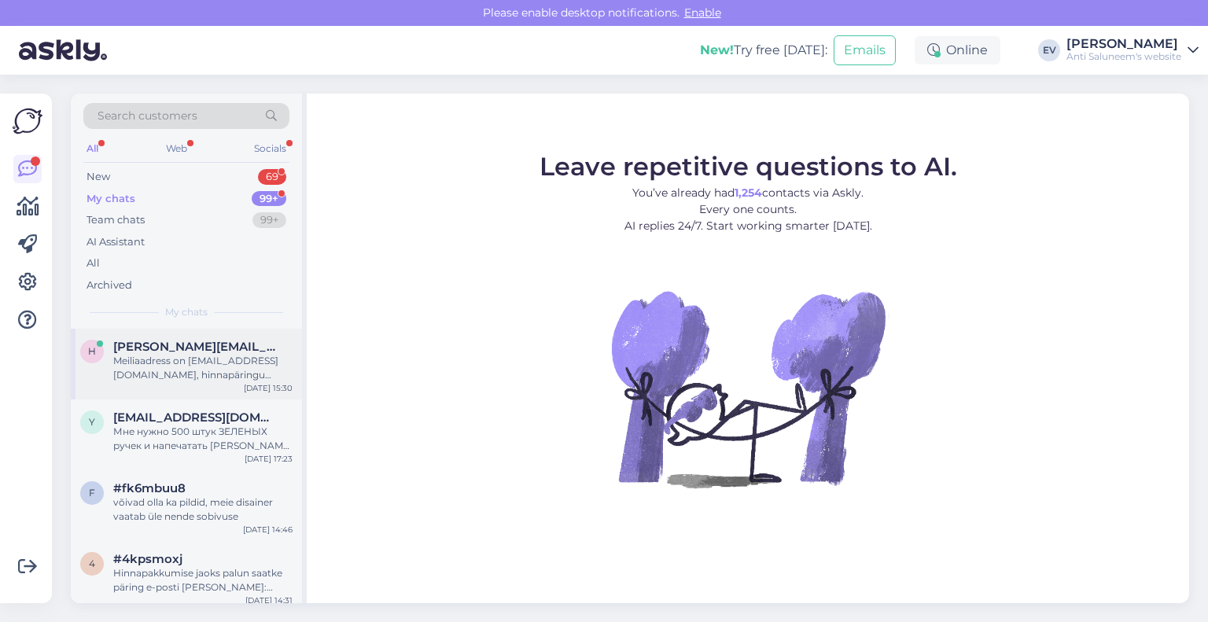
click at [207, 364] on div "Meiliaadress on [EMAIL_ADDRESS][DOMAIN_NAME], hinnapäringu tegemisel saatke ka …" at bounding box center [202, 368] width 179 height 28
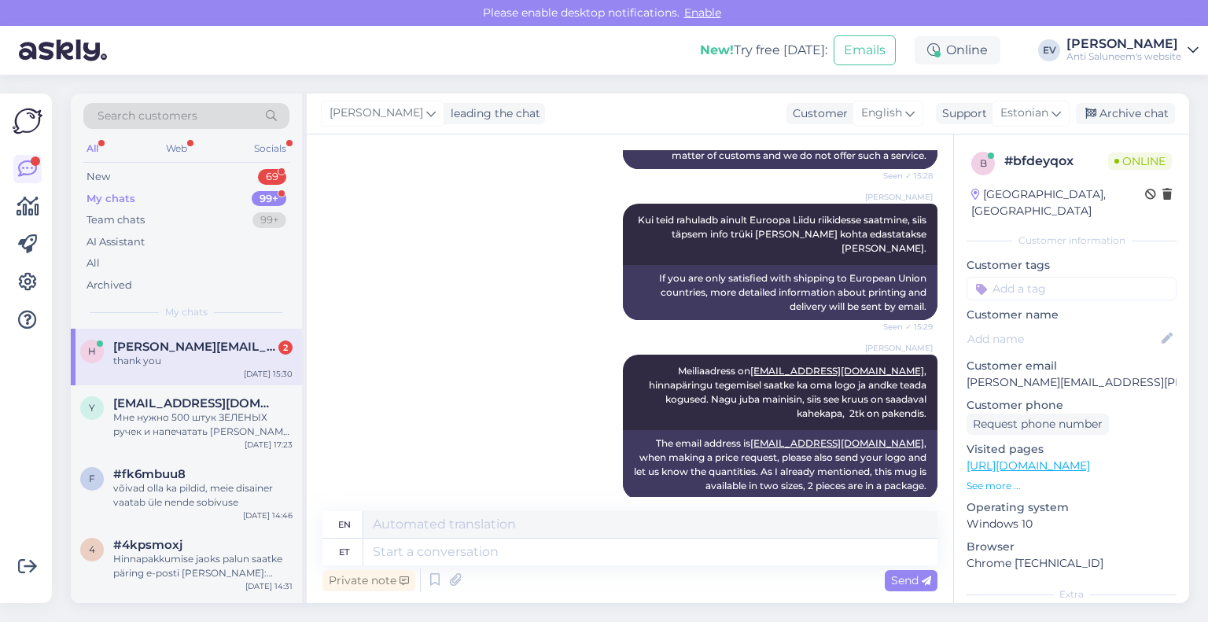
scroll to position [1823, 0]
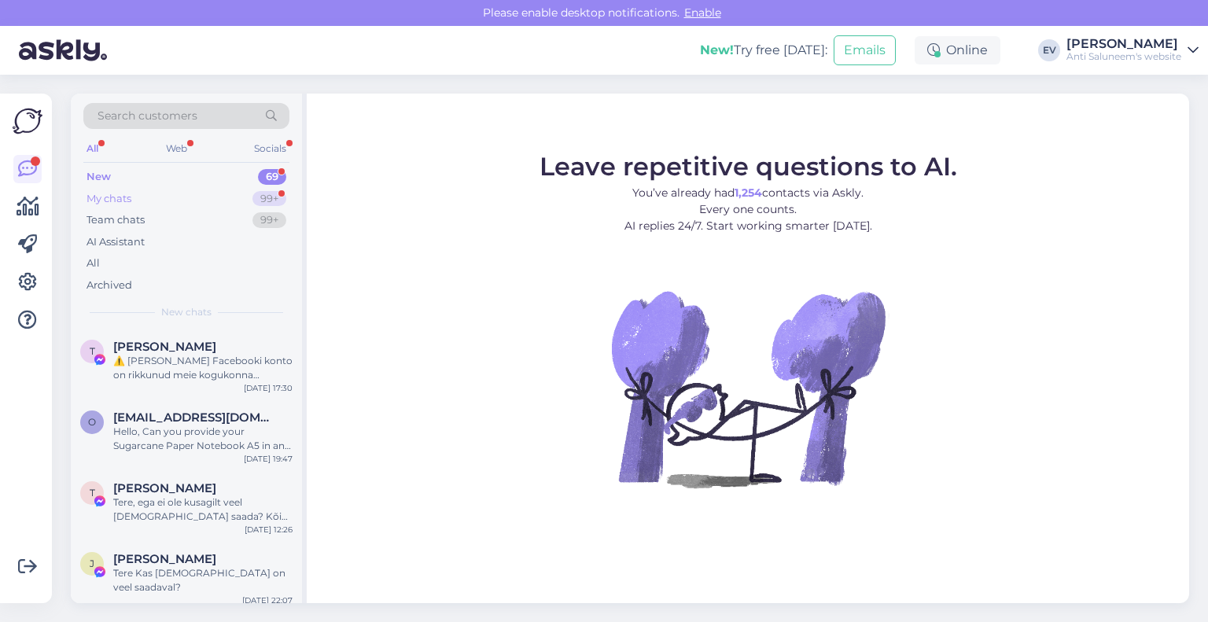
click at [208, 191] on div "My chats 99+" at bounding box center [186, 199] width 206 height 22
